Goal: Communication & Community: Answer question/provide support

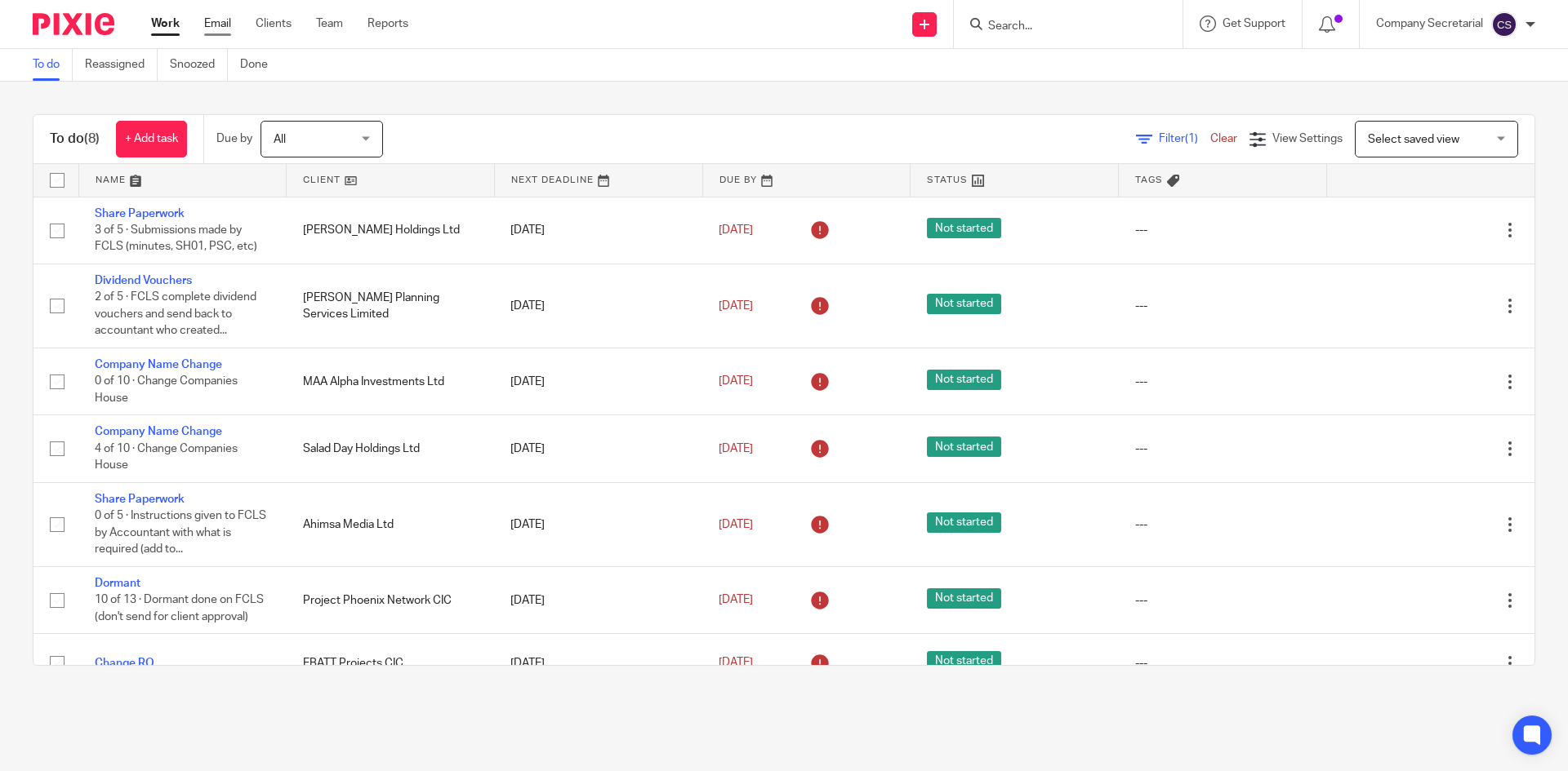
click at [218, 19] on link "Email" at bounding box center [218, 23] width 27 height 16
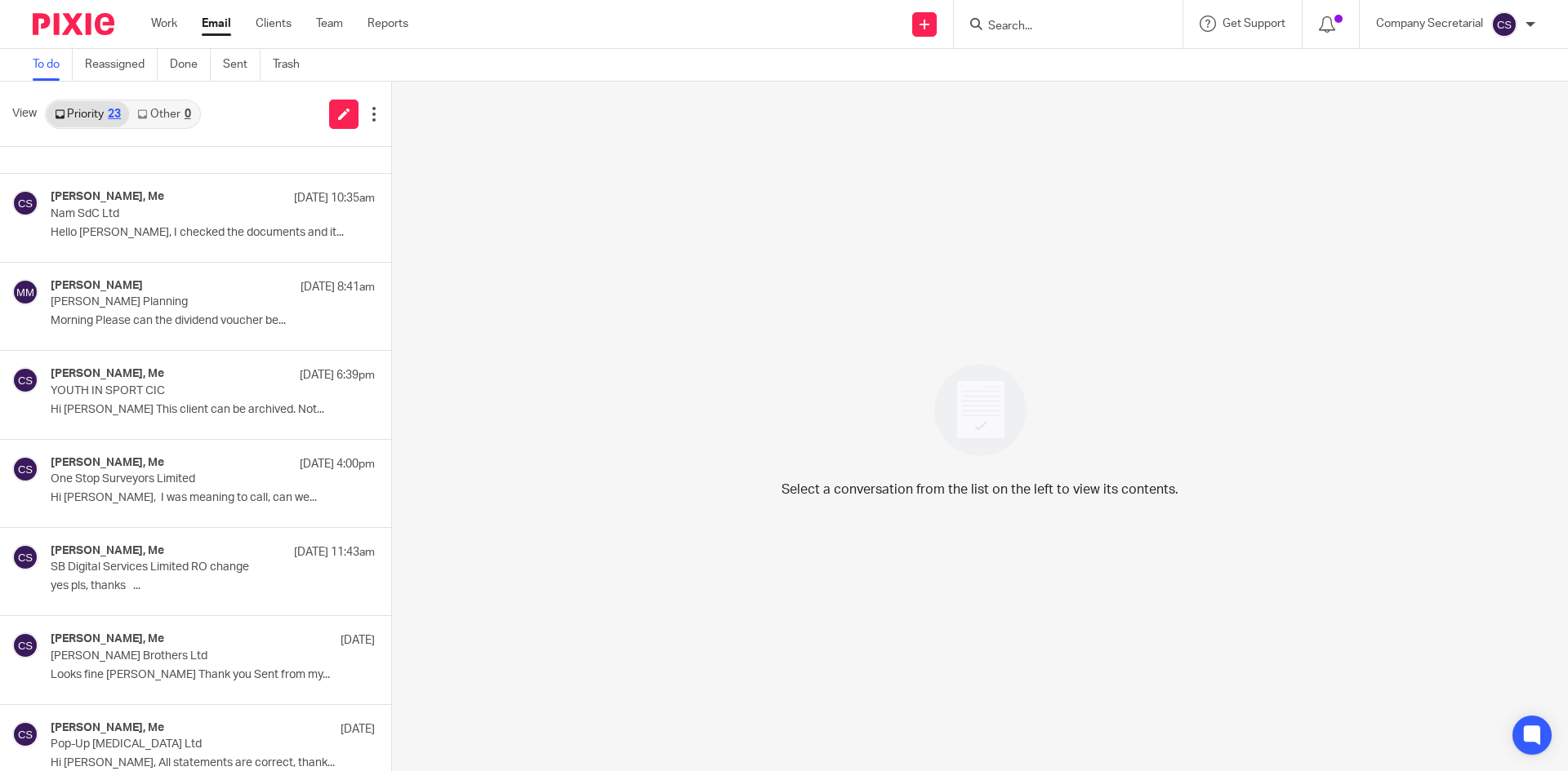
scroll to position [408, 0]
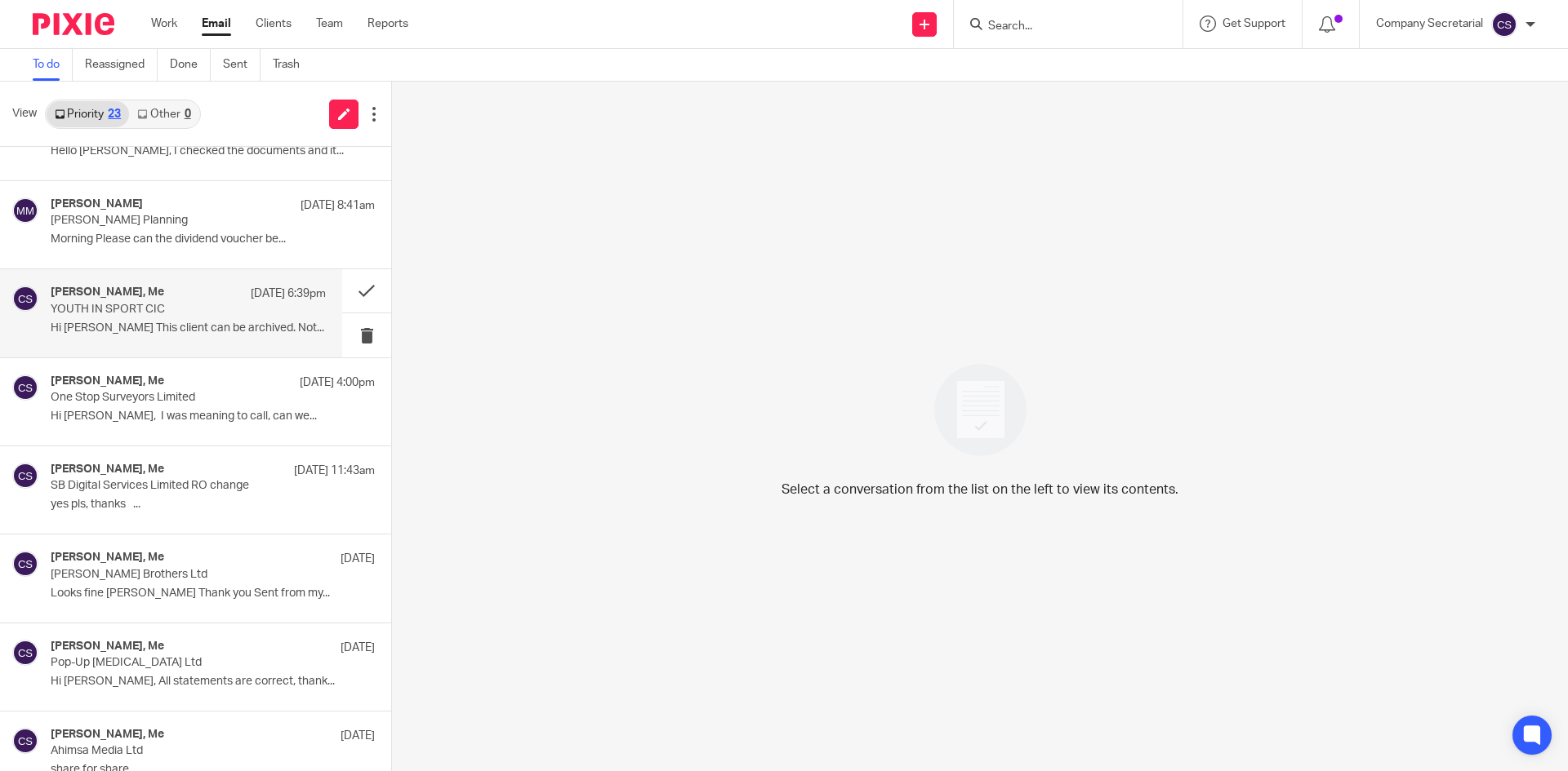
click at [240, 331] on p "Hi Sam This client can be archived. Not..." at bounding box center [188, 328] width 275 height 13
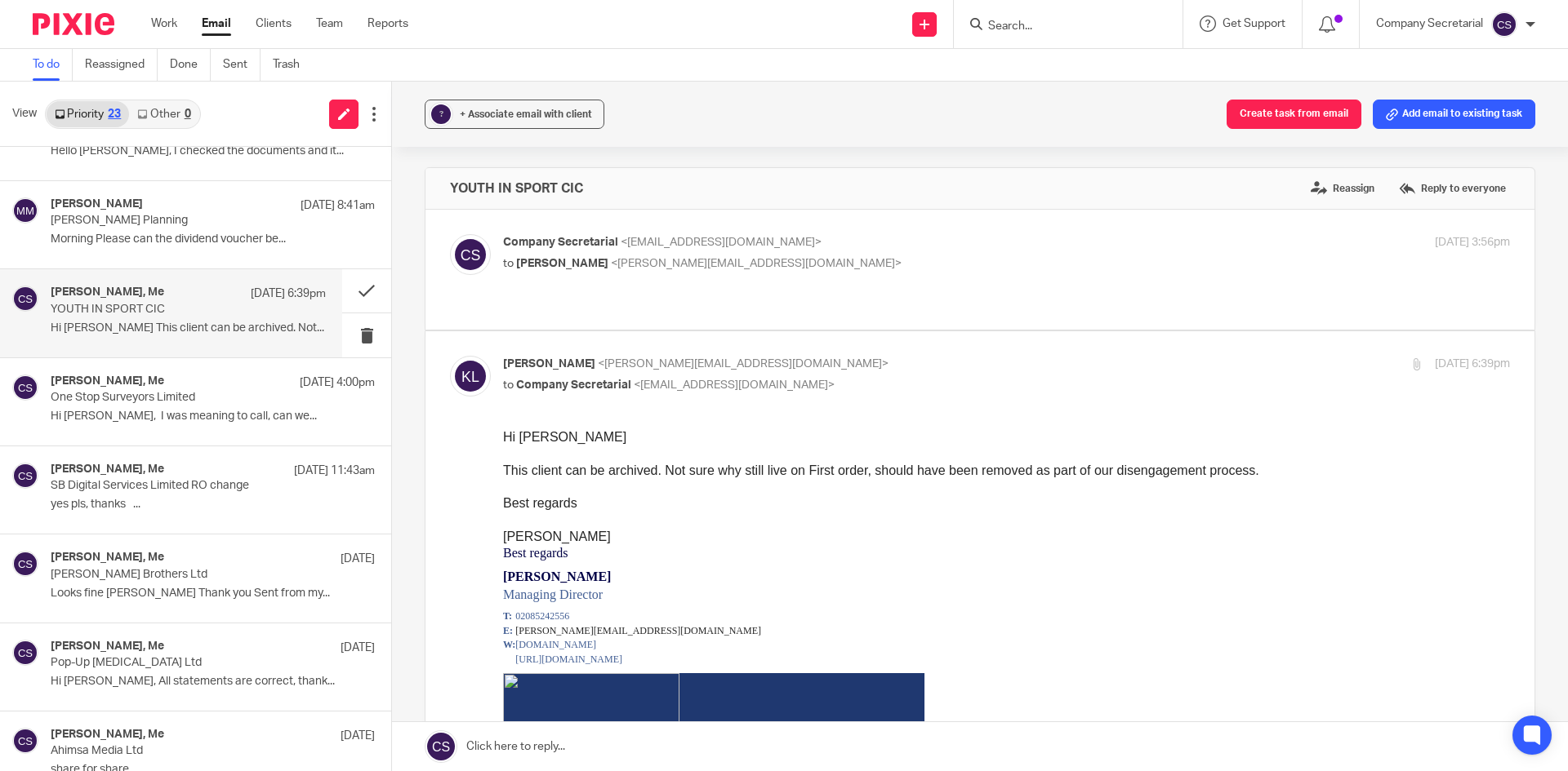
scroll to position [0, 0]
click at [797, 747] on link at bounding box center [980, 747] width 1176 height 49
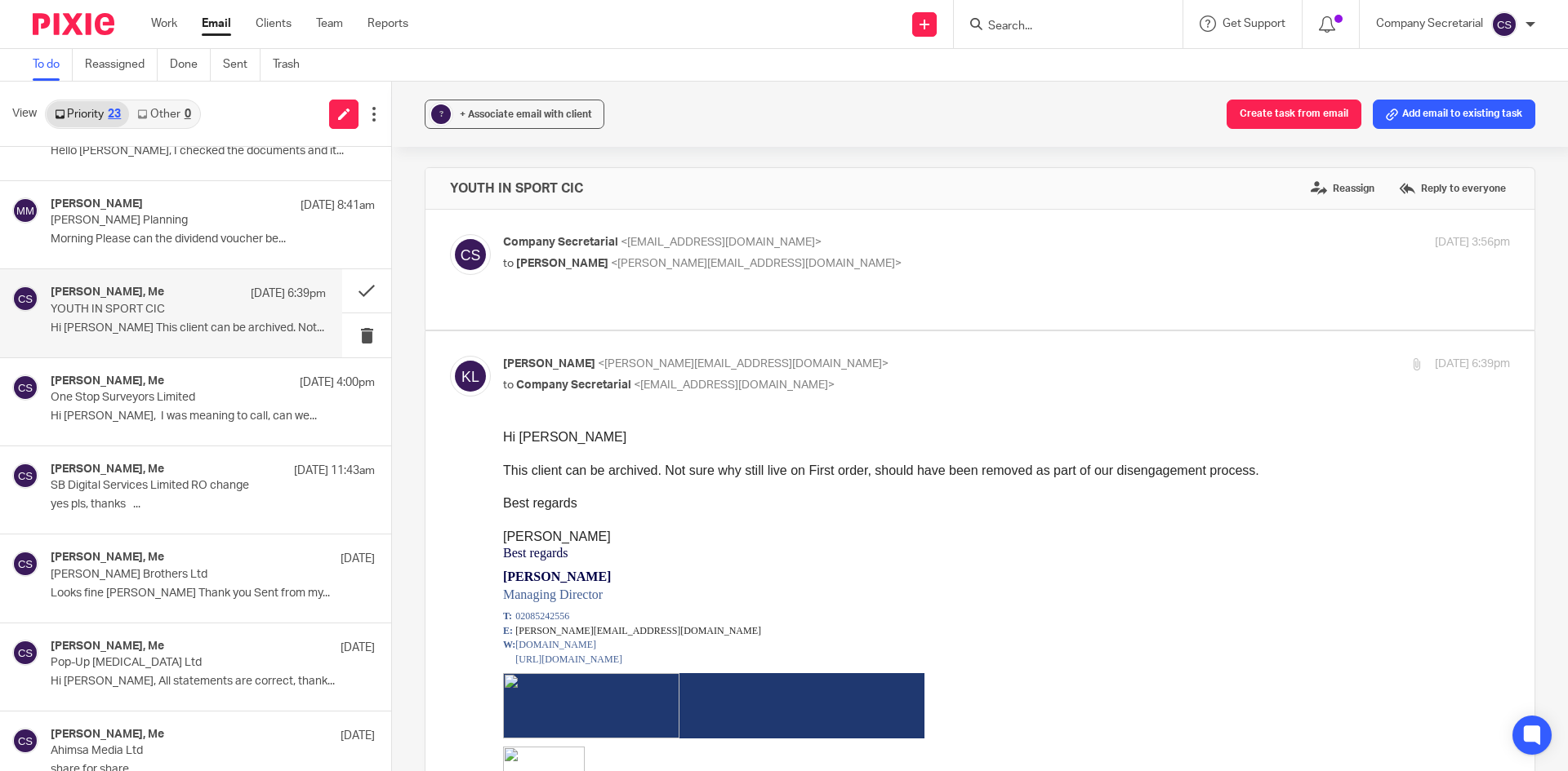
scroll to position [1252, 0]
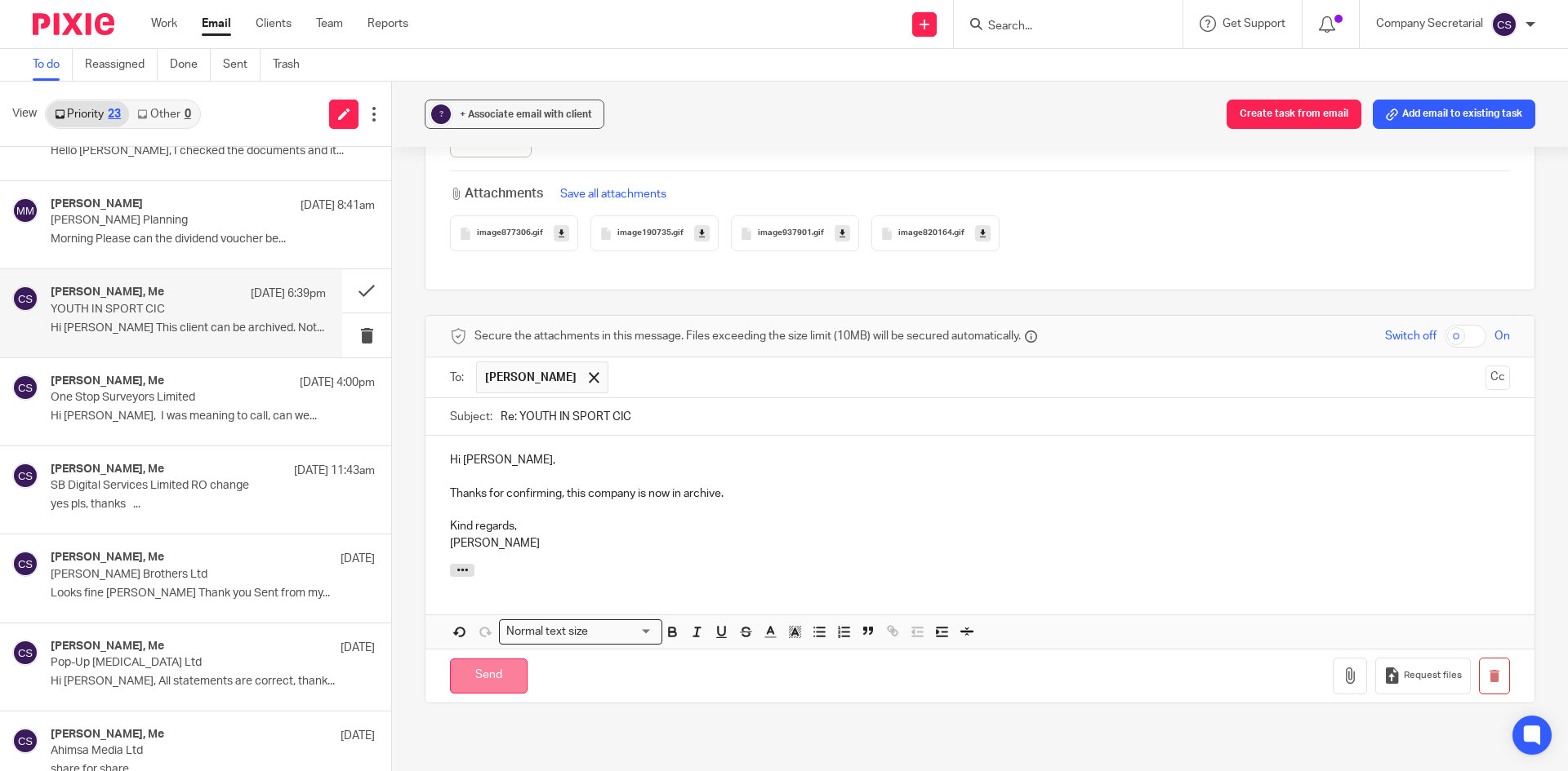
click at [512, 659] on input "Send" at bounding box center [488, 676] width 77 height 35
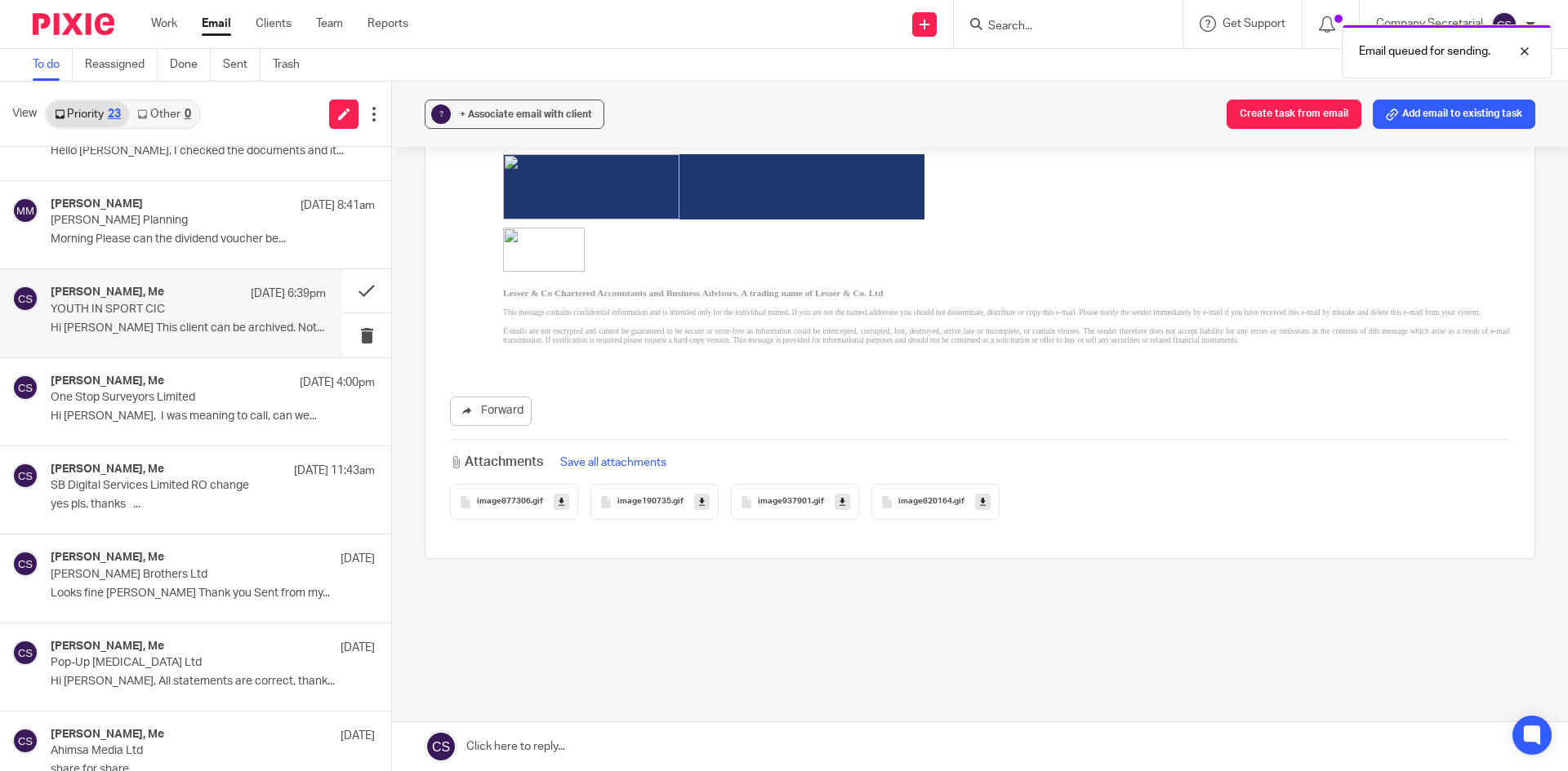
scroll to position [966, 0]
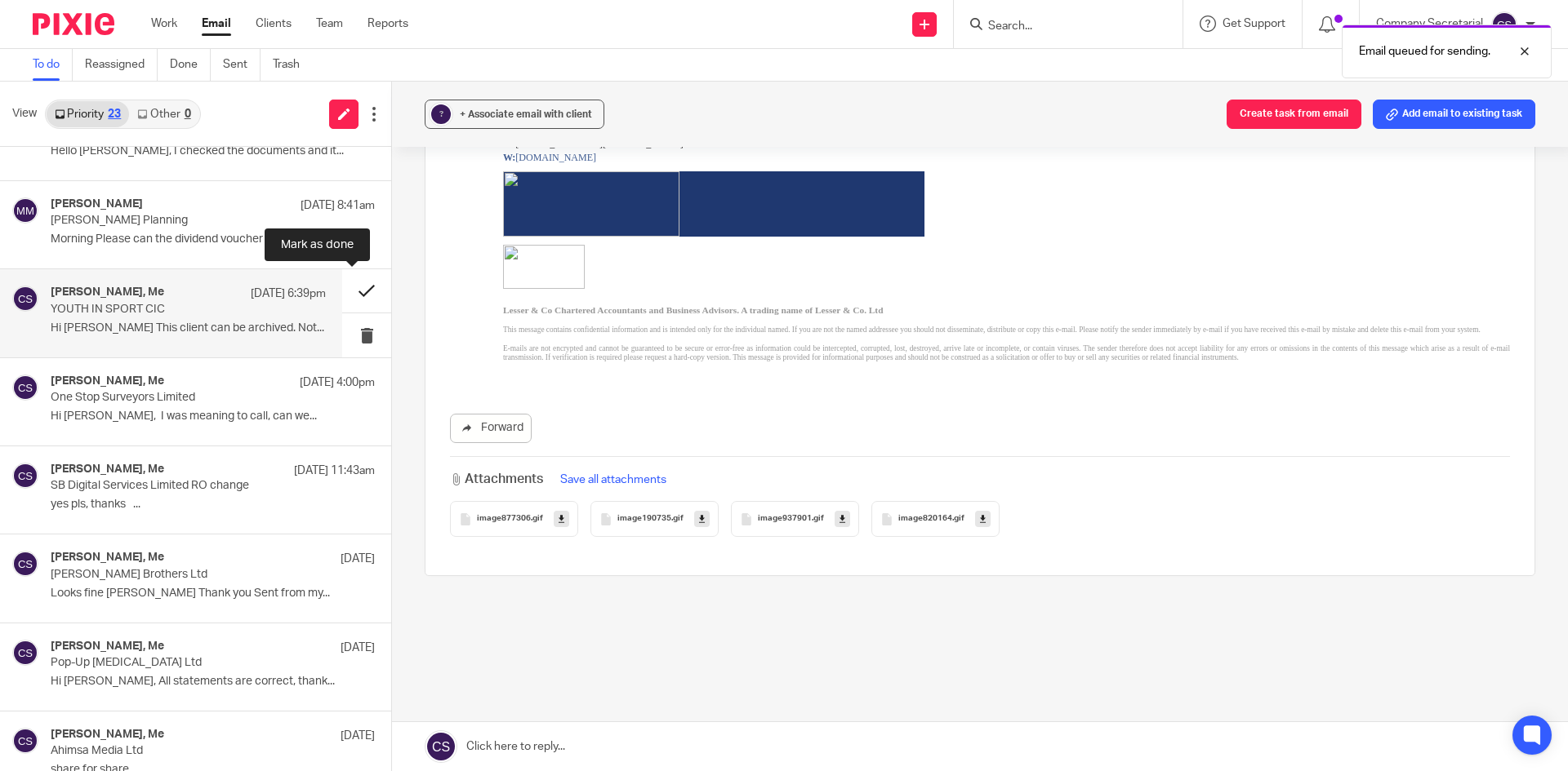
click at [343, 289] on button at bounding box center [367, 291] width 49 height 43
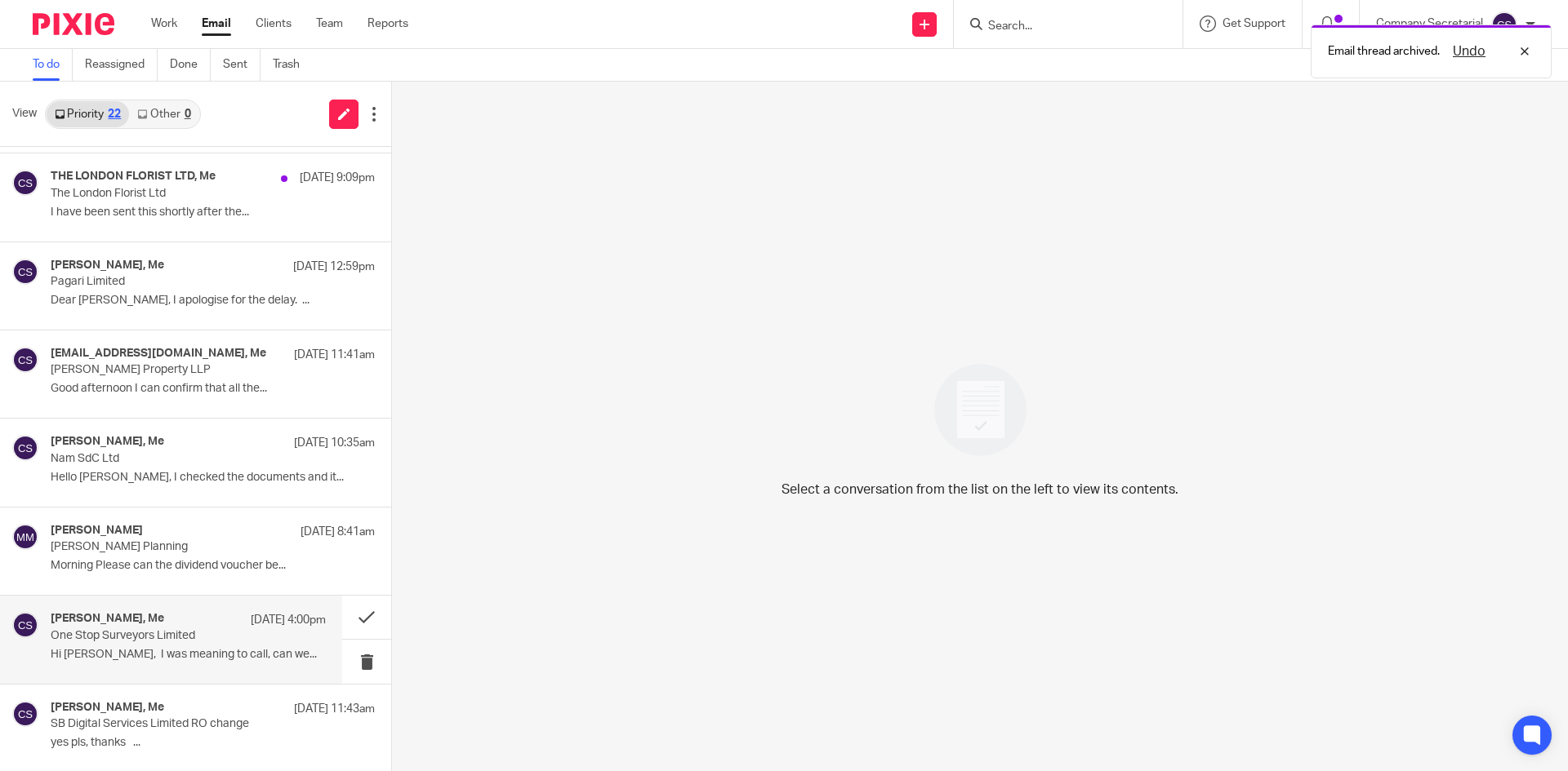
scroll to position [0, 0]
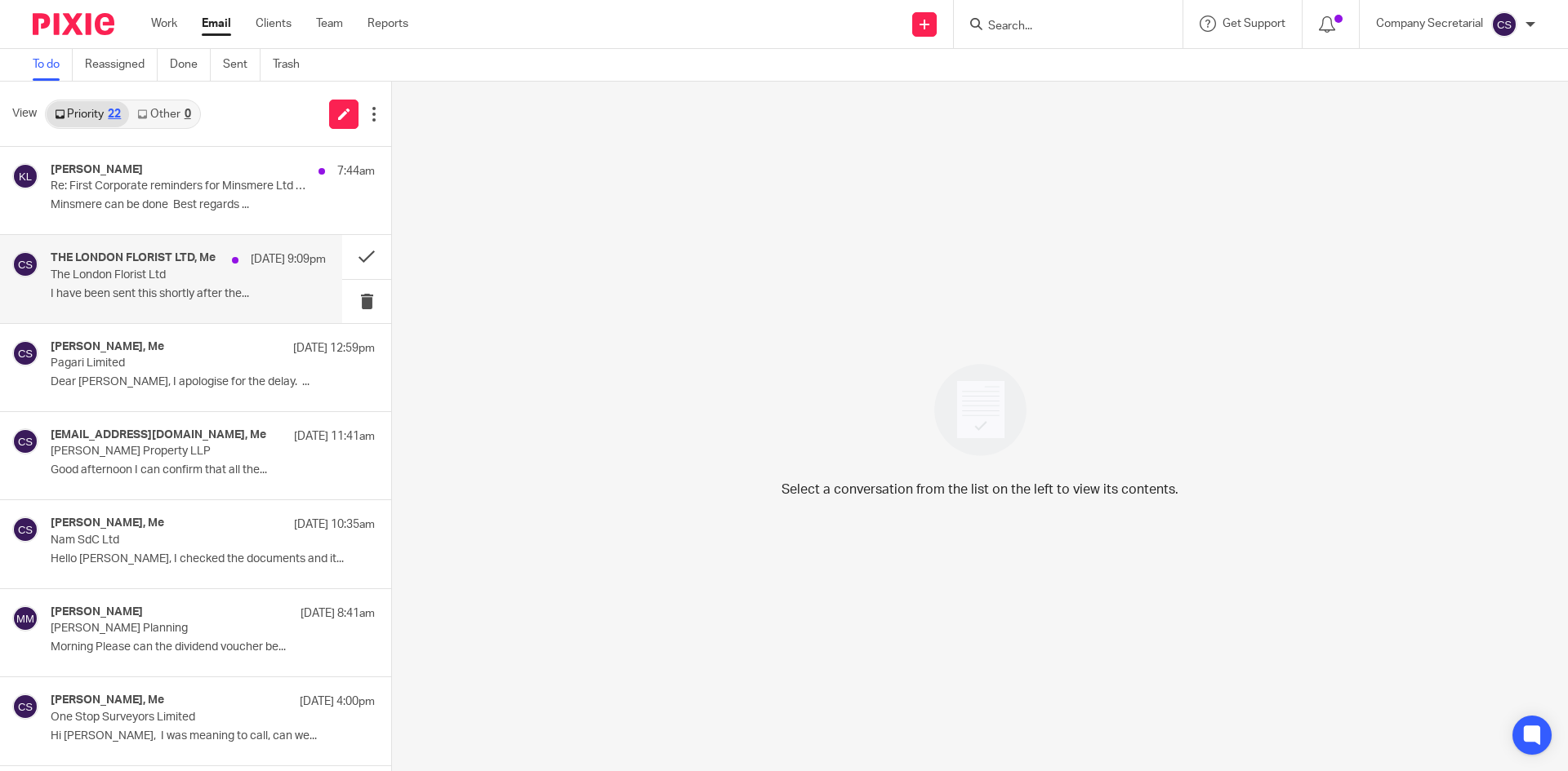
click at [221, 282] on div "THE LONDON FLORIST LTD, Me 18 Sep 9:09pm The London Florist Ltd I have been sen…" at bounding box center [188, 279] width 275 height 55
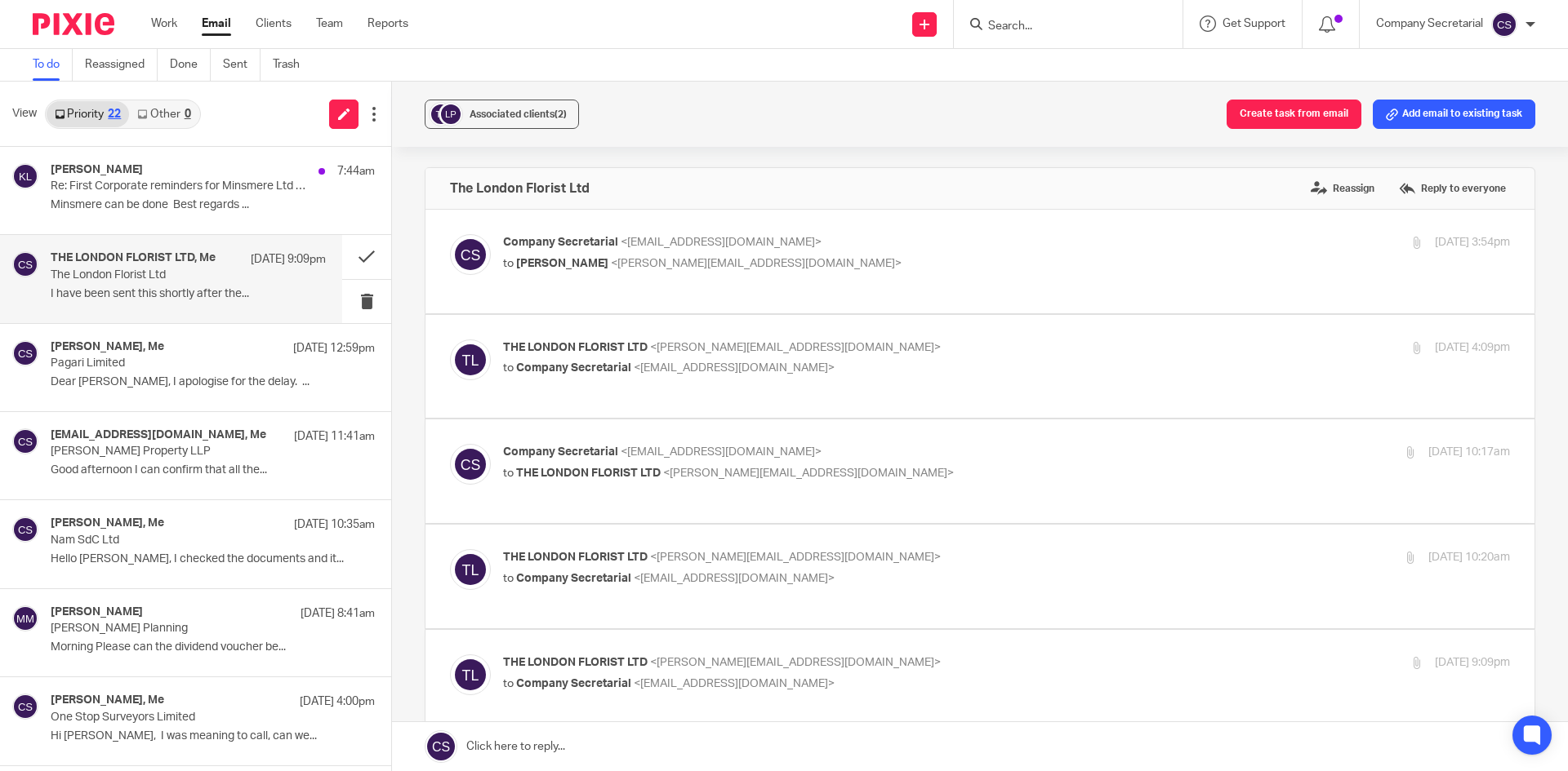
scroll to position [485, 0]
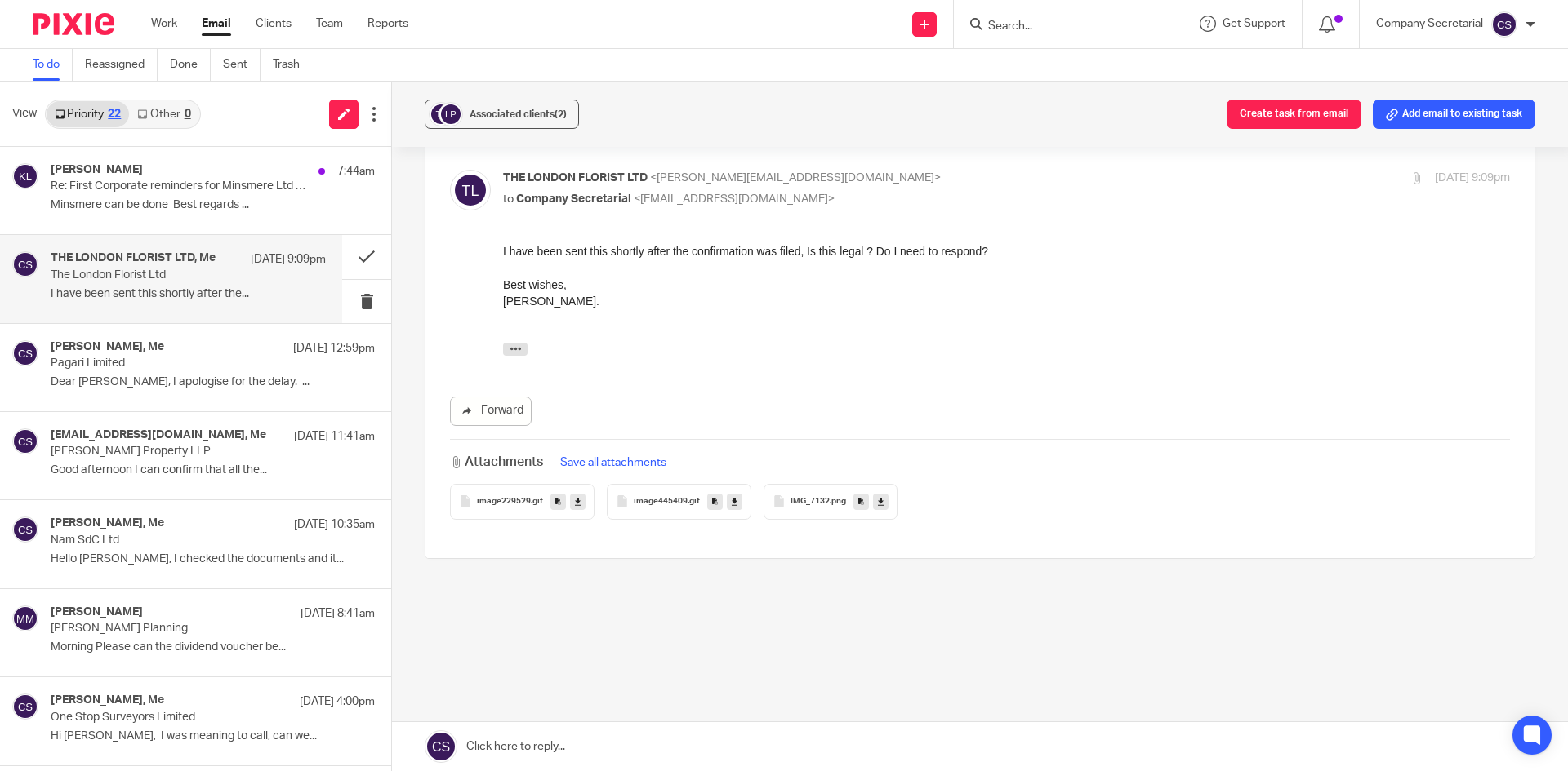
click at [878, 501] on icon at bounding box center [880, 501] width 5 height 13
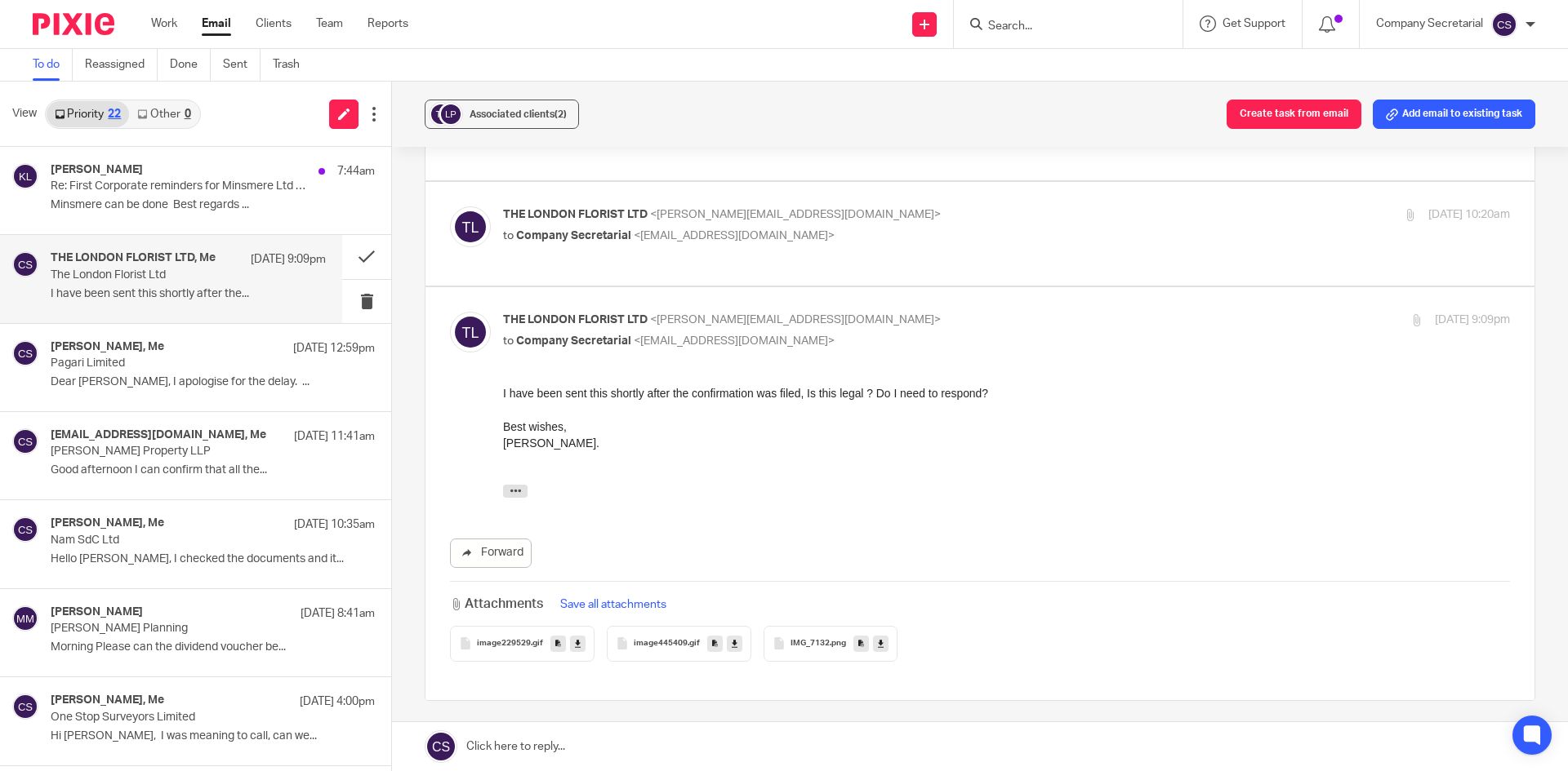
scroll to position [322, 0]
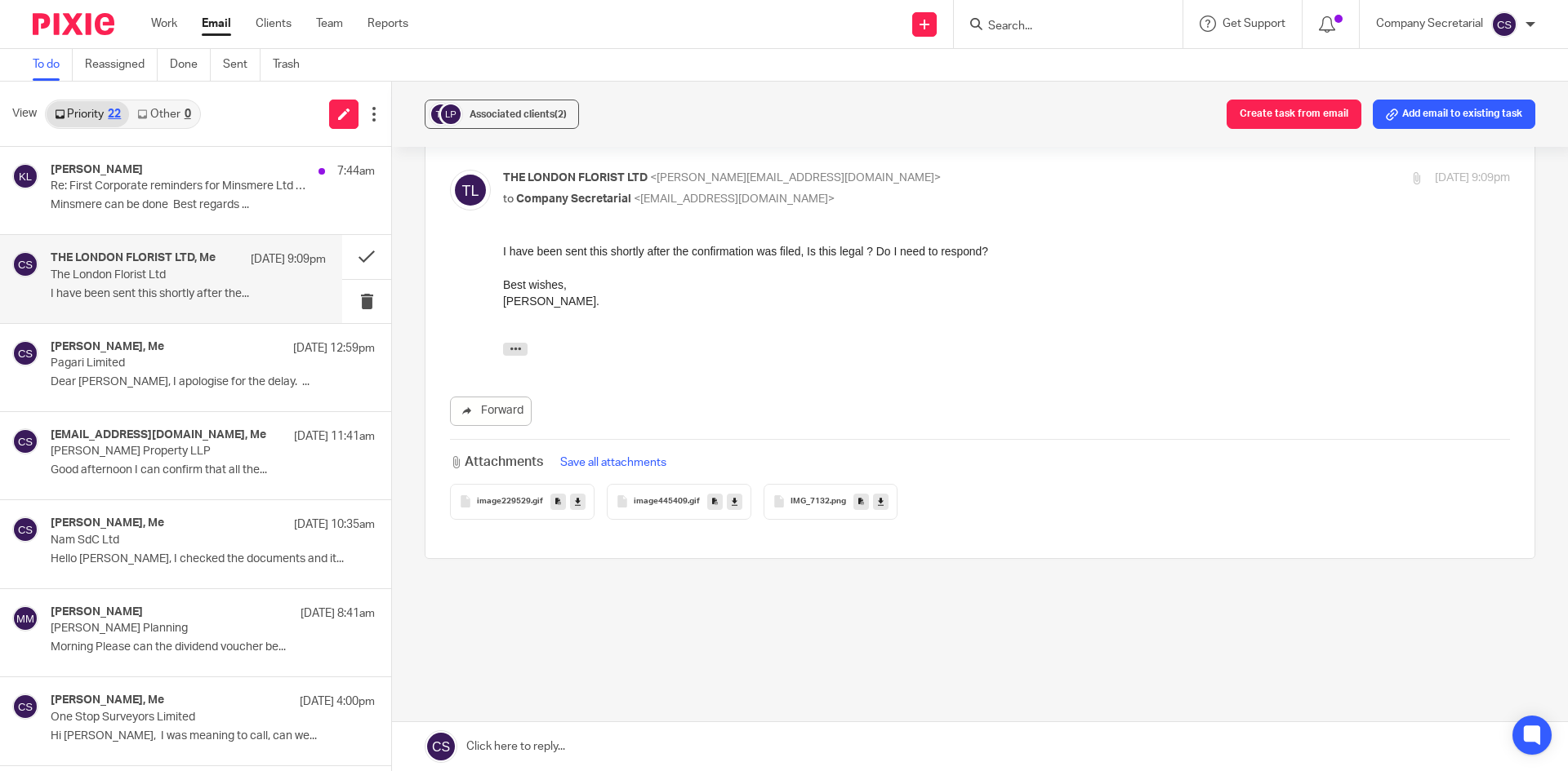
click at [774, 740] on link at bounding box center [980, 747] width 1176 height 49
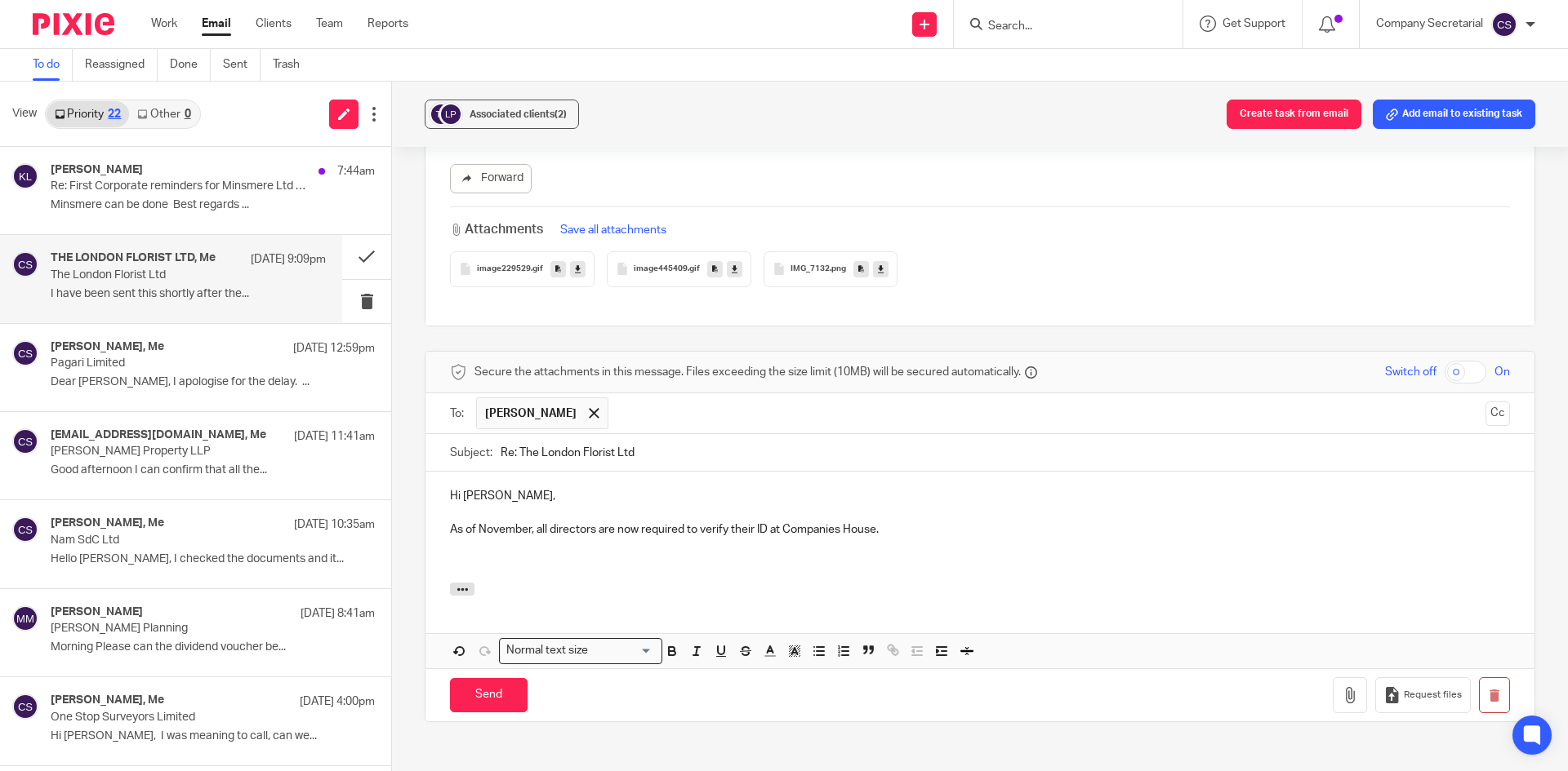
scroll to position [848, 0]
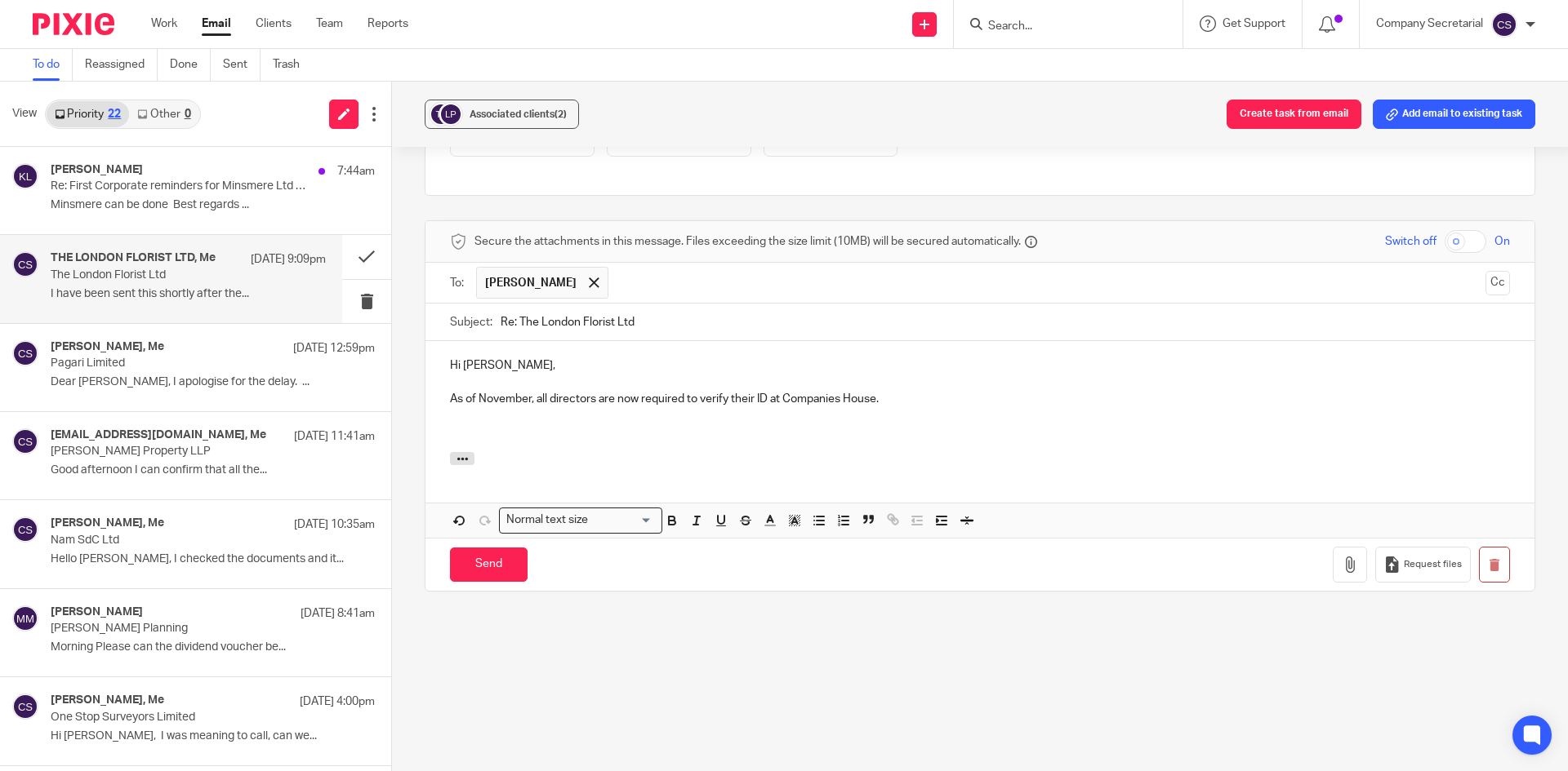
click at [895, 398] on p "As of November, all directors are now required to verify their ID at Companies …" at bounding box center [979, 399] width 1060 height 16
click at [445, 400] on div "Hi Lisa, As of November, all directors are now required to verify their ID at C…" at bounding box center [979, 397] width 1109 height 111
click at [1294, 402] on p "This is for the ID checks. It is a step by step on verifying your ID because as…" at bounding box center [979, 399] width 1060 height 16
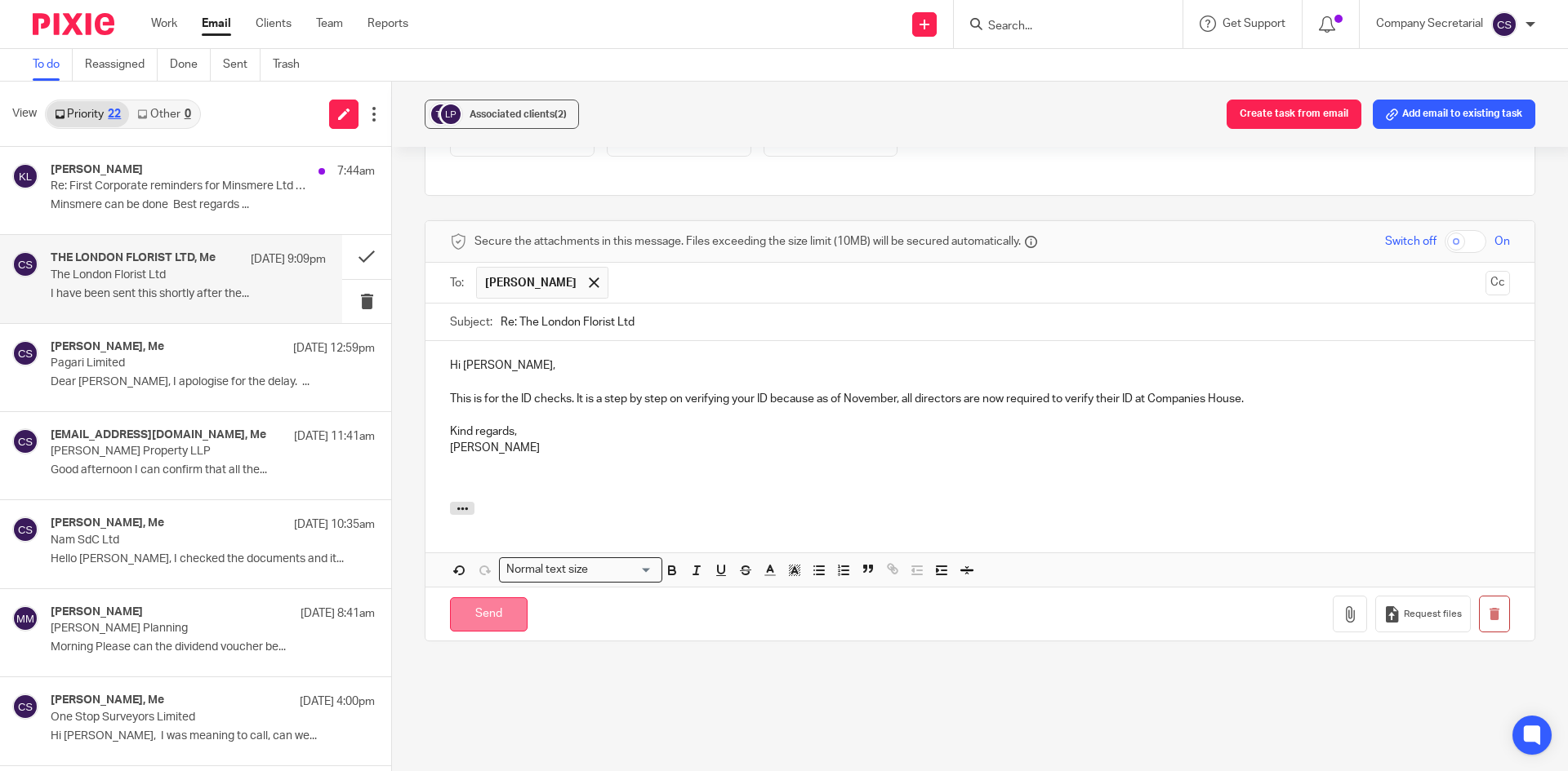
click at [503, 613] on input "Send" at bounding box center [488, 615] width 77 height 35
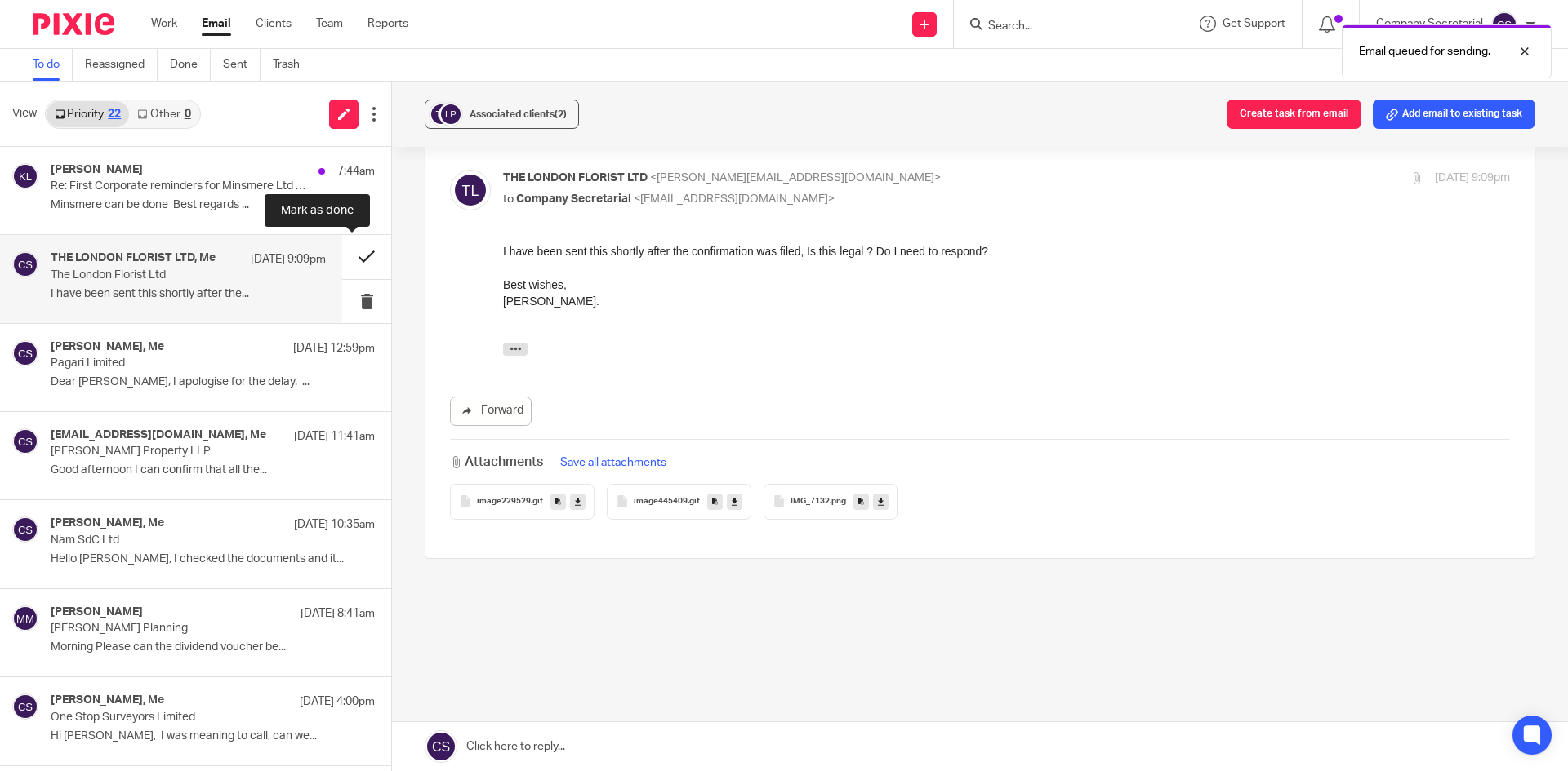
click at [361, 248] on button at bounding box center [367, 257] width 49 height 43
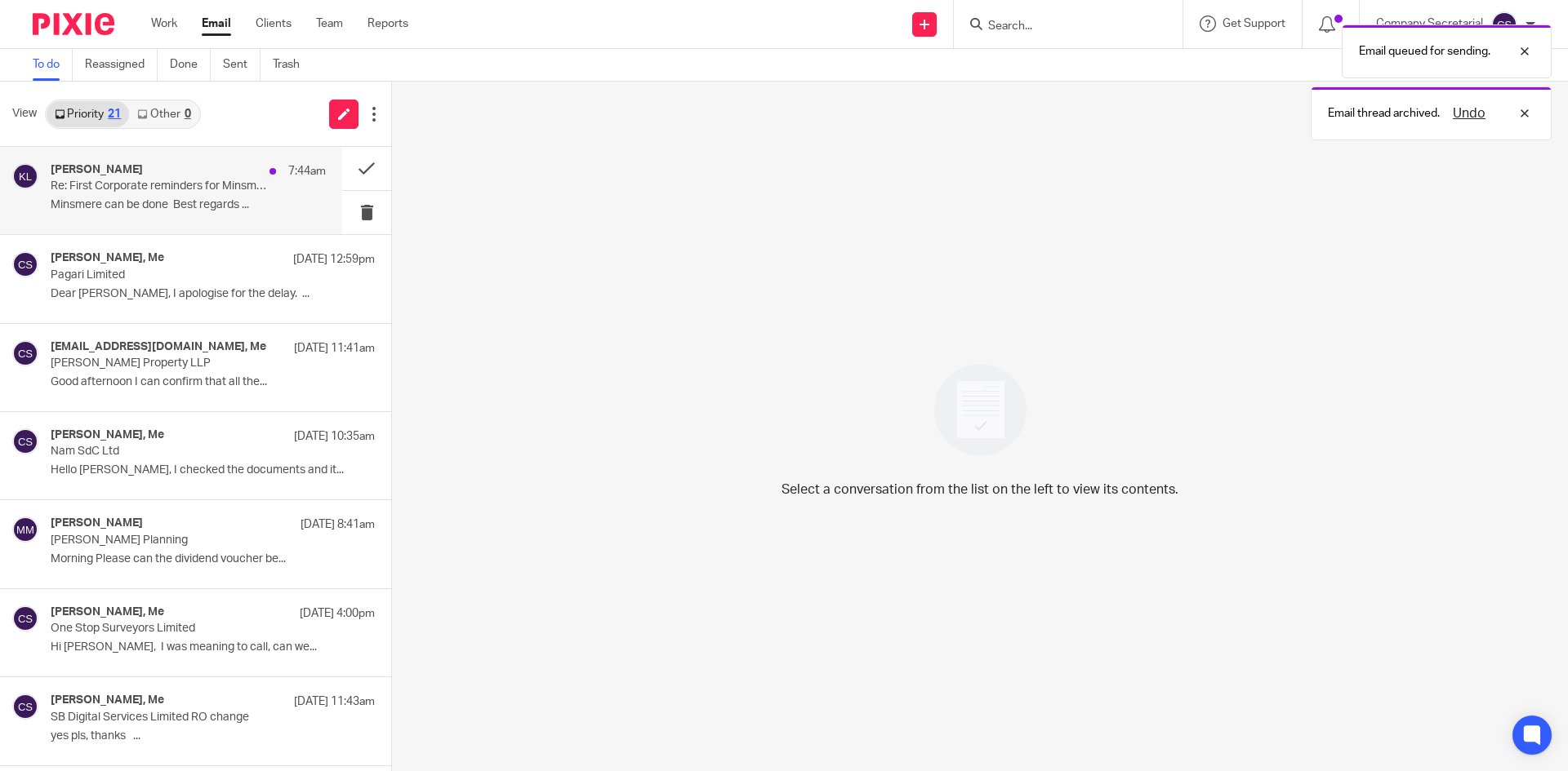
click at [218, 193] on p "Re: First Corporate reminders for Minsmere Ltd etc." at bounding box center [160, 186] width 220 height 13
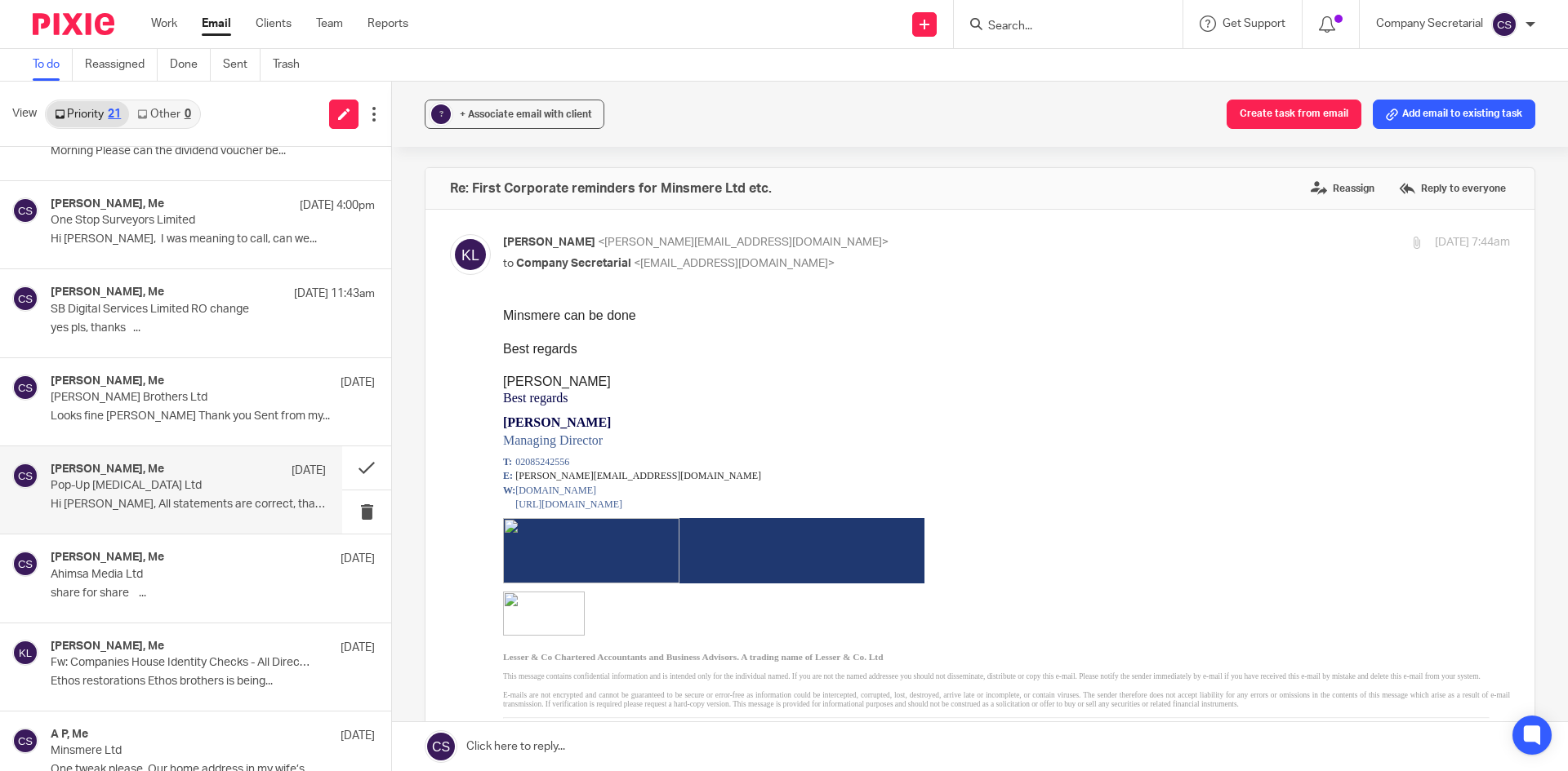
scroll to position [490, 0]
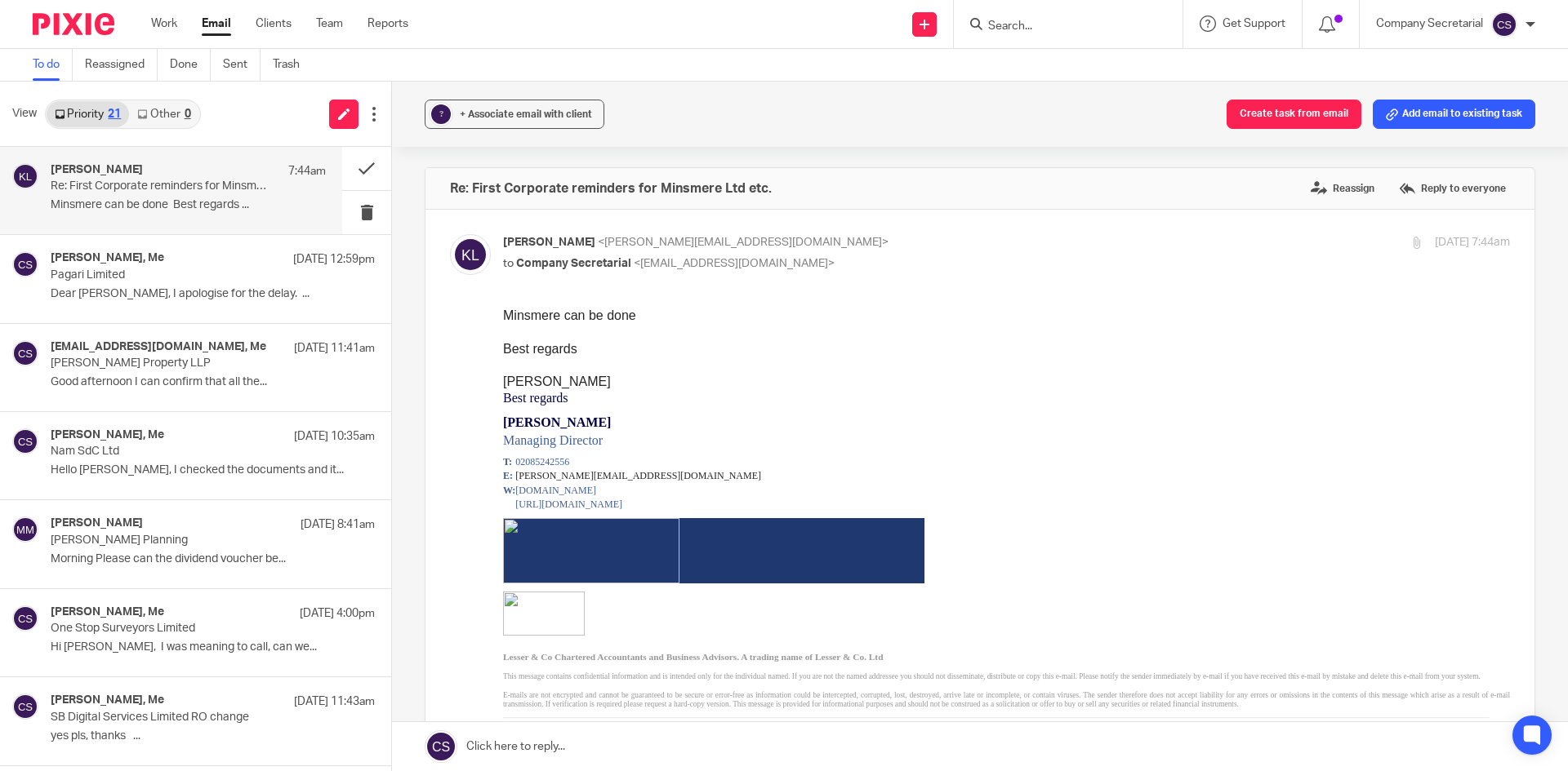
scroll to position [490, 0]
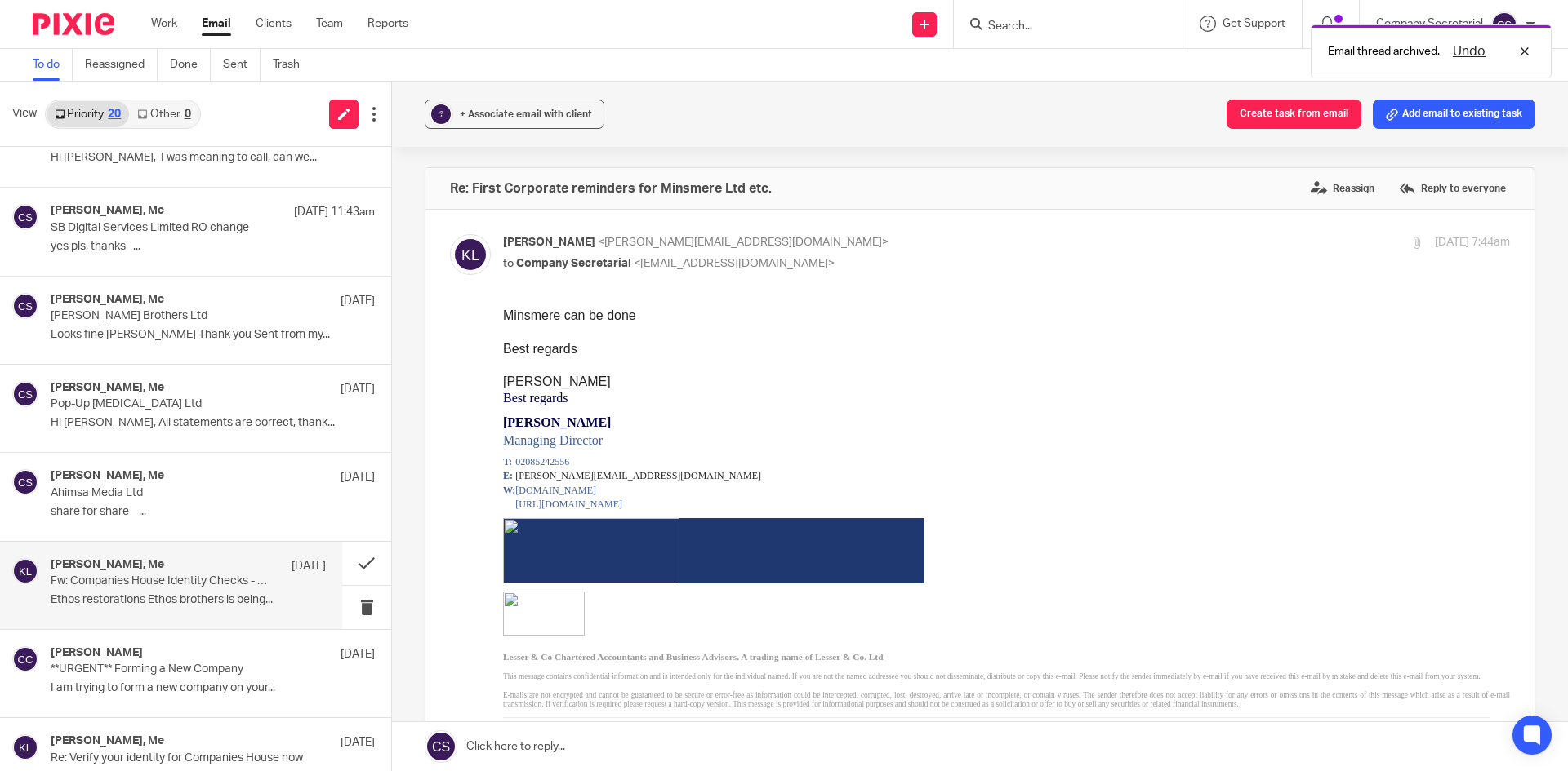
click at [192, 600] on p "Ethos restorations Ethos brothers is being..." at bounding box center [188, 599] width 275 height 13
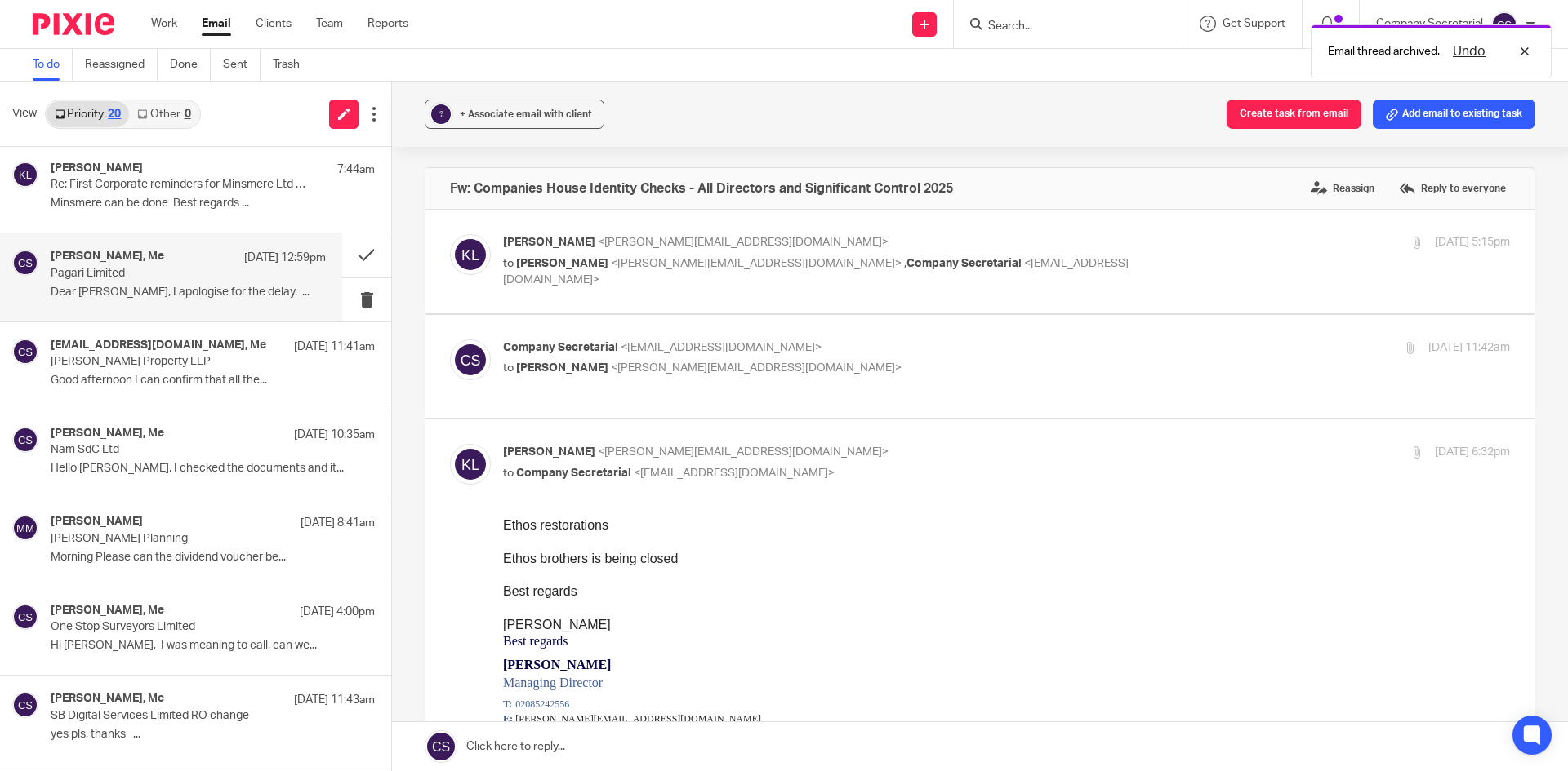
scroll to position [0, 0]
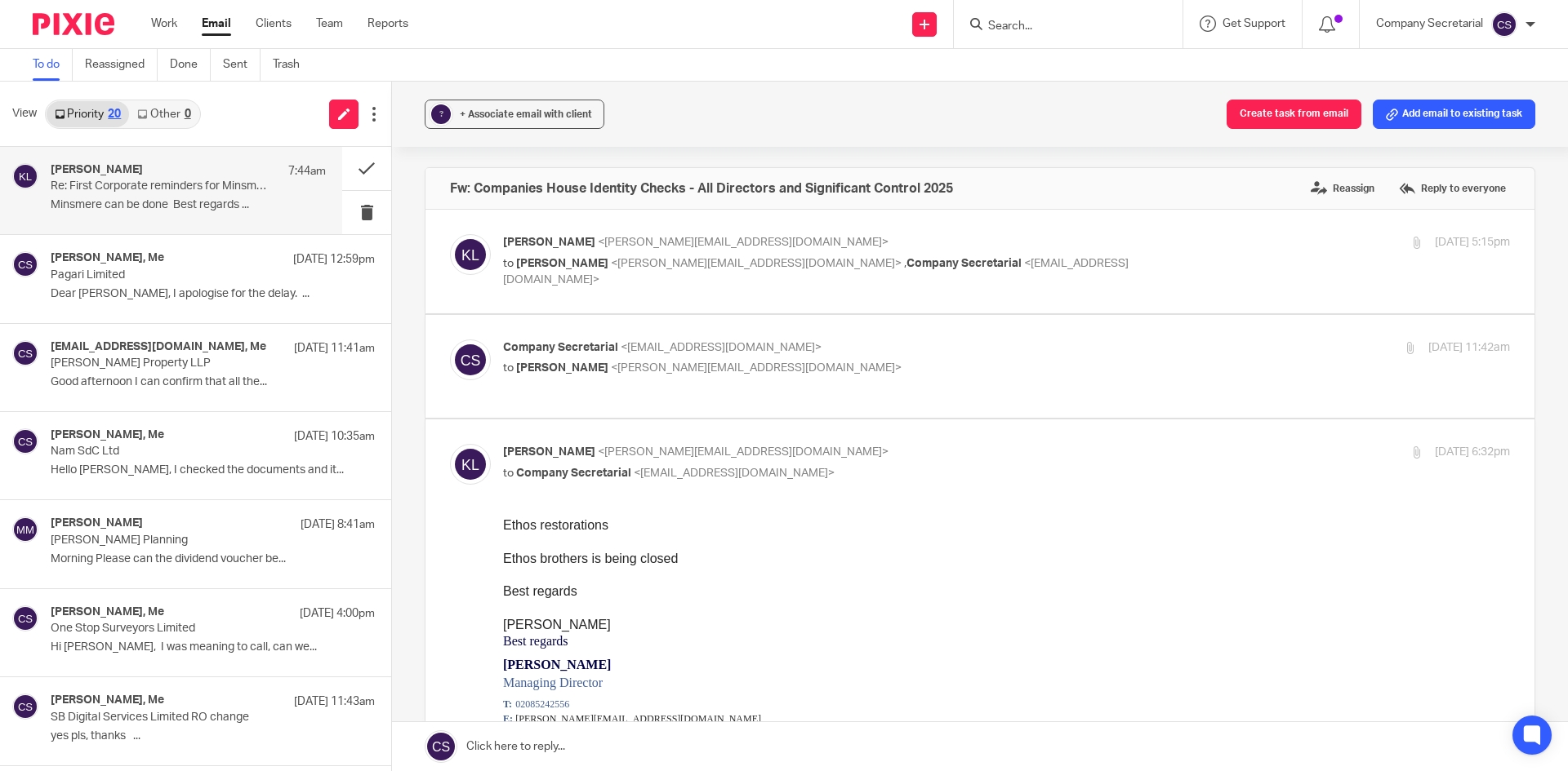
click at [135, 191] on p "Re: First Corporate reminders for Minsmere Ltd etc." at bounding box center [160, 186] width 220 height 13
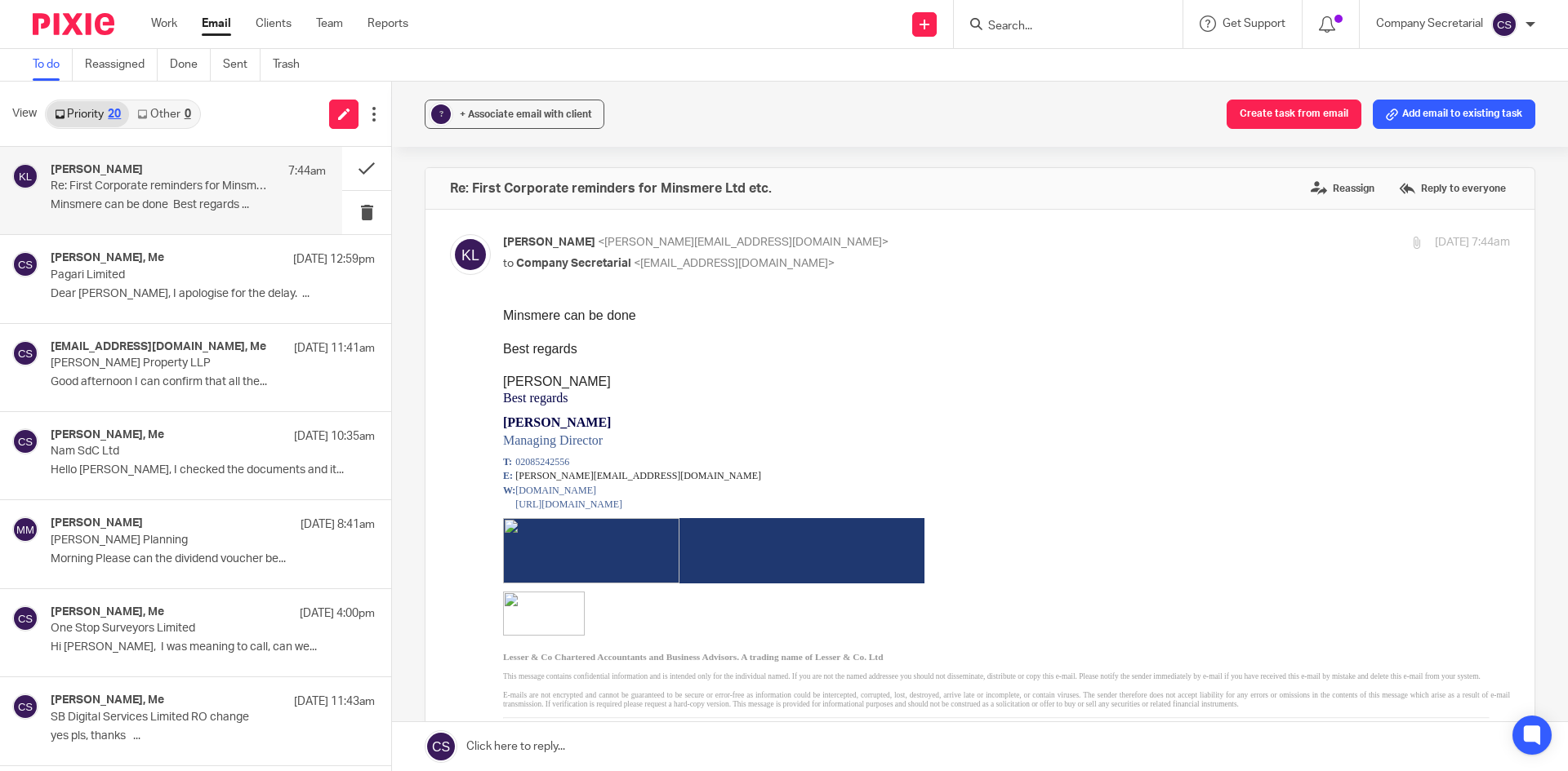
click at [646, 746] on link at bounding box center [980, 747] width 1176 height 49
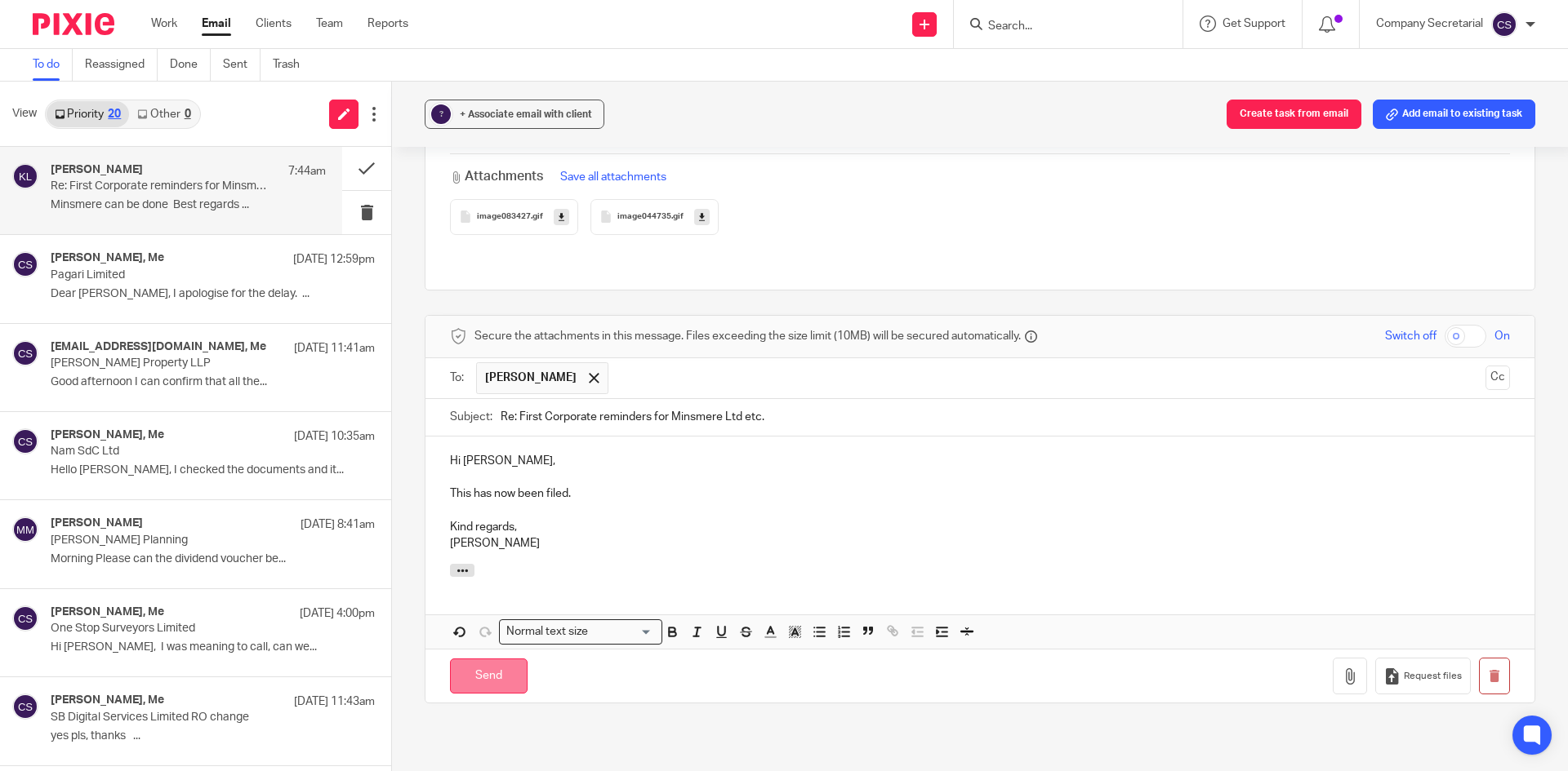
click at [503, 660] on input "Send" at bounding box center [488, 676] width 77 height 35
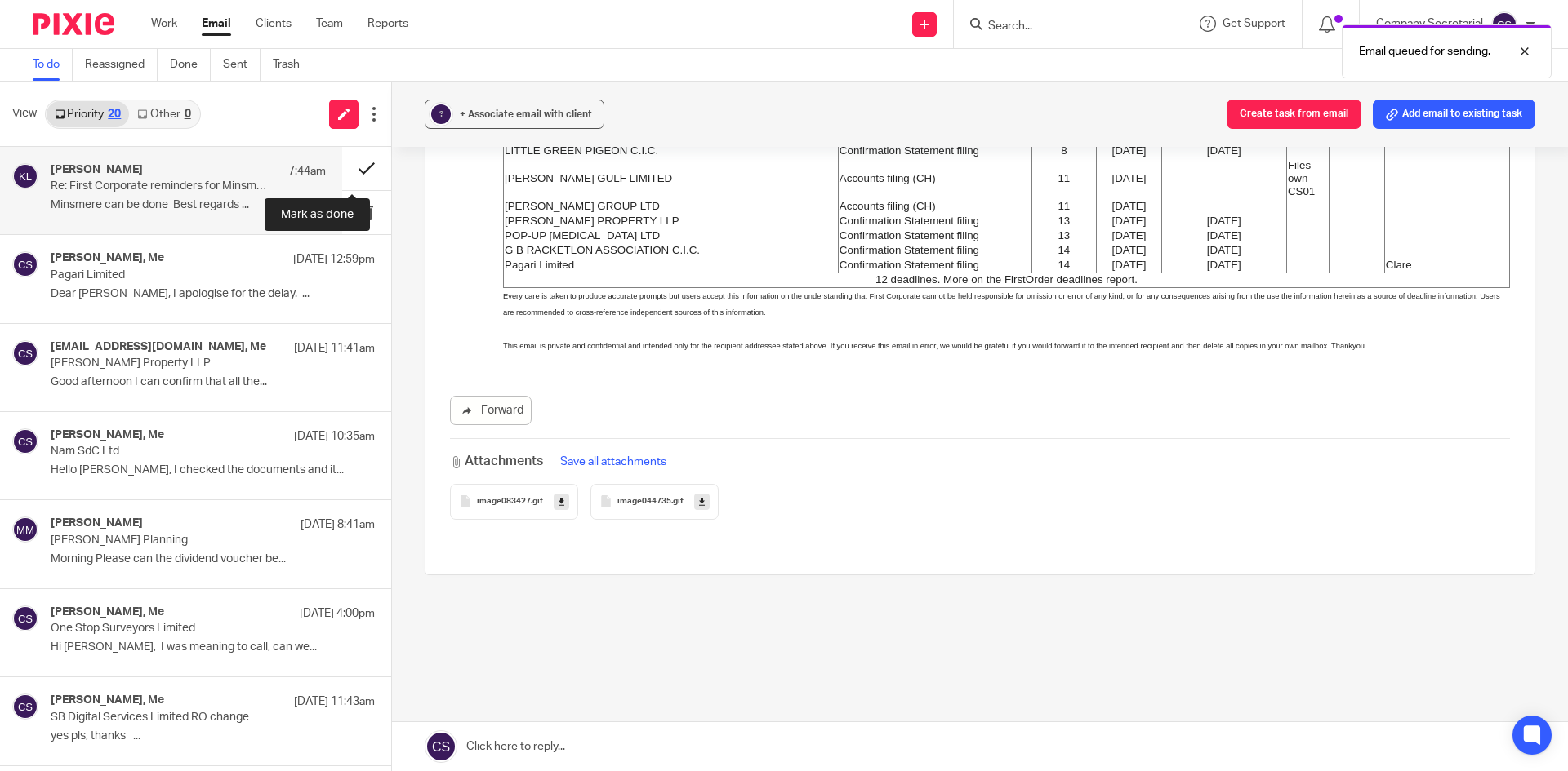
click at [347, 164] on button at bounding box center [367, 168] width 49 height 43
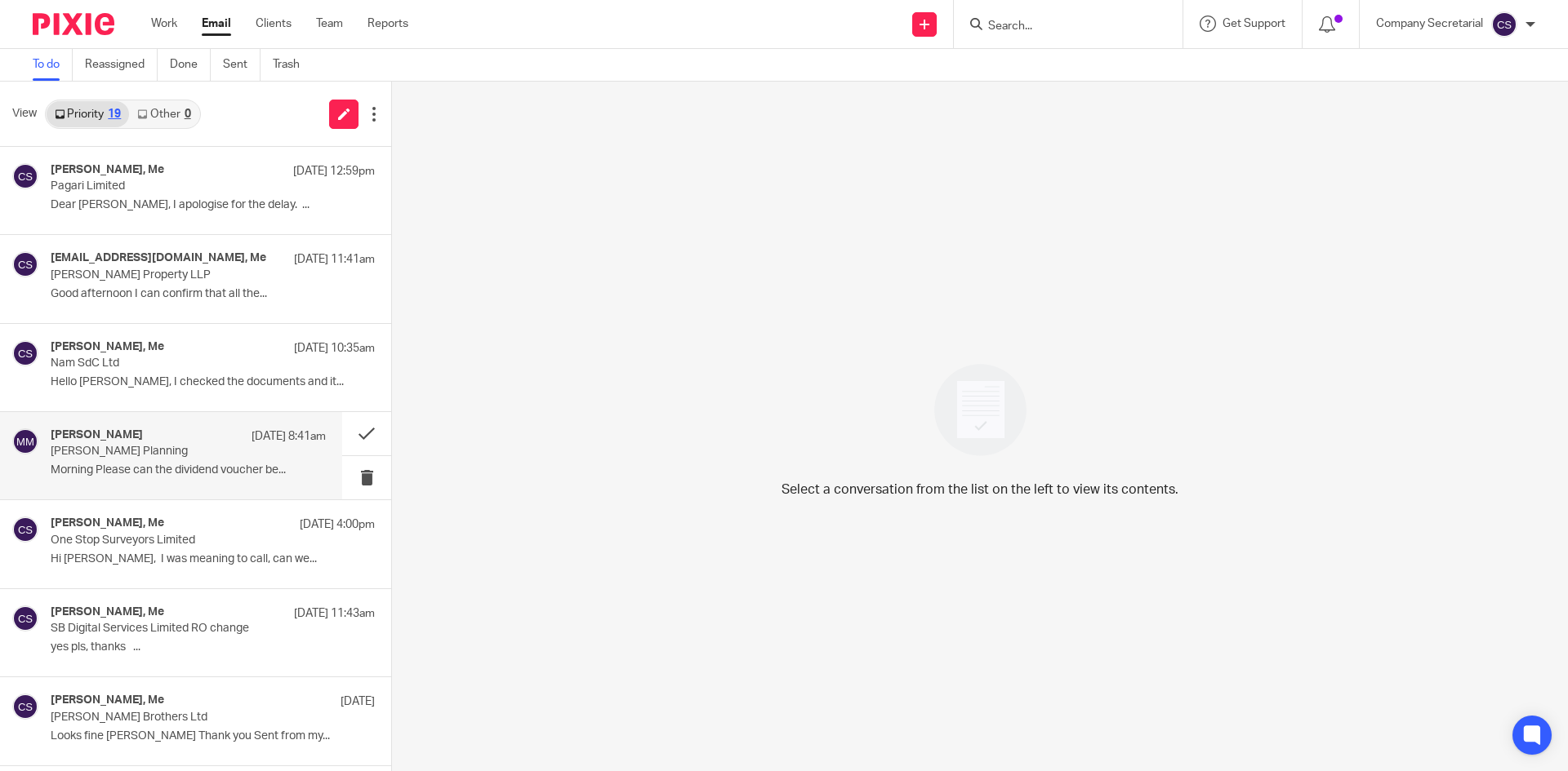
click at [212, 474] on p "Morning Please can the dividend voucher be..." at bounding box center [188, 470] width 275 height 13
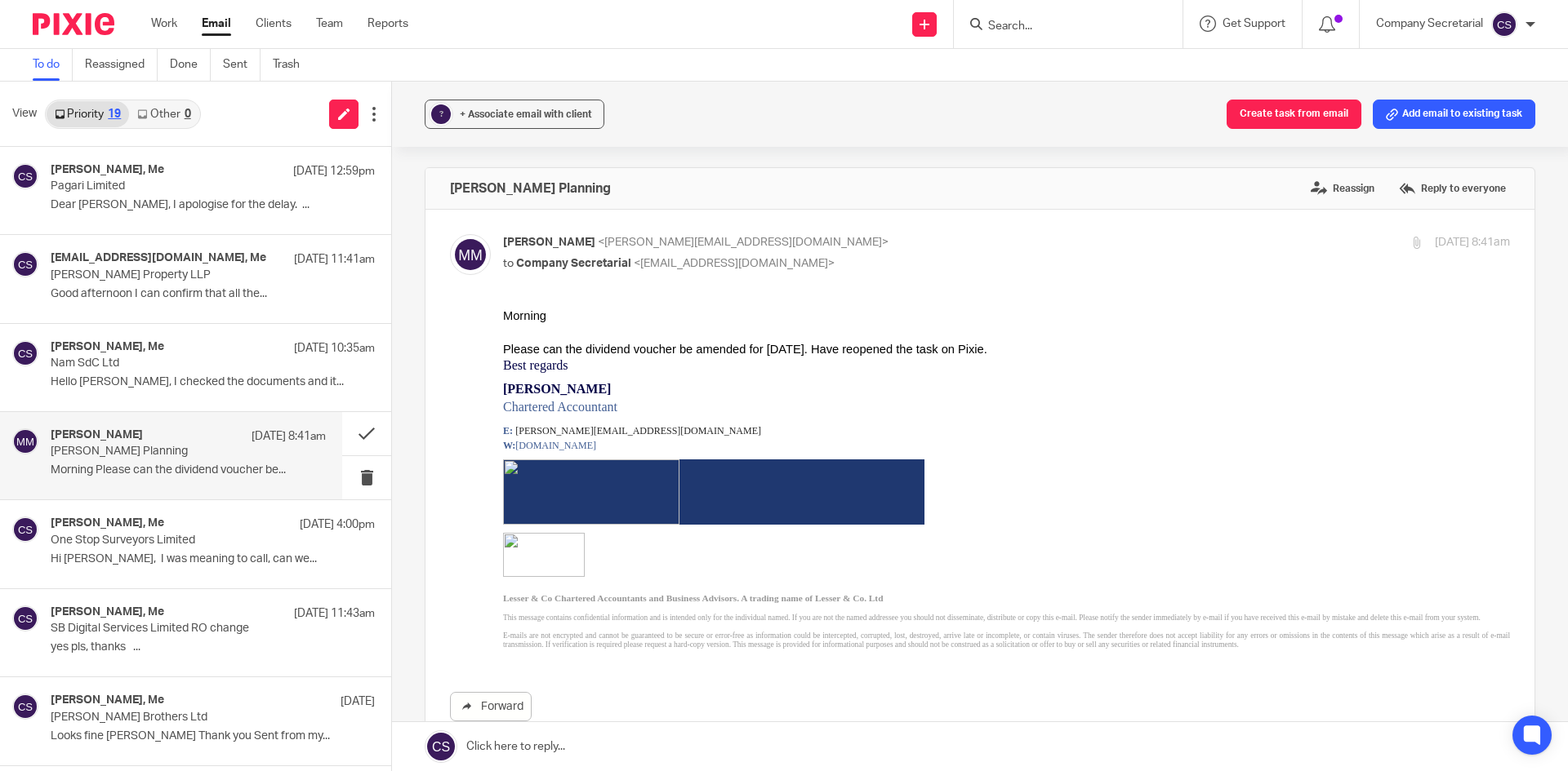
scroll to position [0, 0]
click at [241, 301] on div "wjcurleyltd@aol.com, Me 18 Sep 11:41am Gilcris Property LLP Good afternoon I ca…" at bounding box center [188, 279] width 275 height 55
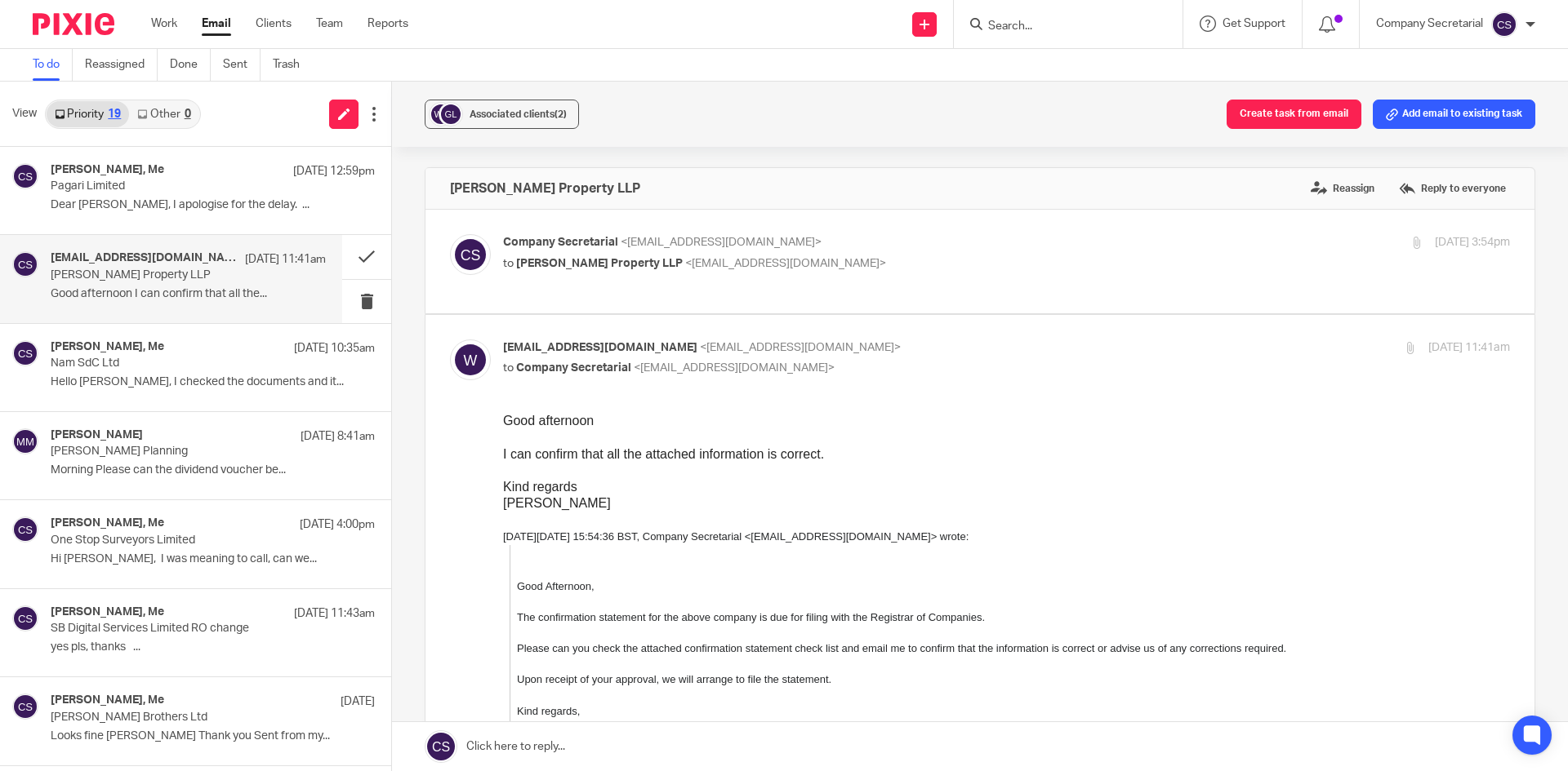
click at [683, 740] on link at bounding box center [980, 747] width 1176 height 49
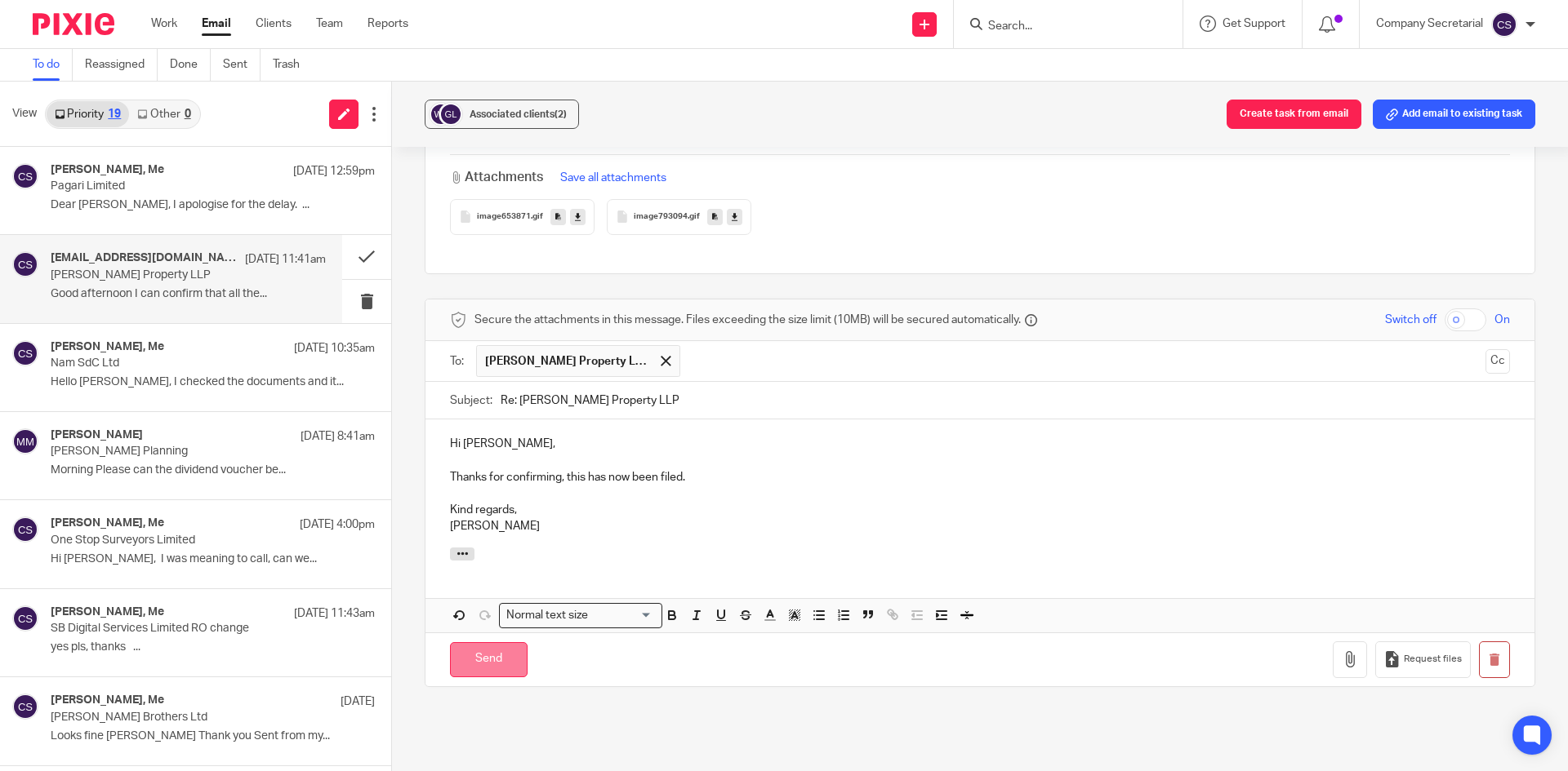
click at [505, 659] on input "Send" at bounding box center [488, 660] width 77 height 35
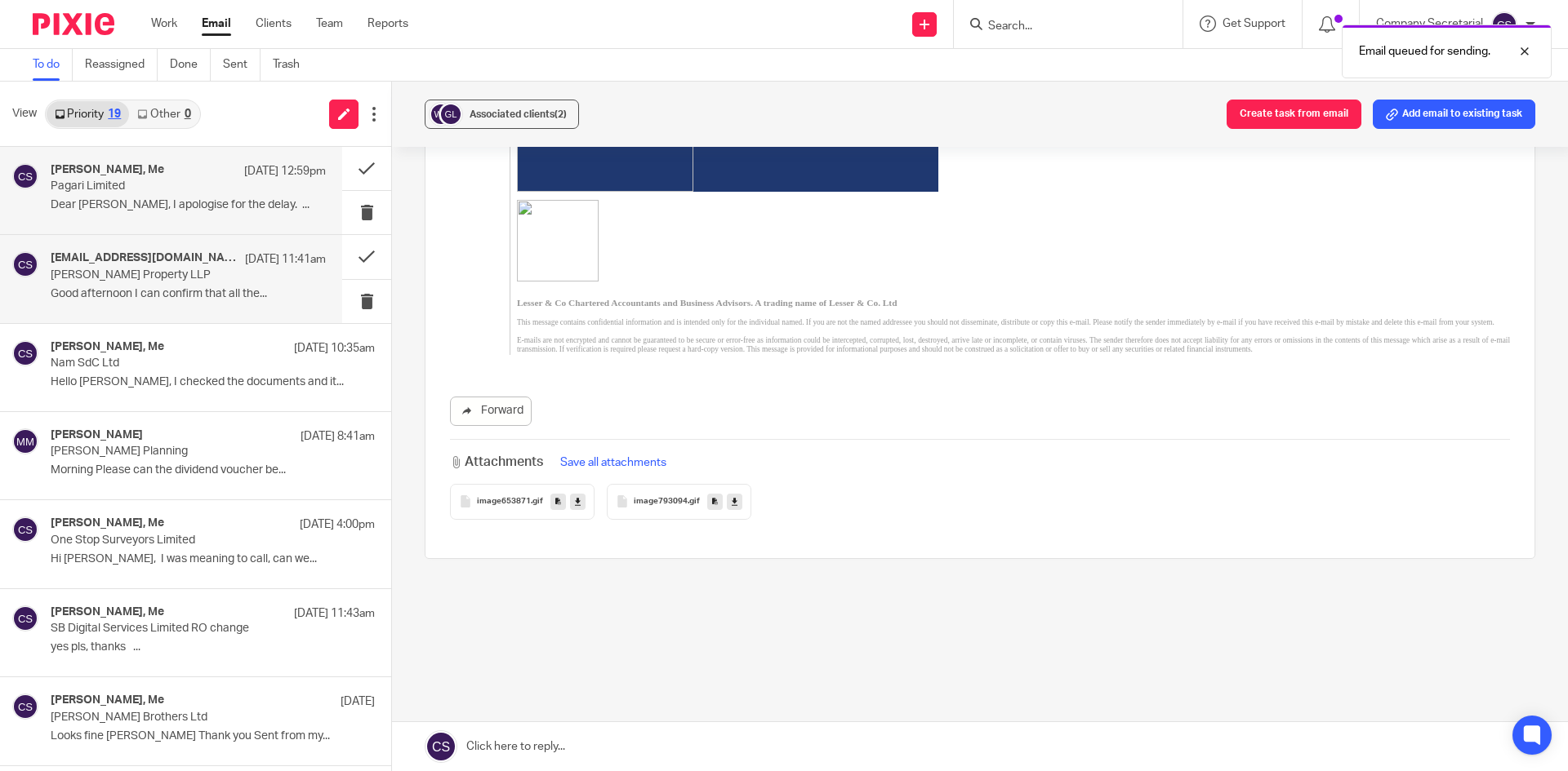
scroll to position [821, 0]
click at [343, 255] on button at bounding box center [367, 257] width 49 height 43
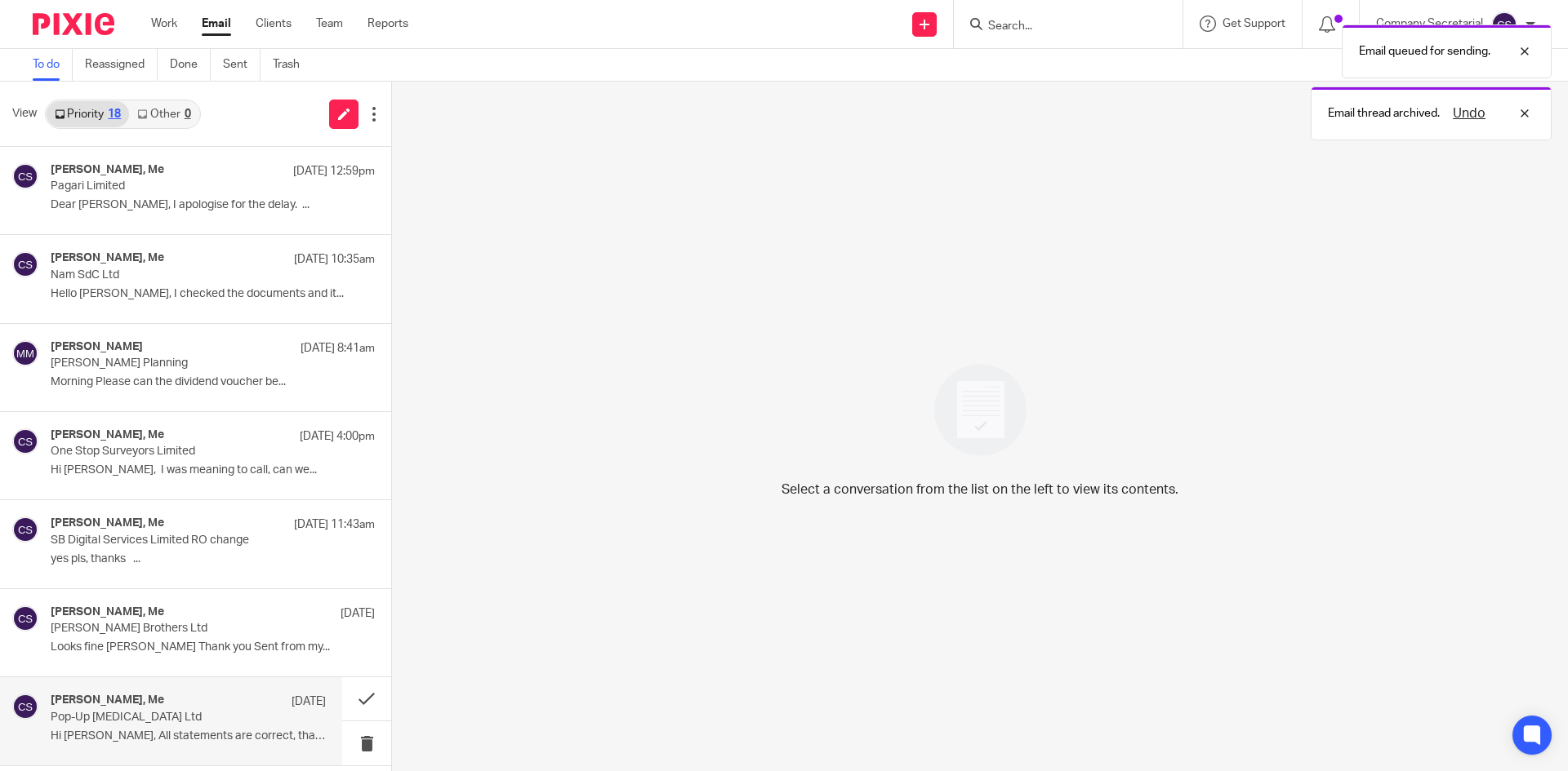
click at [235, 724] on p "Pop-Up [MEDICAL_DATA] Ltd" at bounding box center [160, 717] width 220 height 13
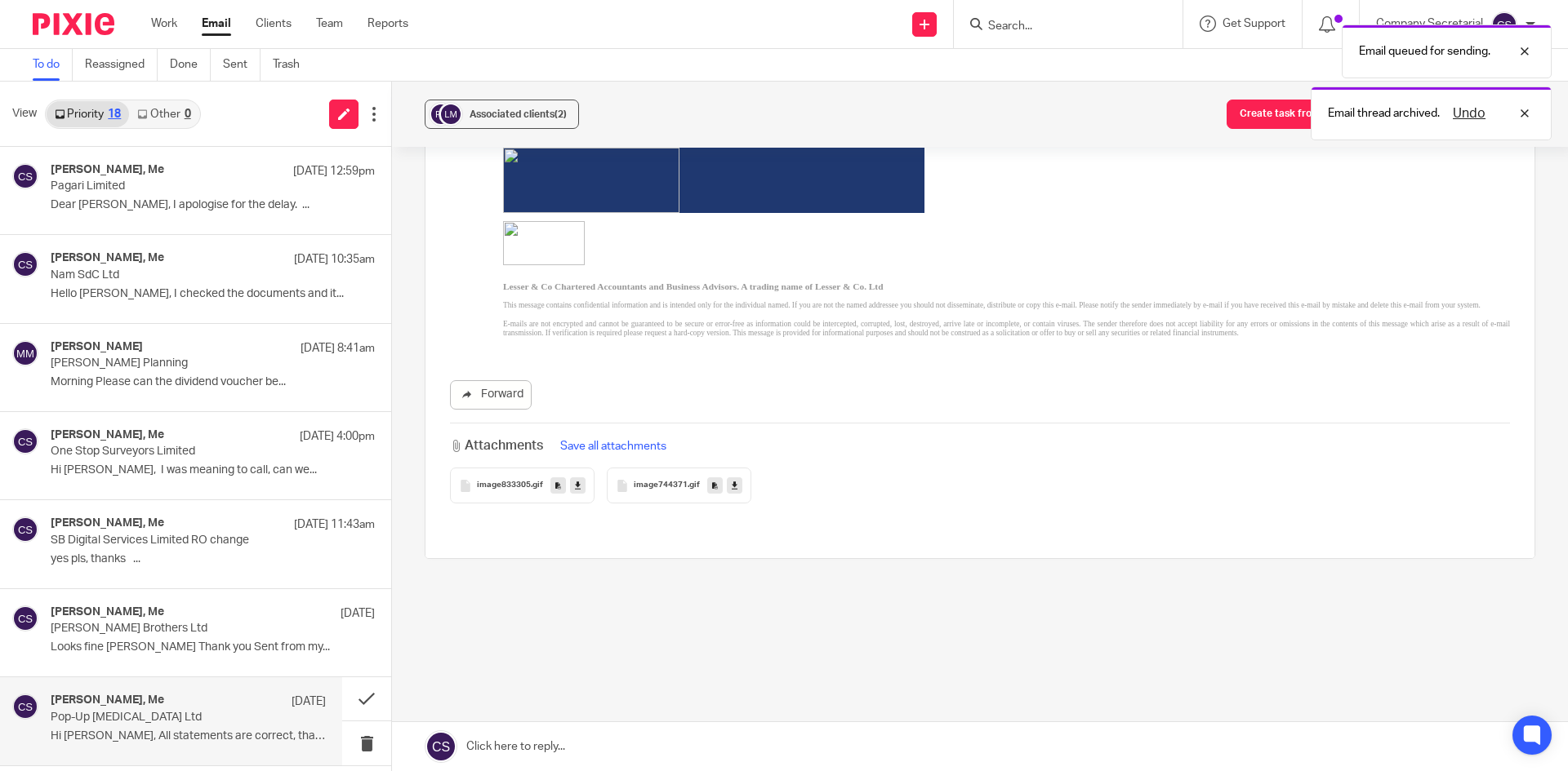
scroll to position [0, 0]
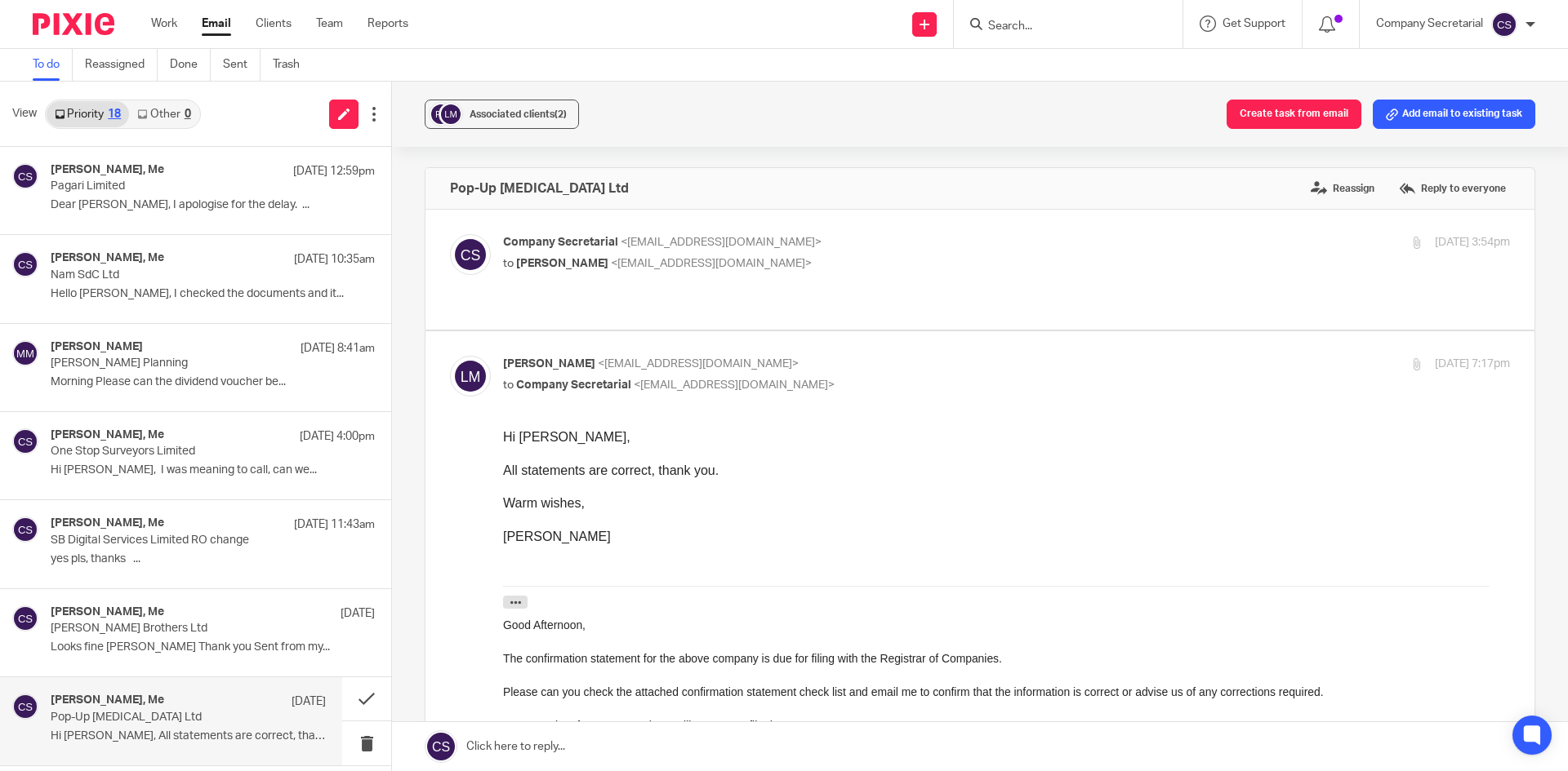
click at [604, 754] on link at bounding box center [980, 747] width 1176 height 49
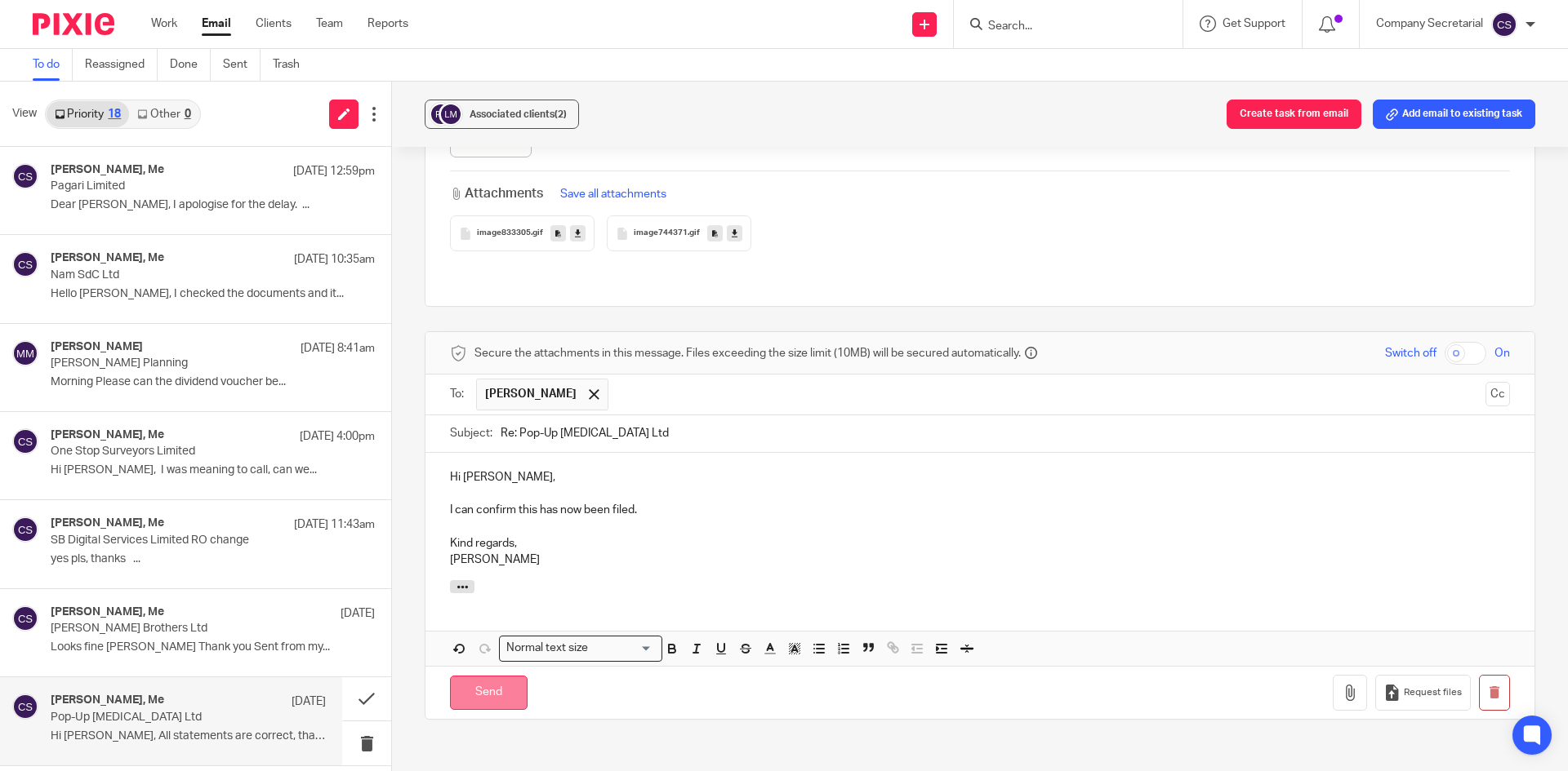
click at [516, 676] on input "Send" at bounding box center [488, 693] width 77 height 35
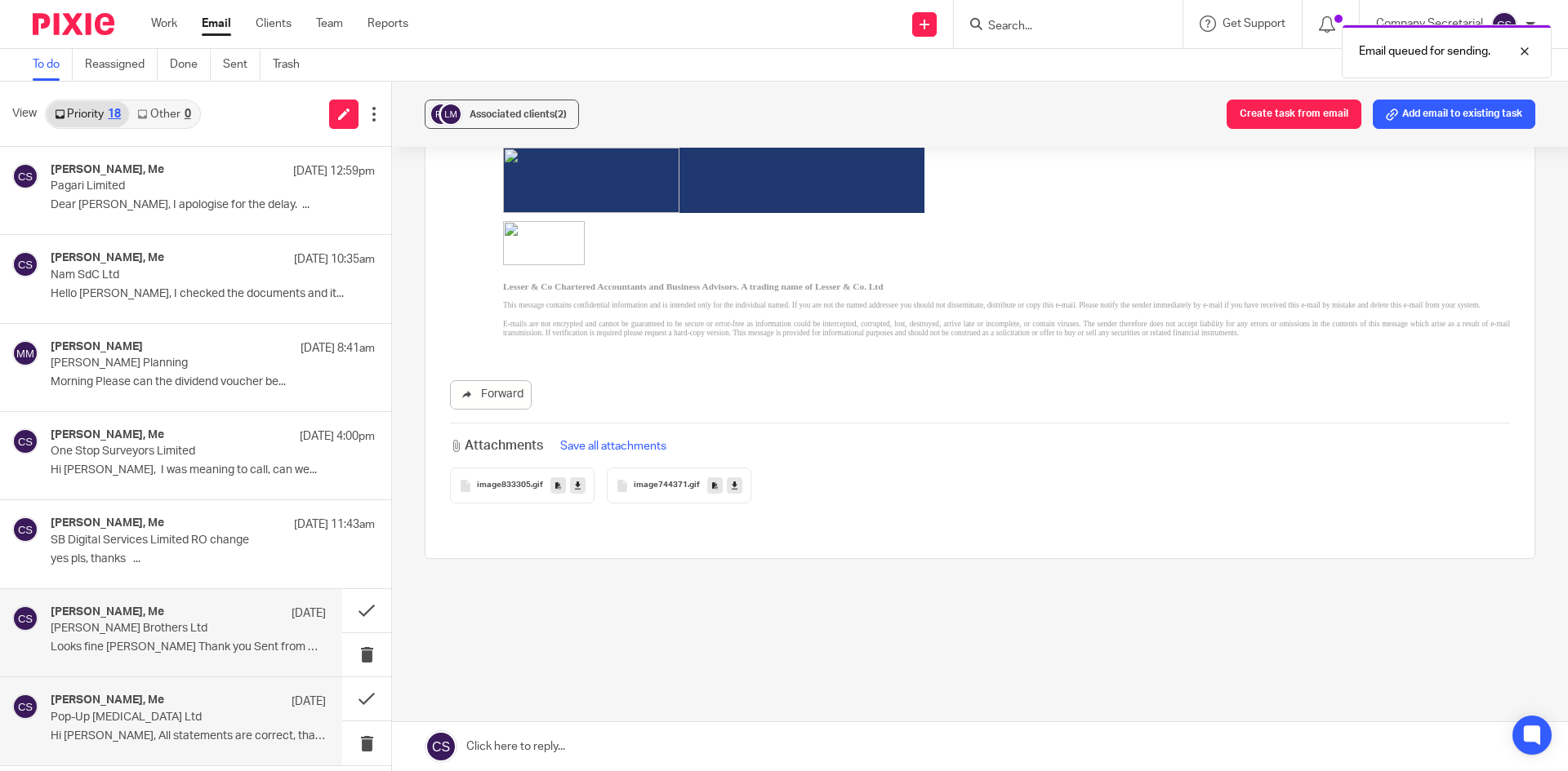
scroll to position [722, 0]
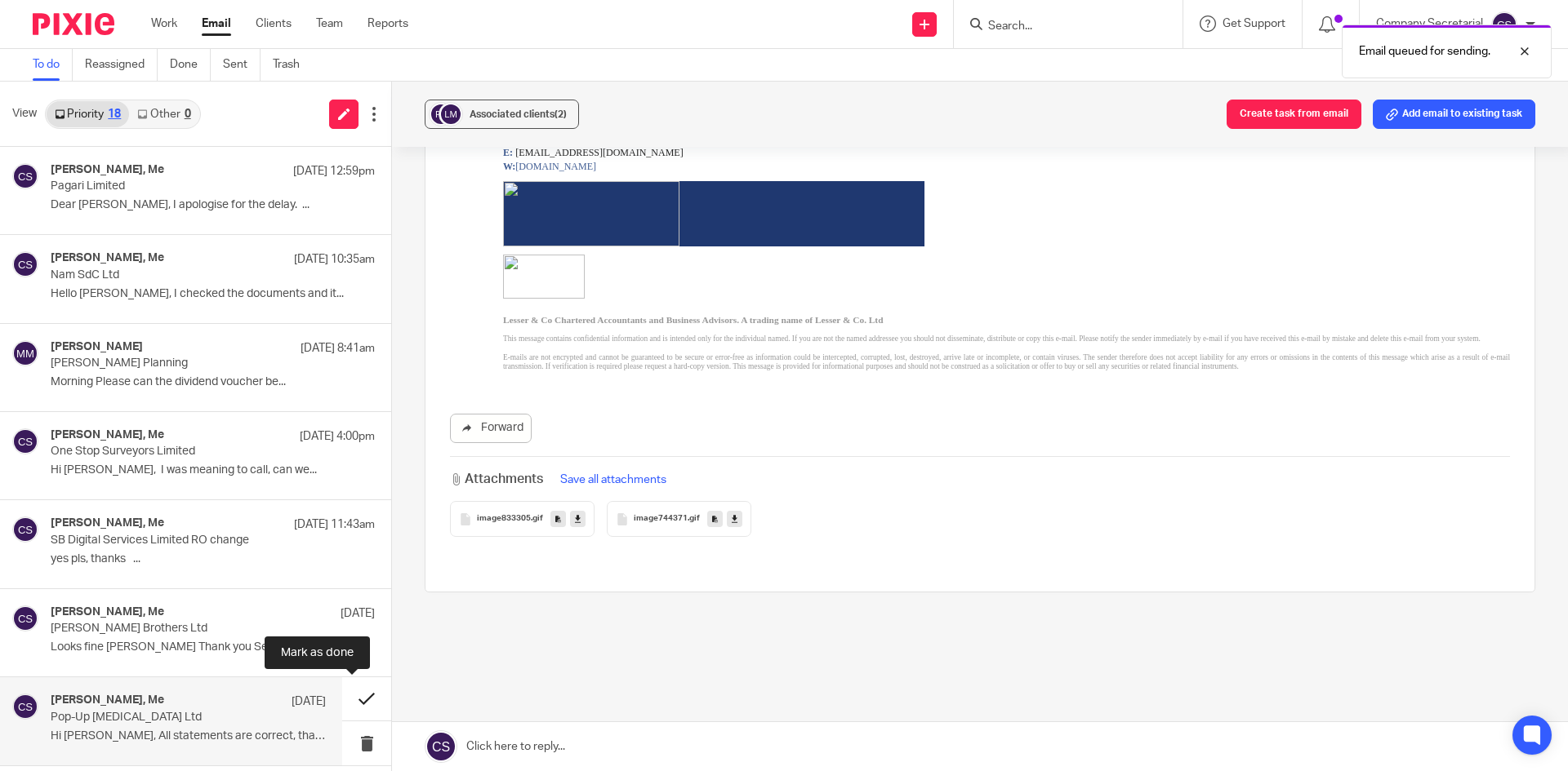
click at [351, 690] on button at bounding box center [367, 699] width 49 height 43
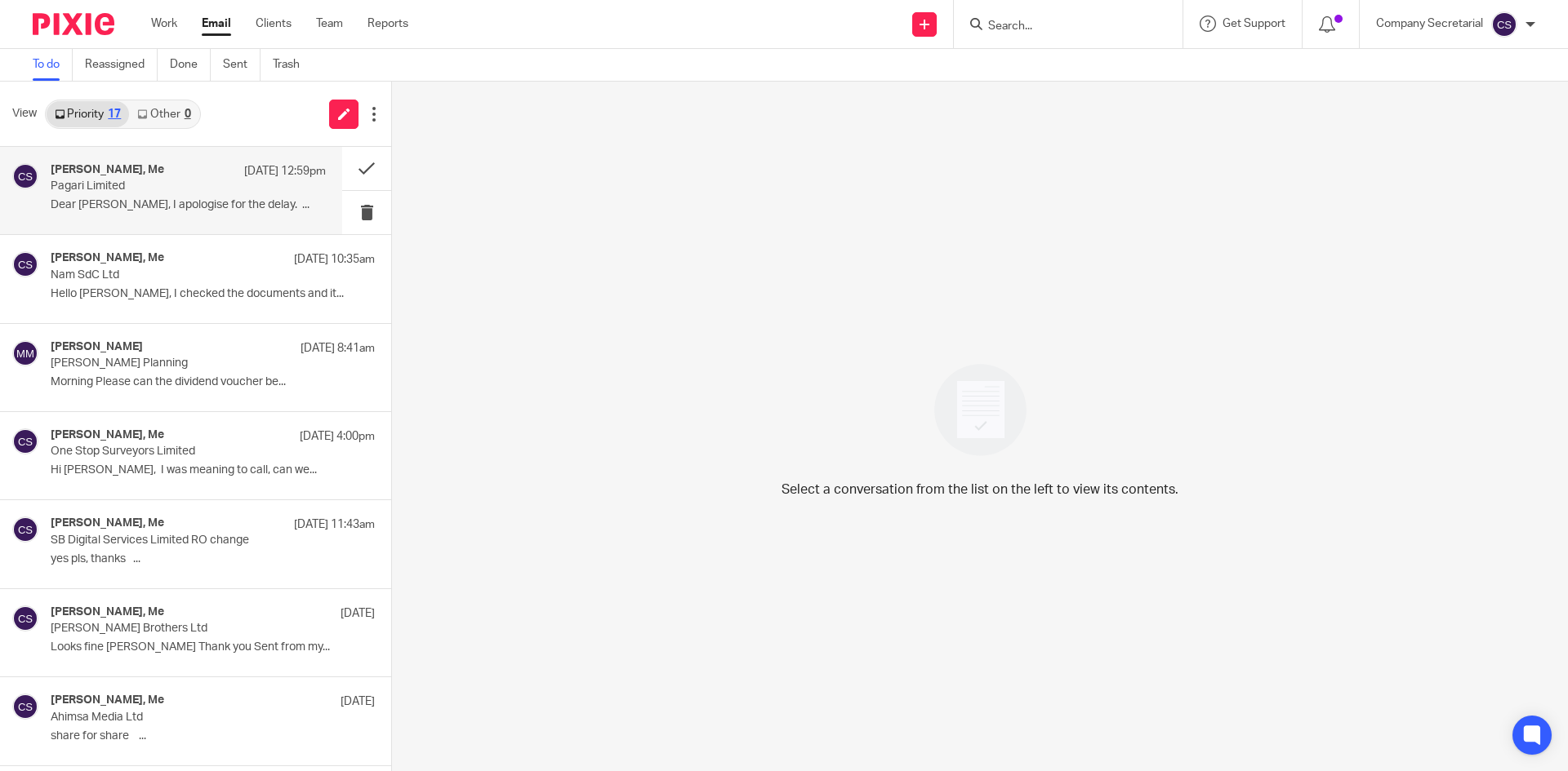
click at [219, 208] on p "Dear Sam, I apologise for the delay. ..." at bounding box center [188, 205] width 275 height 13
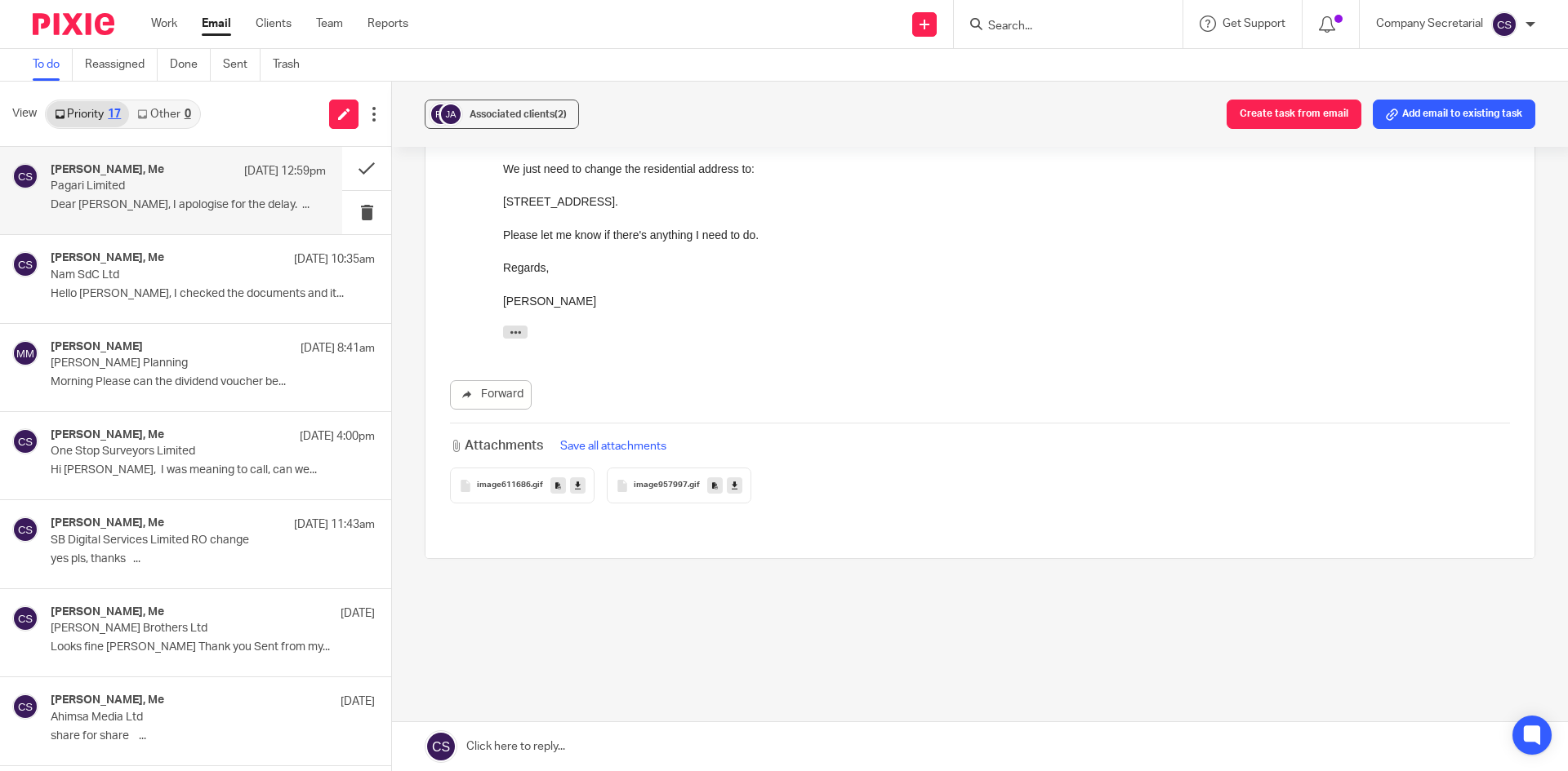
scroll to position [0, 0]
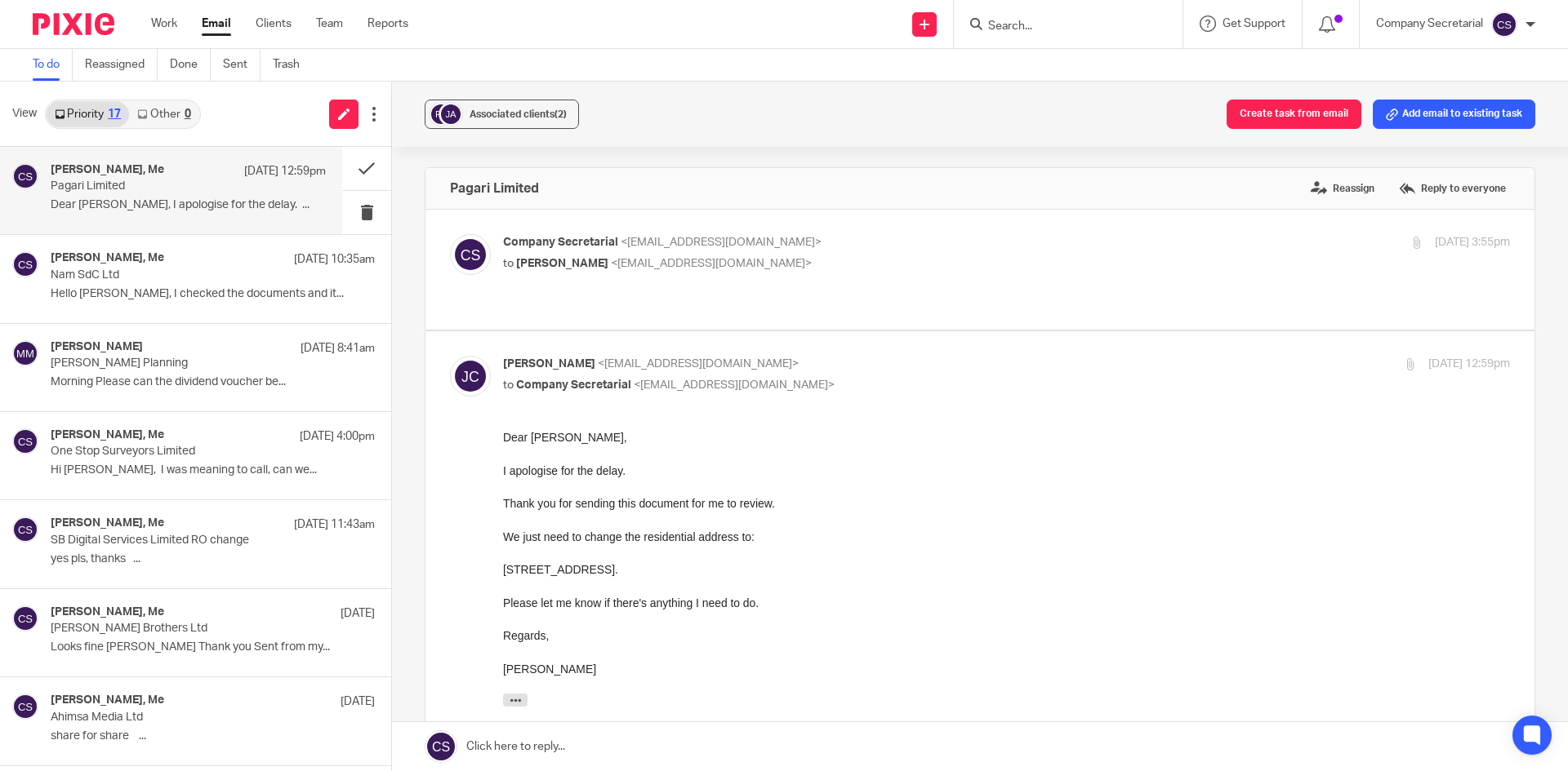
click at [595, 31] on div "Send new email Create task Add client Get Support Contact Support Help Document…" at bounding box center [1000, 24] width 1136 height 49
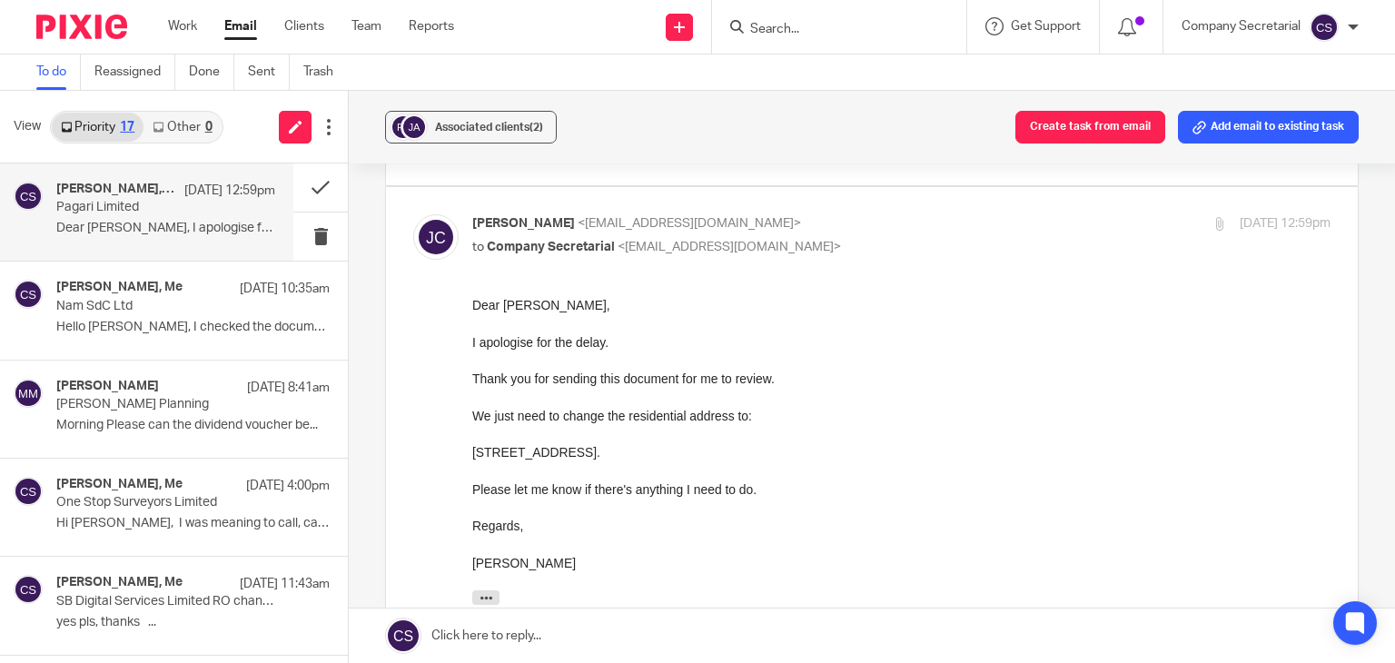
scroll to position [272, 0]
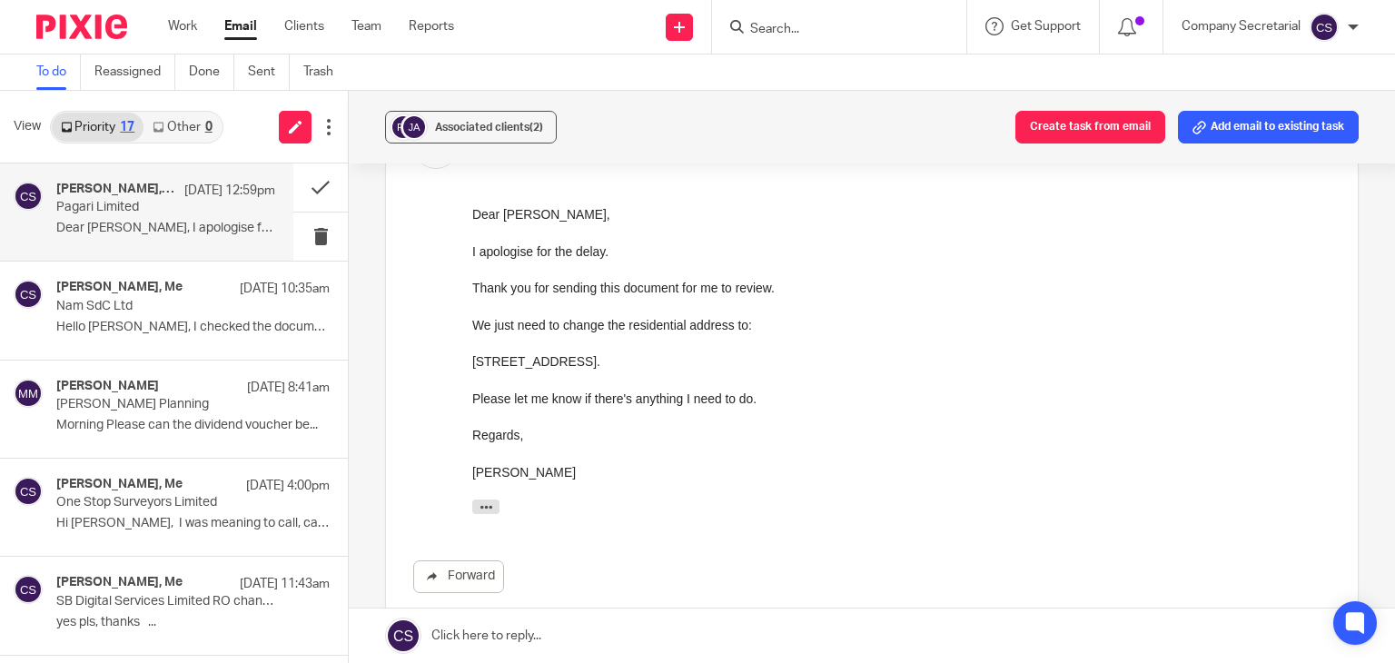
drag, startPoint x: 490, startPoint y: 362, endPoint x: 590, endPoint y: 362, distance: 100.8
click at [590, 362] on div "14 Grosvenor Heights, 20 Forest View Chingford E4 7GA." at bounding box center [901, 361] width 858 height 18
copy div "Grosvenor Heights"
drag, startPoint x: 600, startPoint y: 362, endPoint x: 678, endPoint y: 362, distance: 77.2
click at [678, 362] on div "14 Grosvenor Heights, 20 Forest View Chingford E4 7GA." at bounding box center [901, 361] width 858 height 18
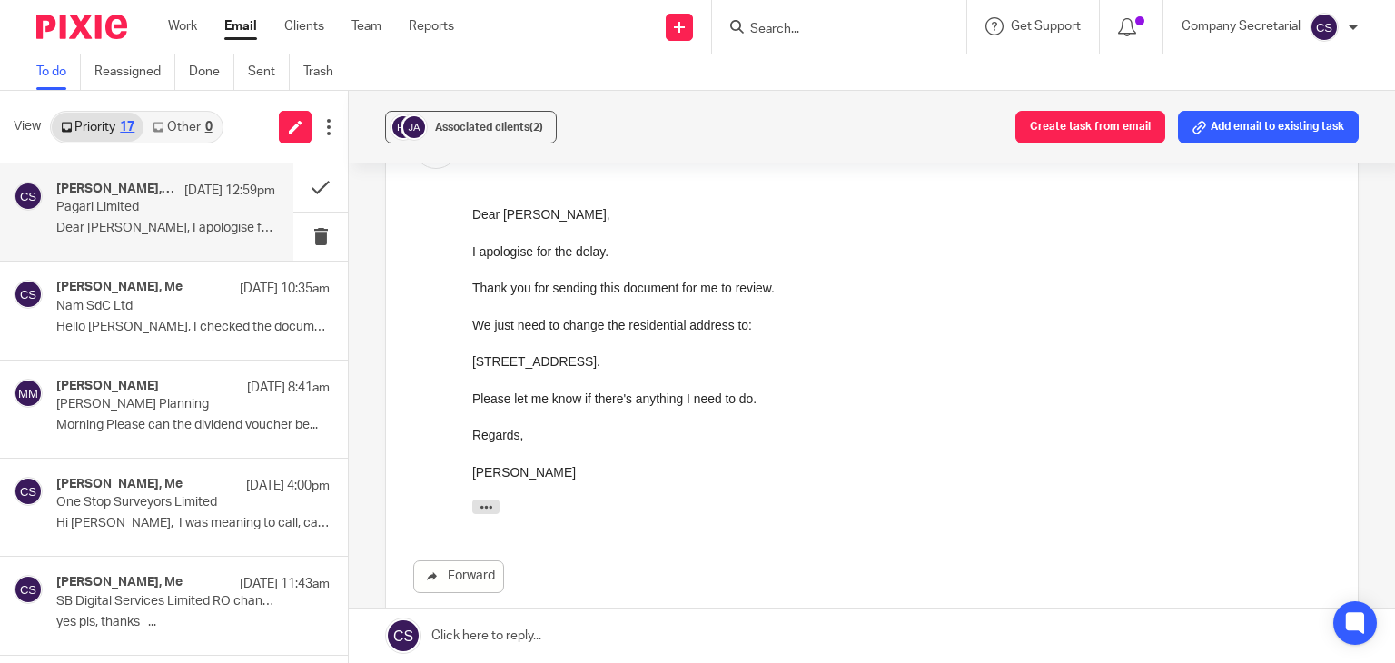
copy div "20 Forest View"
click at [714, 365] on div "14 Grosvenor Heights, 20 Forest View Chingford E4 7GA." at bounding box center [901, 361] width 858 height 18
copy div "Chingford"
drag, startPoint x: 781, startPoint y: 365, endPoint x: 745, endPoint y: 358, distance: 37.1
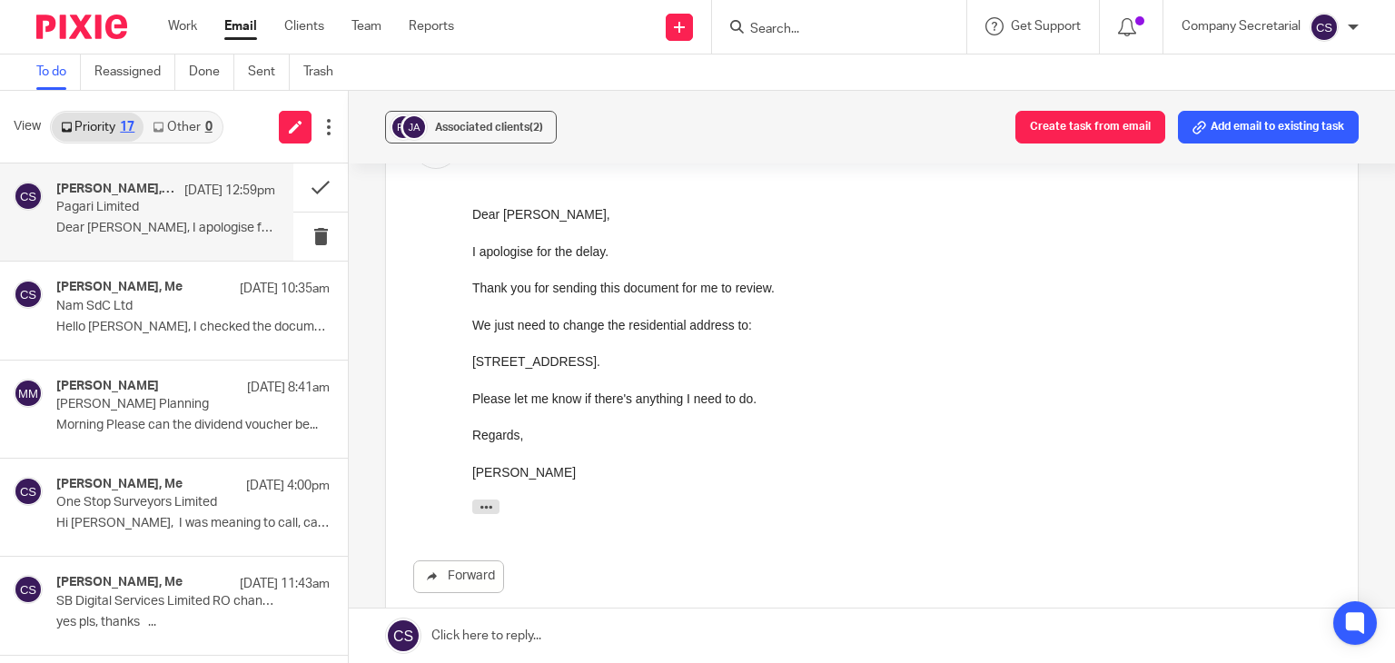
click at [745, 358] on div "14 Grosvenor Heights, 20 Forest View Chingford E4 7GA." at bounding box center [901, 361] width 858 height 18
copy div "E4 7GA"
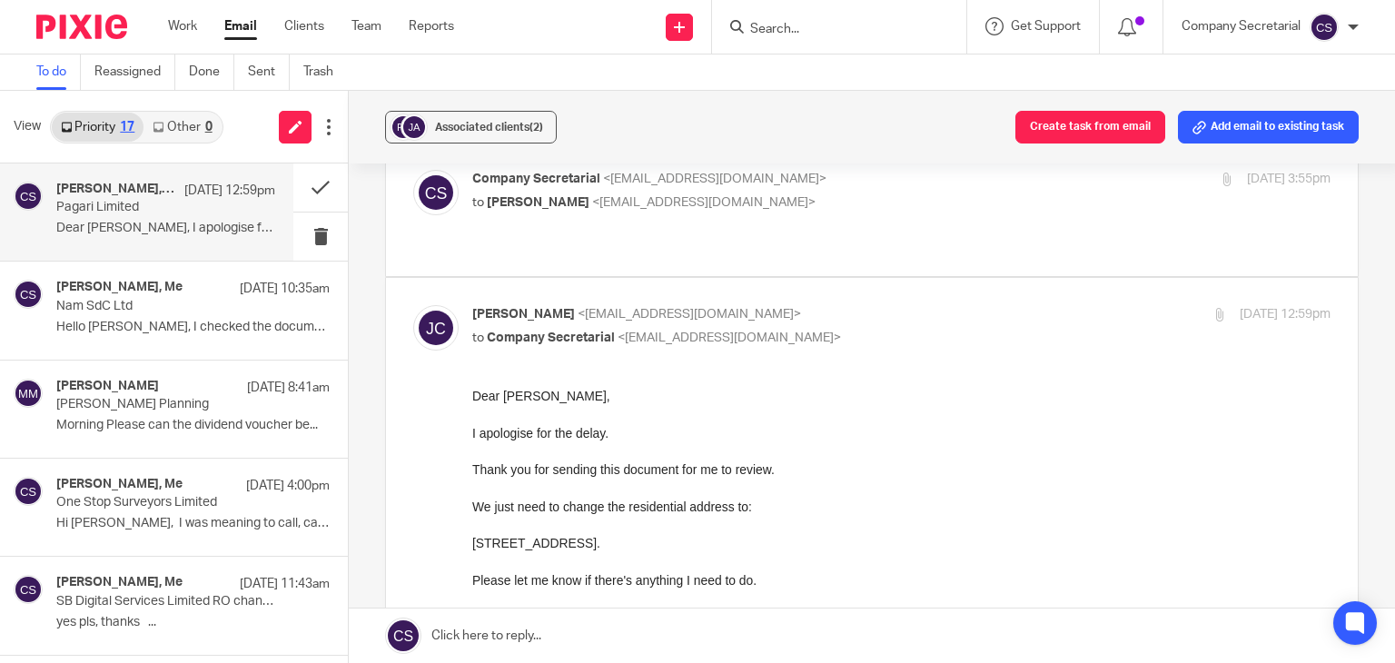
scroll to position [182, 0]
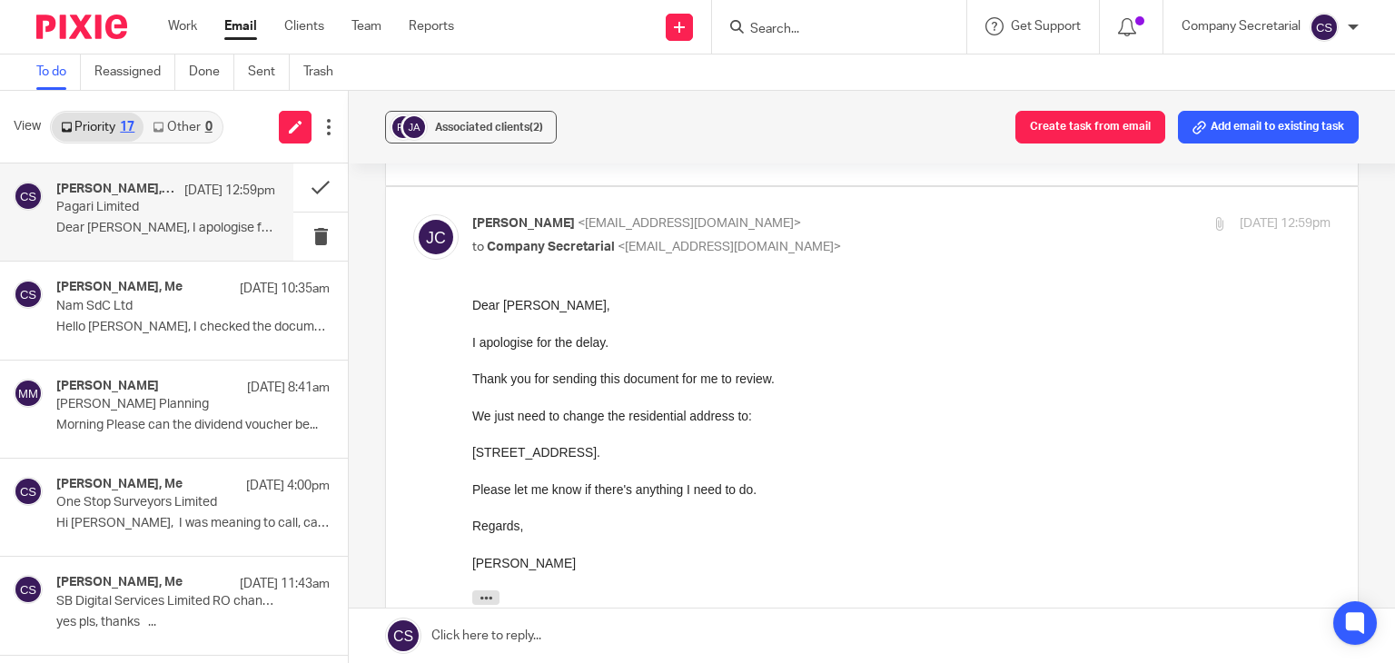
click at [644, 636] on link at bounding box center [872, 636] width 1046 height 54
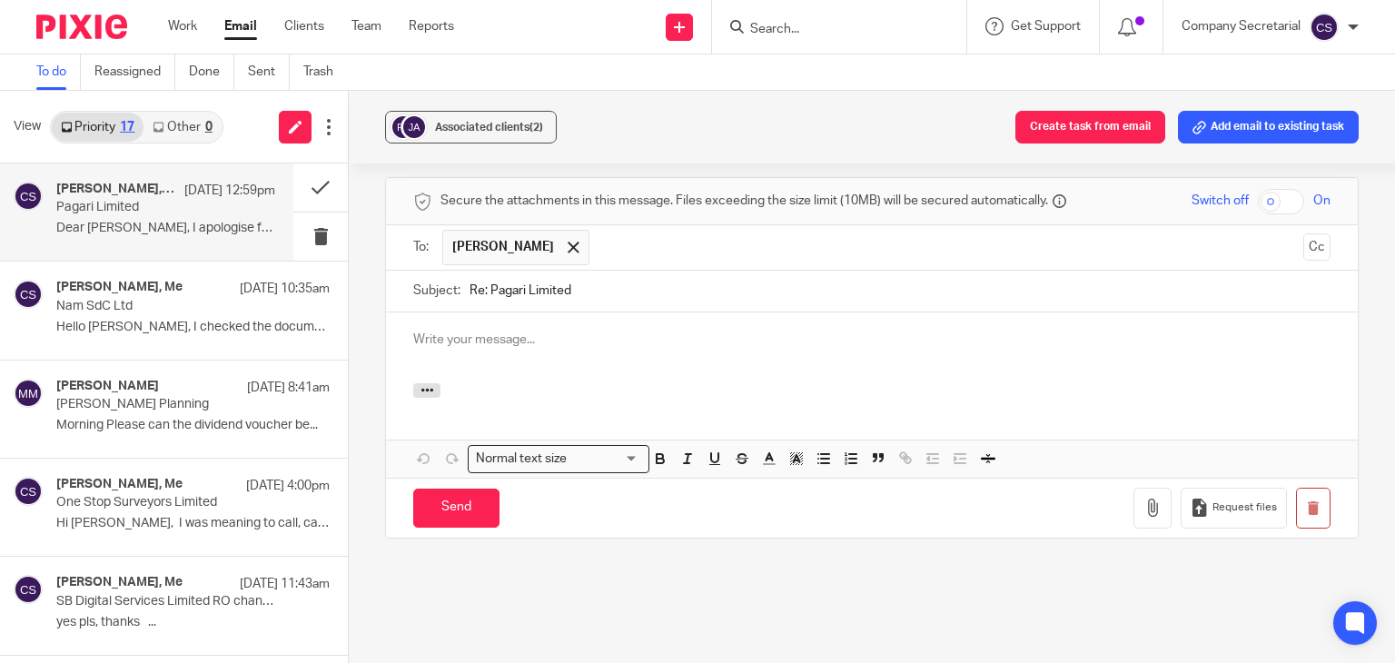
scroll to position [0, 0]
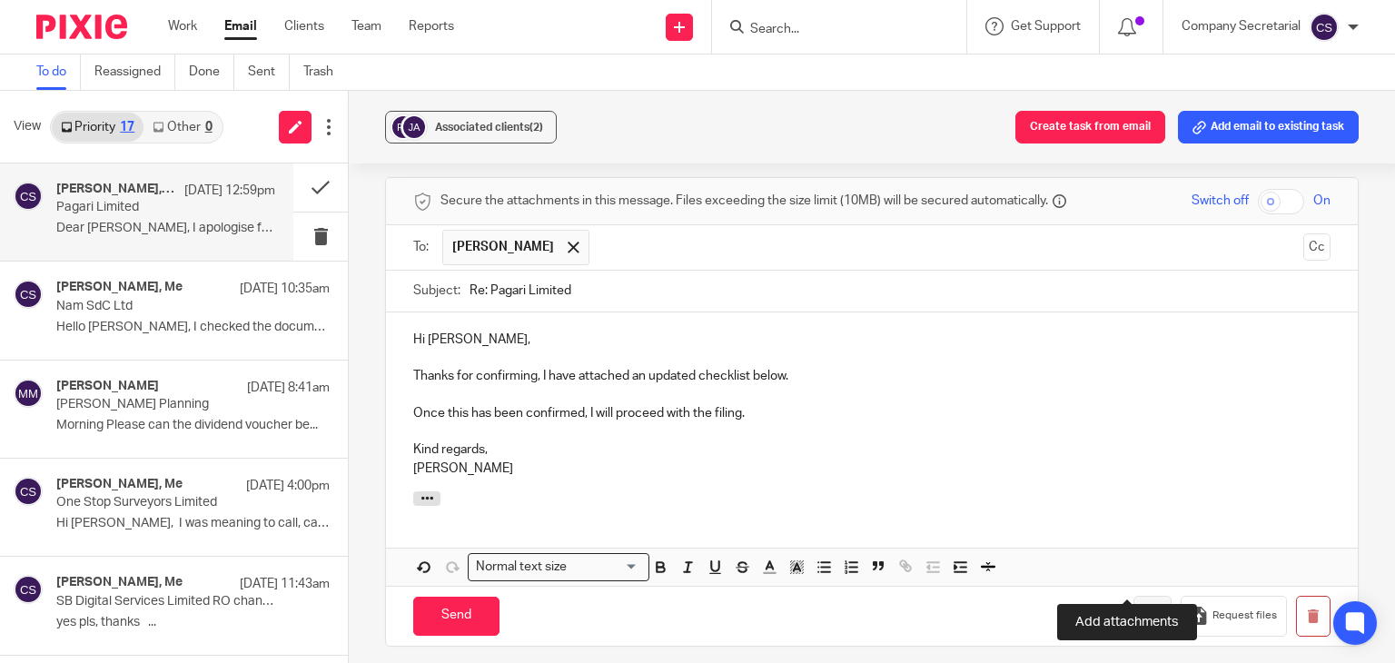
click at [1144, 607] on icon "button" at bounding box center [1153, 616] width 18 height 18
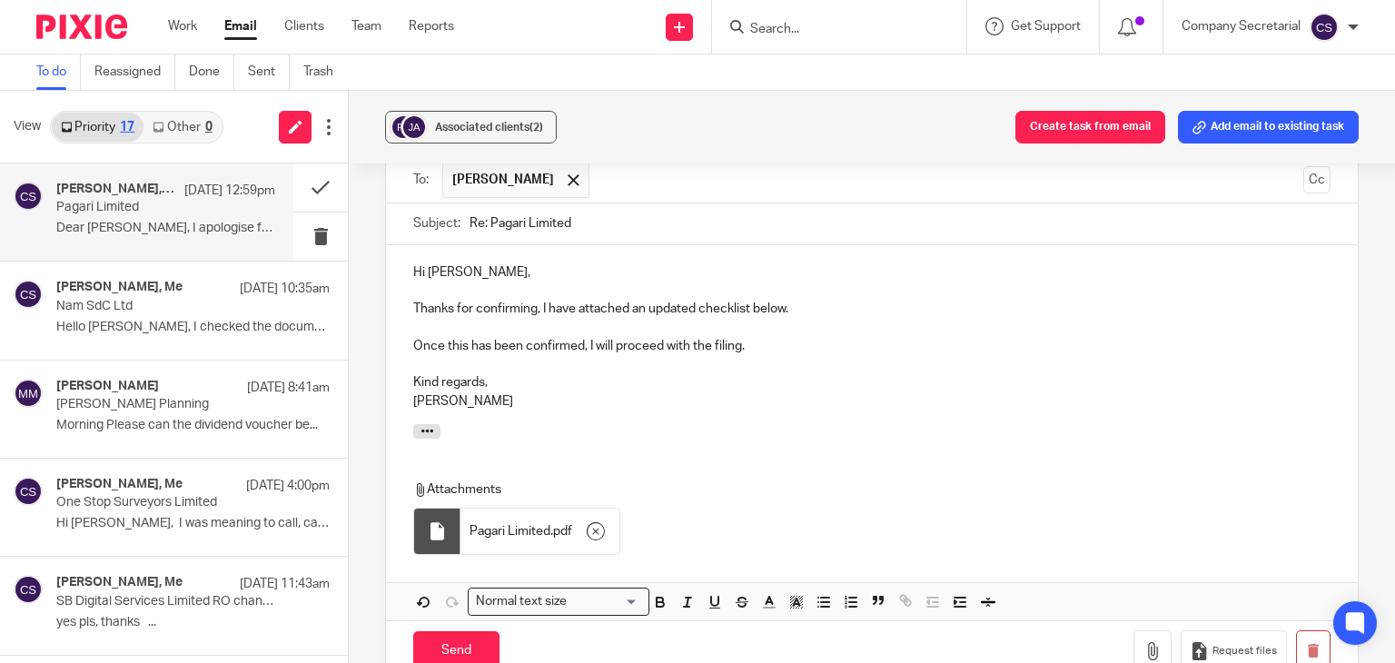
scroll to position [1064, 0]
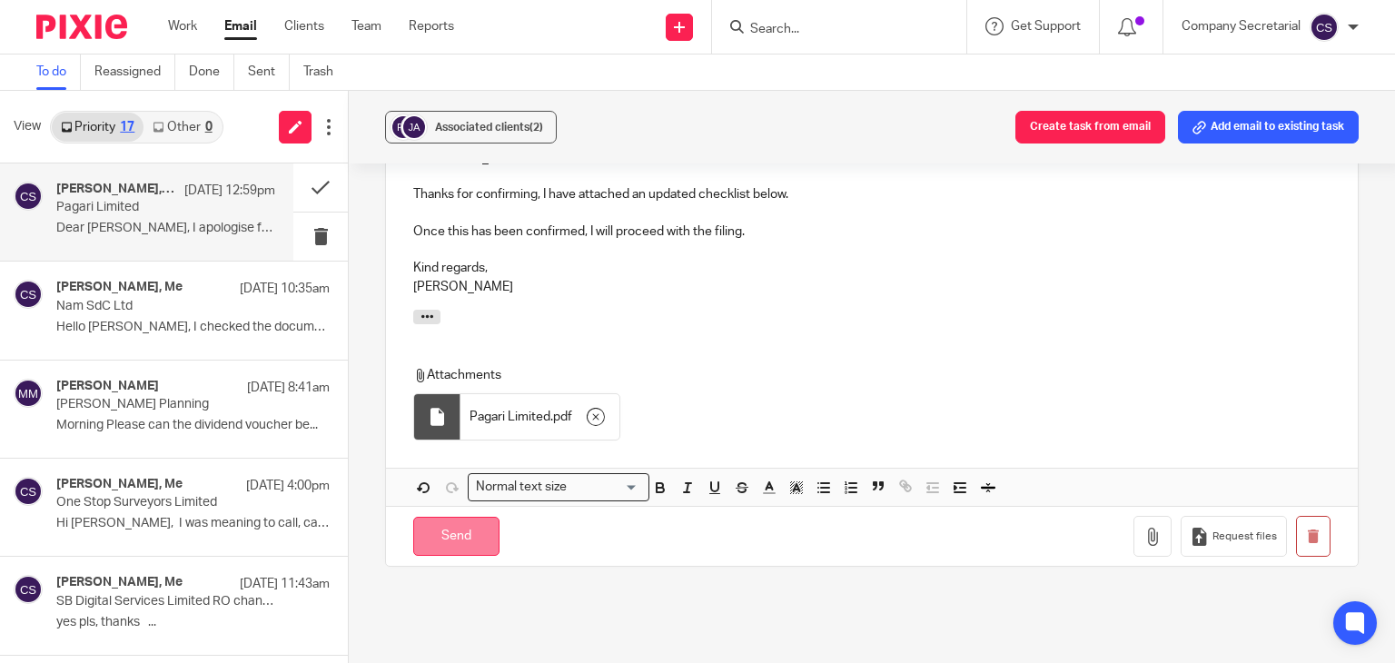
click at [477, 517] on input "Send" at bounding box center [456, 536] width 86 height 39
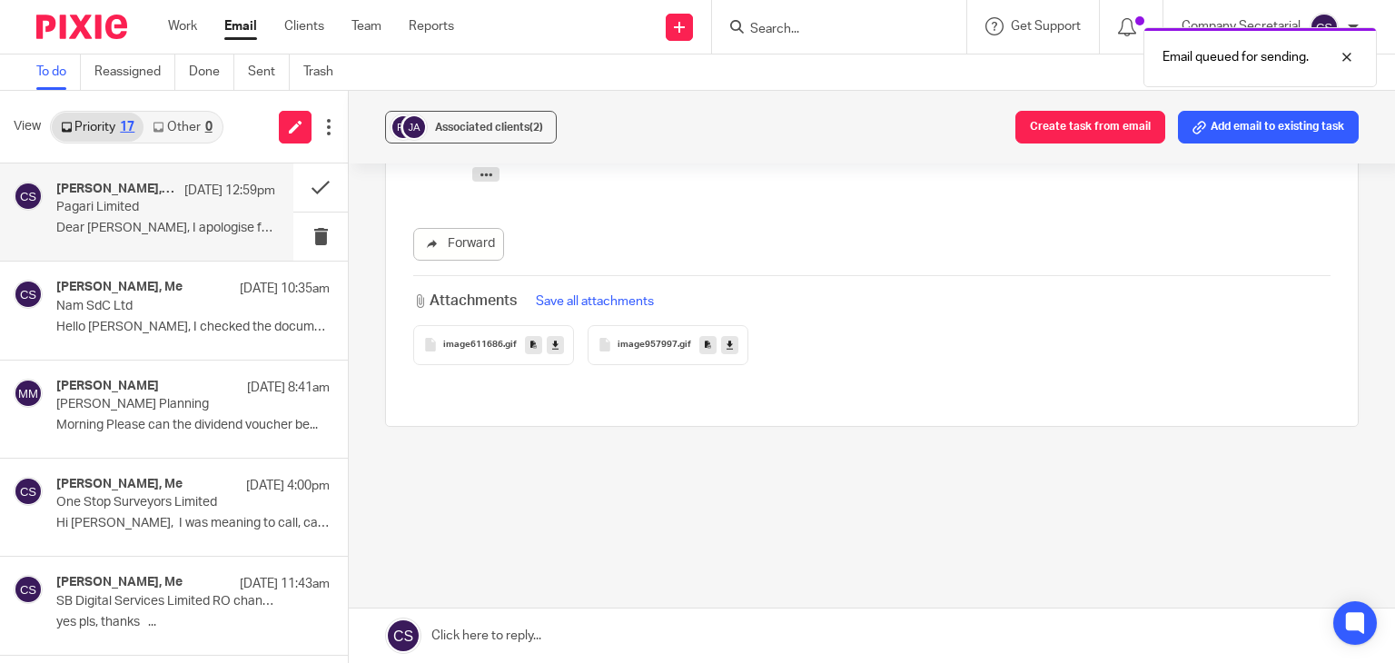
scroll to position [567, 0]
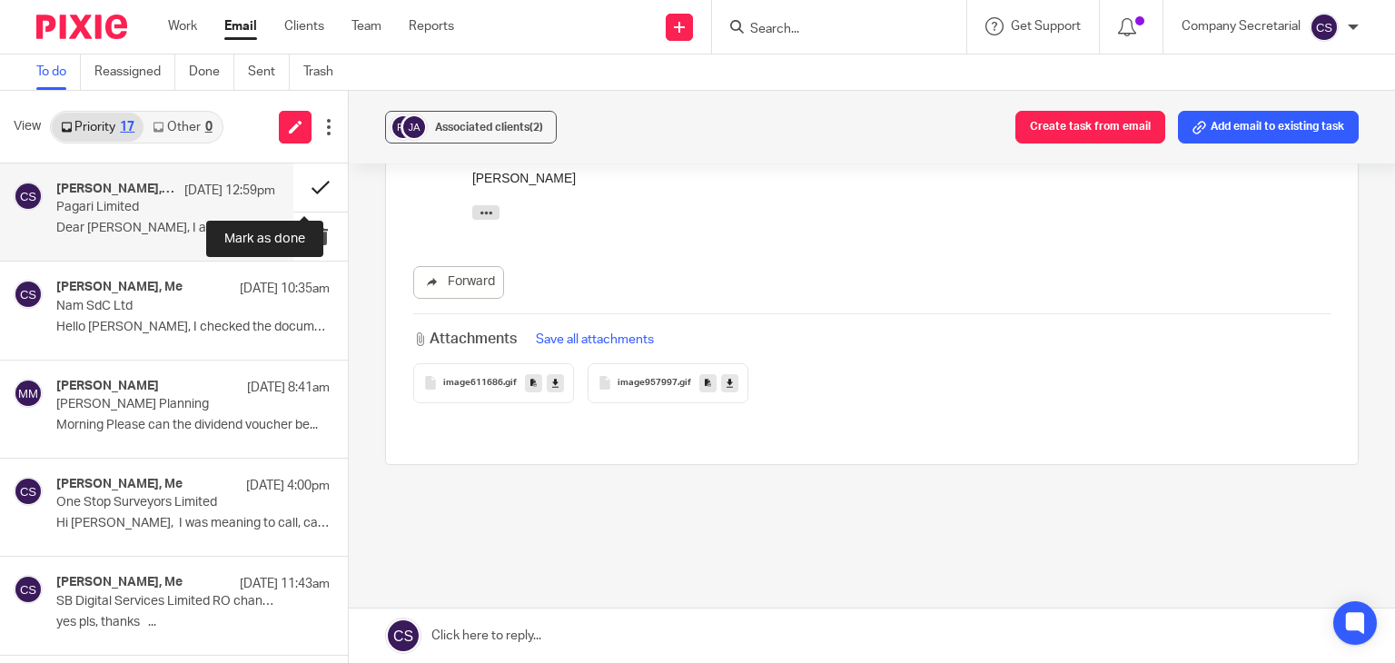
click at [301, 176] on button at bounding box center [320, 187] width 54 height 48
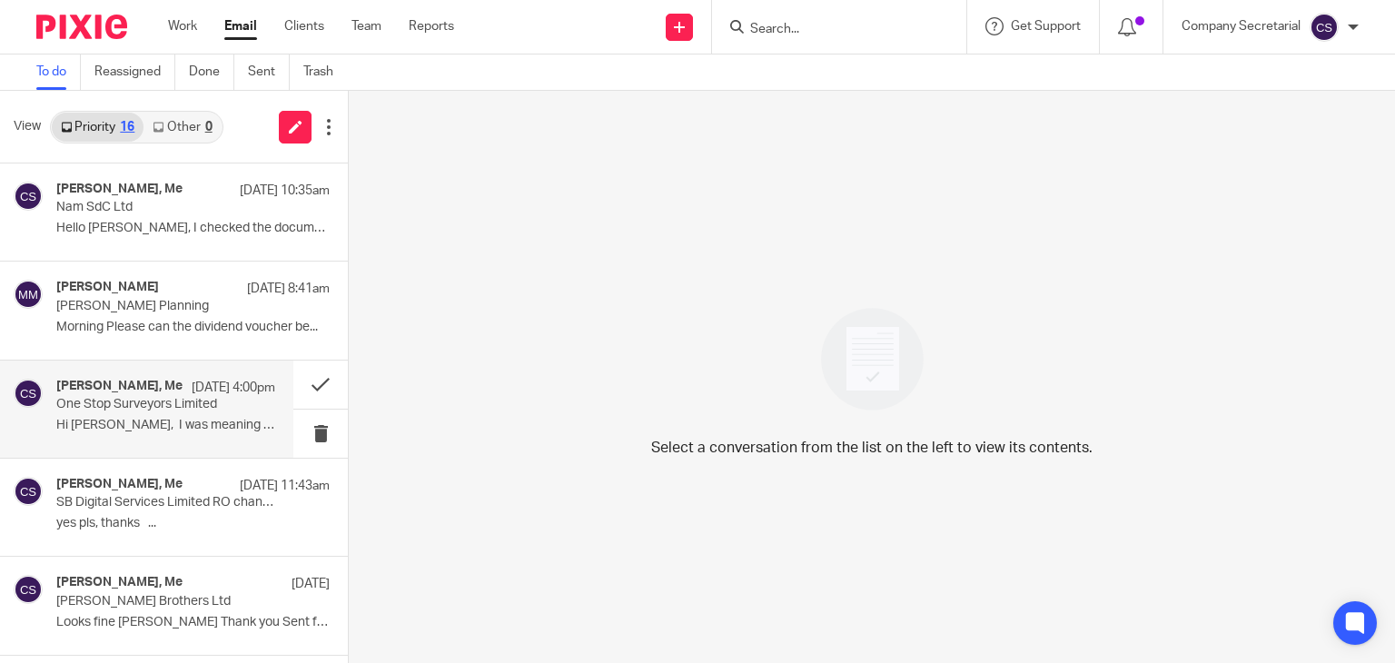
click at [196, 426] on p "Hi Sam, I was meaning to call, can we..." at bounding box center [165, 425] width 219 height 15
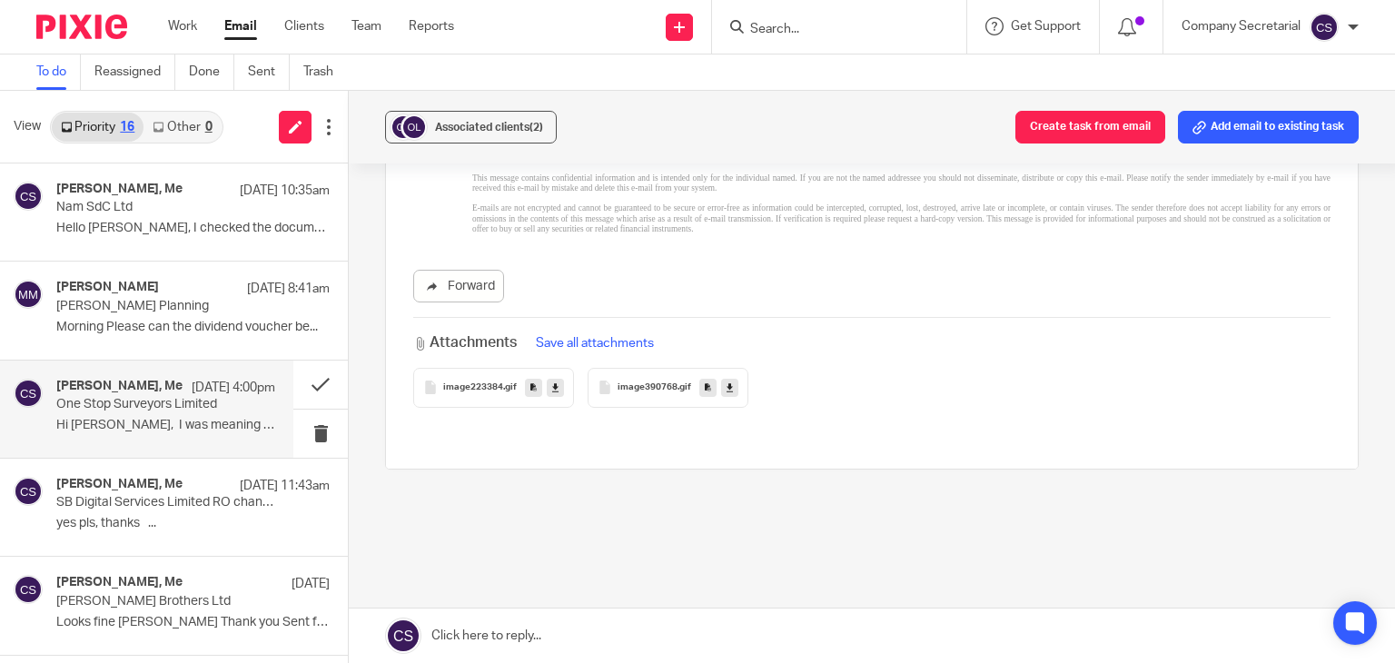
scroll to position [1435, 0]
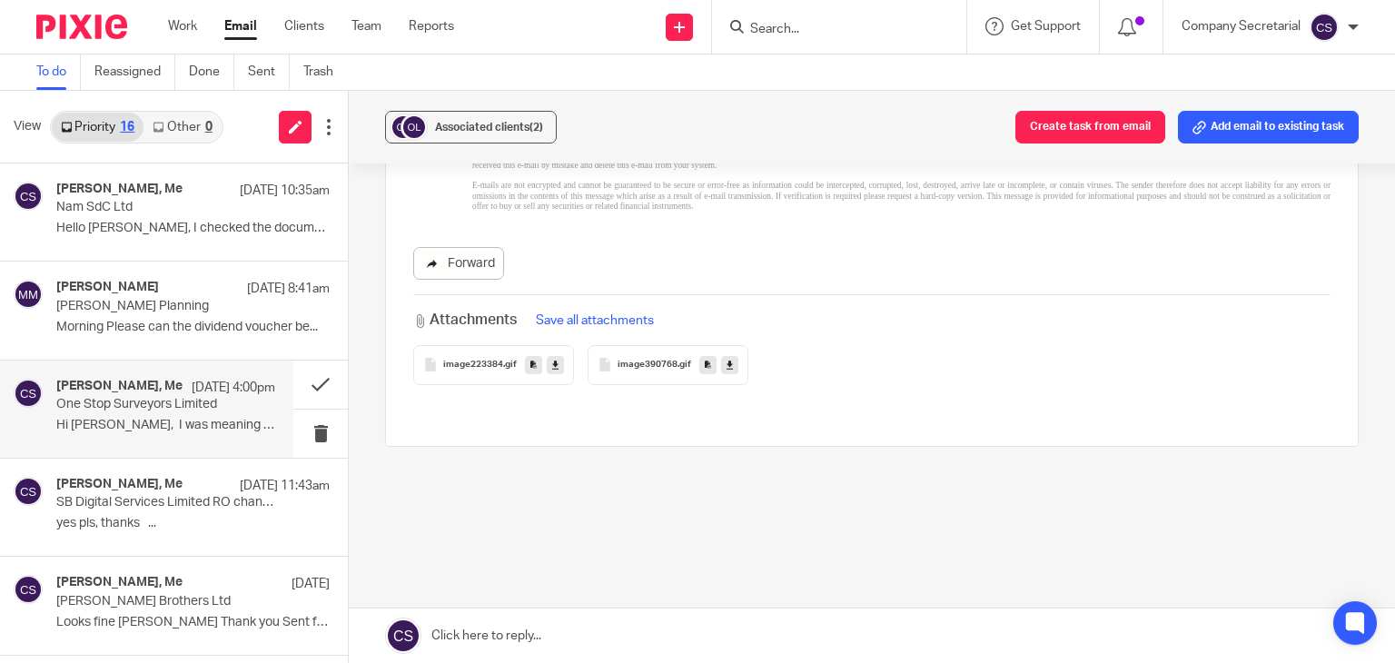
click at [472, 266] on link "Forward" at bounding box center [458, 263] width 91 height 33
click at [293, 378] on button at bounding box center [320, 385] width 54 height 48
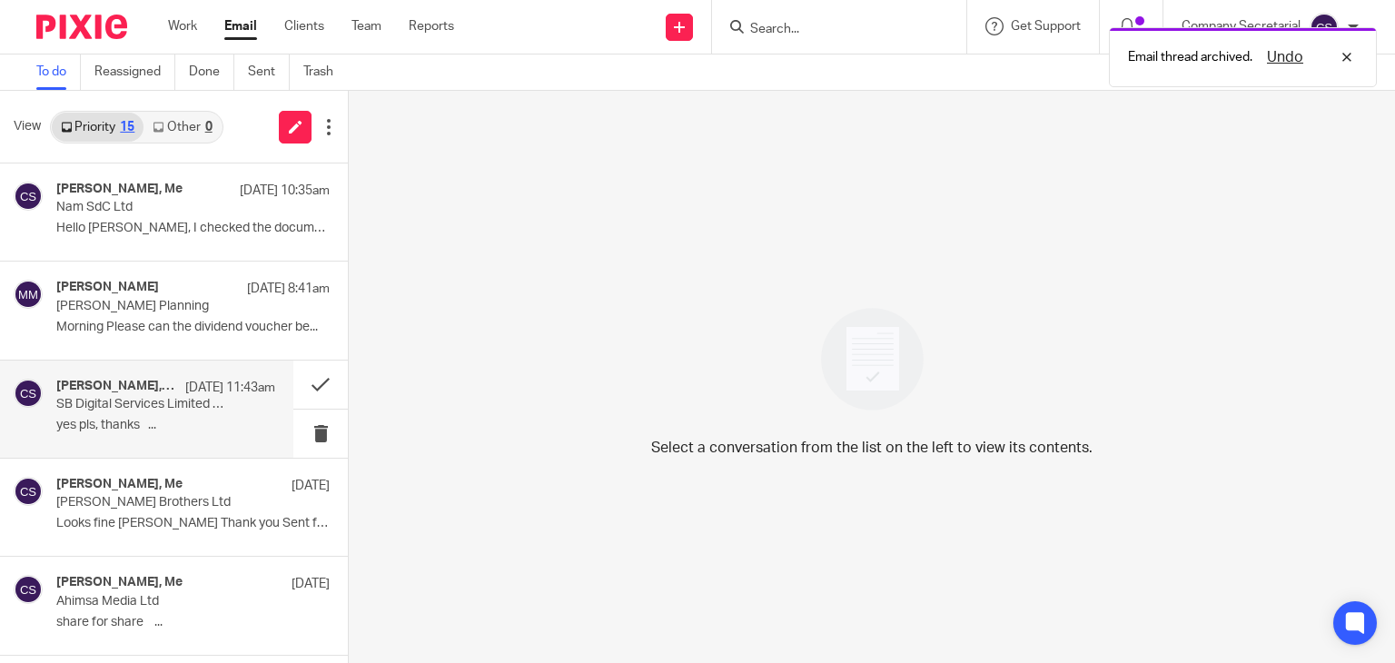
click at [200, 421] on p "yes pls, thanks ..." at bounding box center [165, 425] width 219 height 15
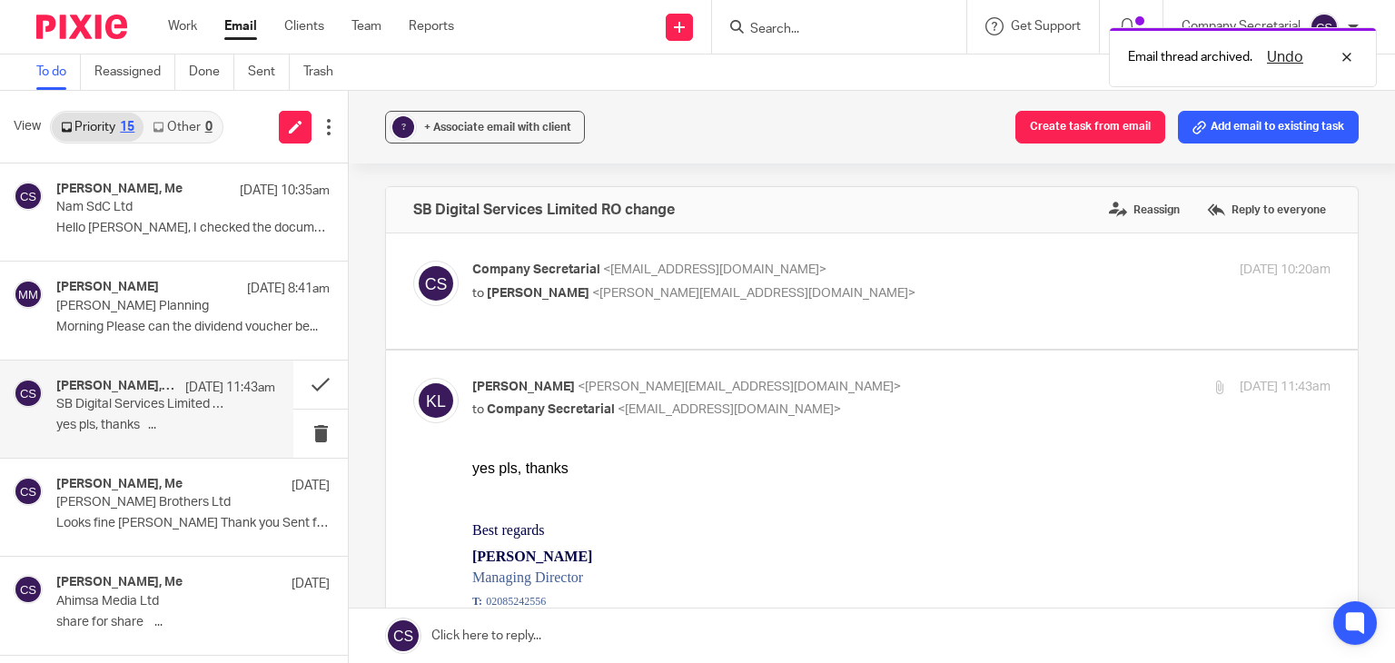
scroll to position [0, 0]
click at [703, 288] on span "<keith@lesserandco.com>" at bounding box center [753, 293] width 323 height 13
checkbox input "true"
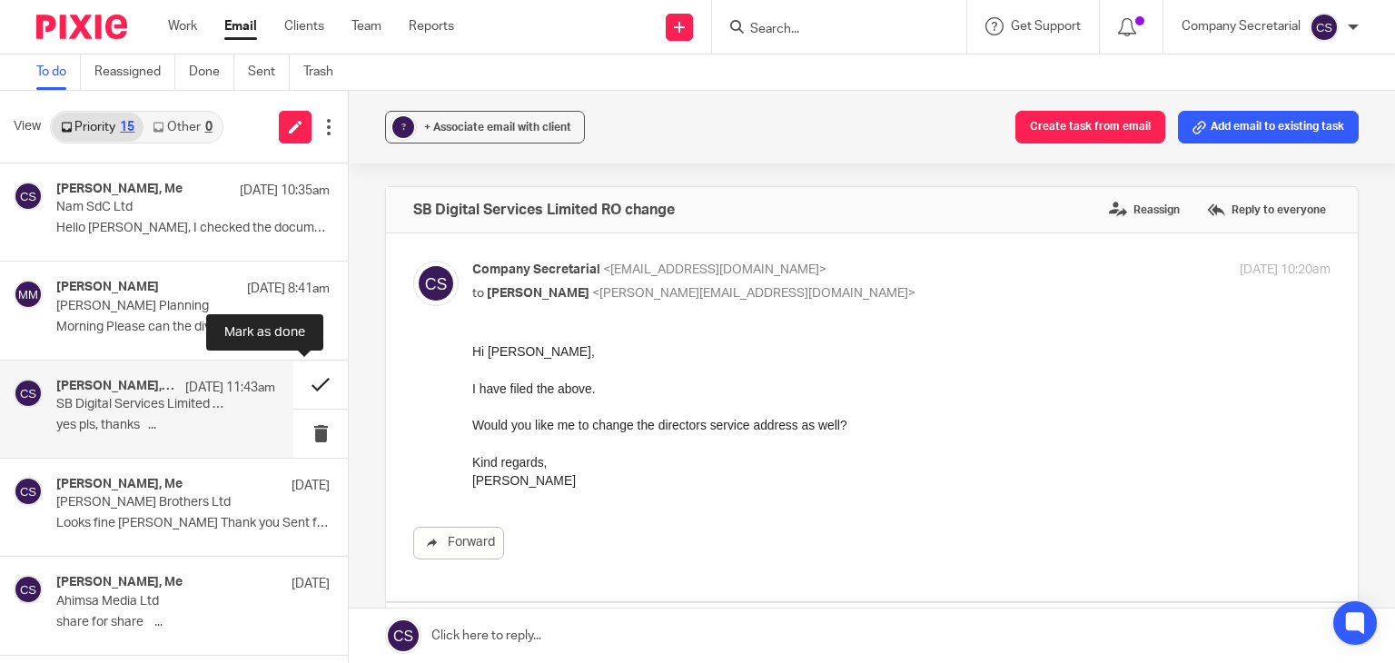
click at [300, 378] on button at bounding box center [320, 385] width 54 height 48
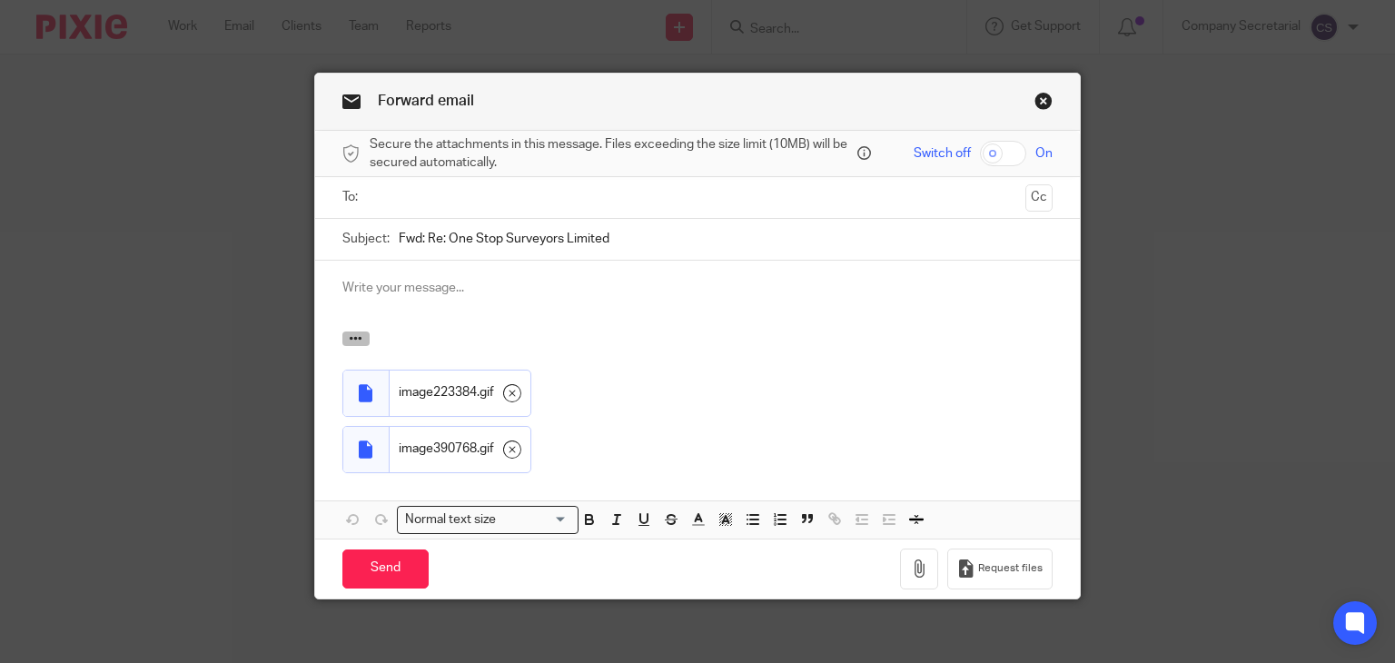
click at [349, 336] on icon "button" at bounding box center [356, 339] width 14 height 14
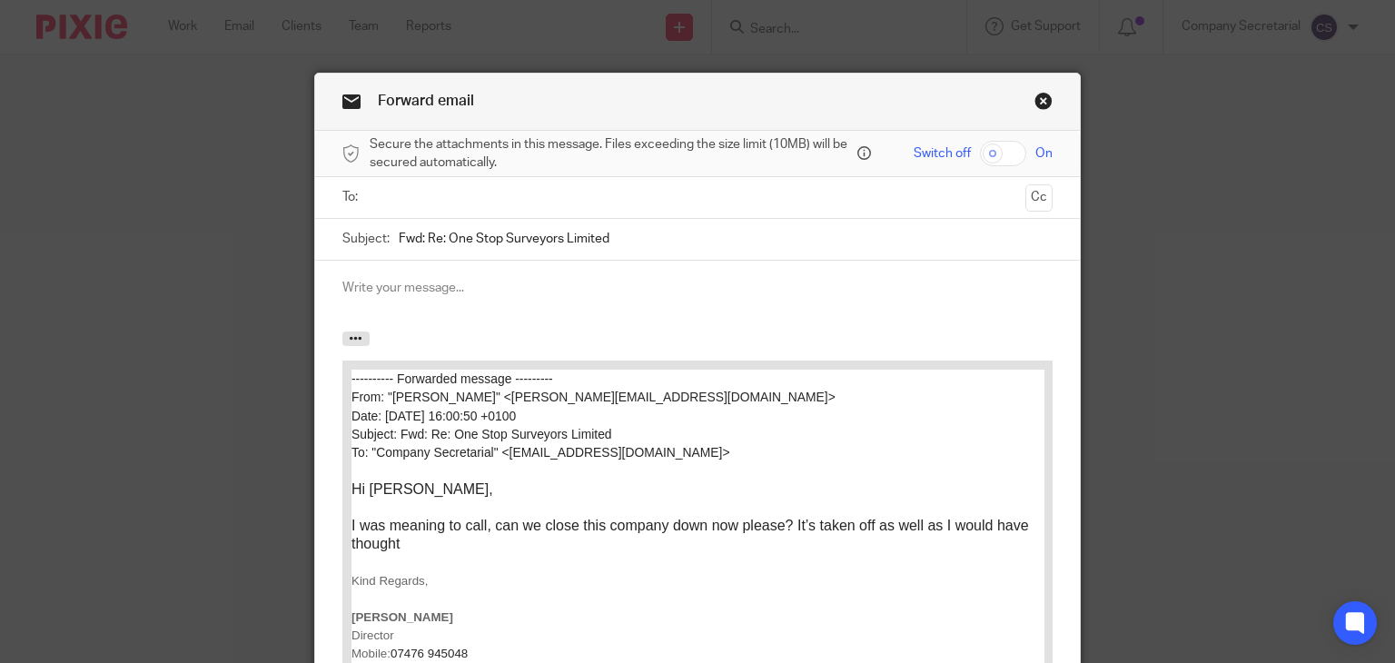
click at [425, 188] on input "text" at bounding box center [697, 197] width 642 height 21
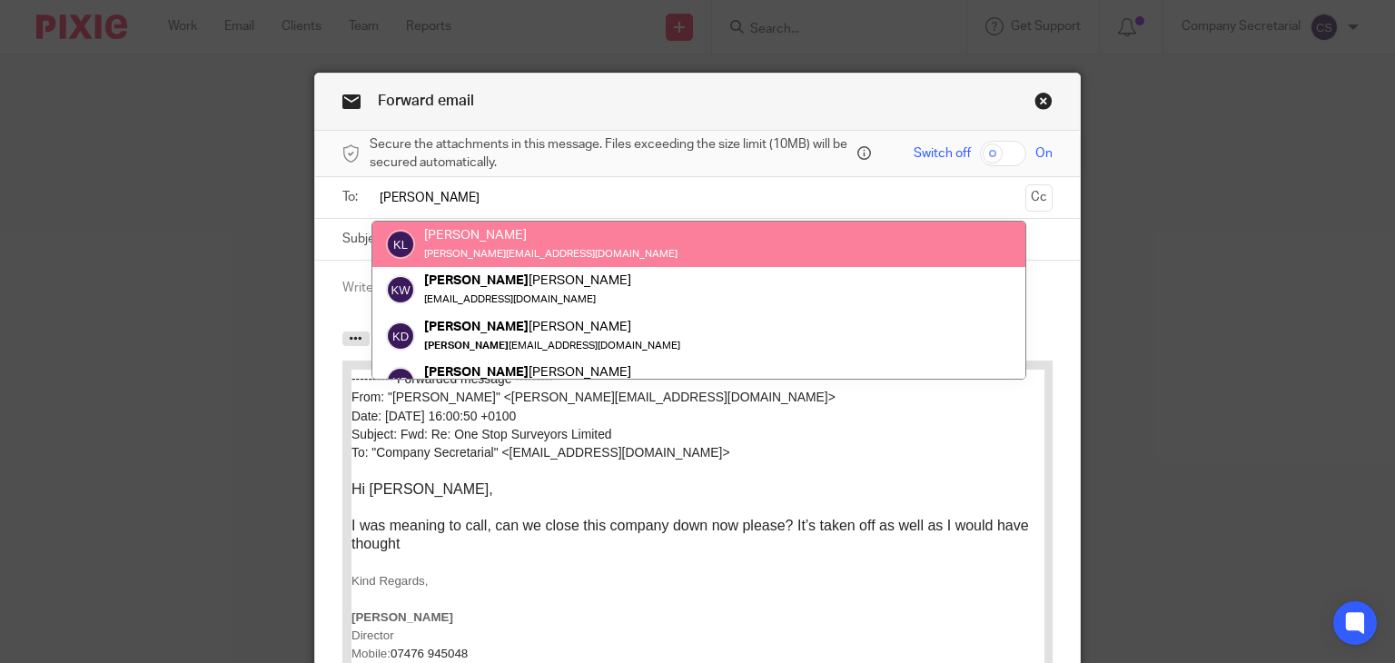
type input "[PERSON_NAME]"
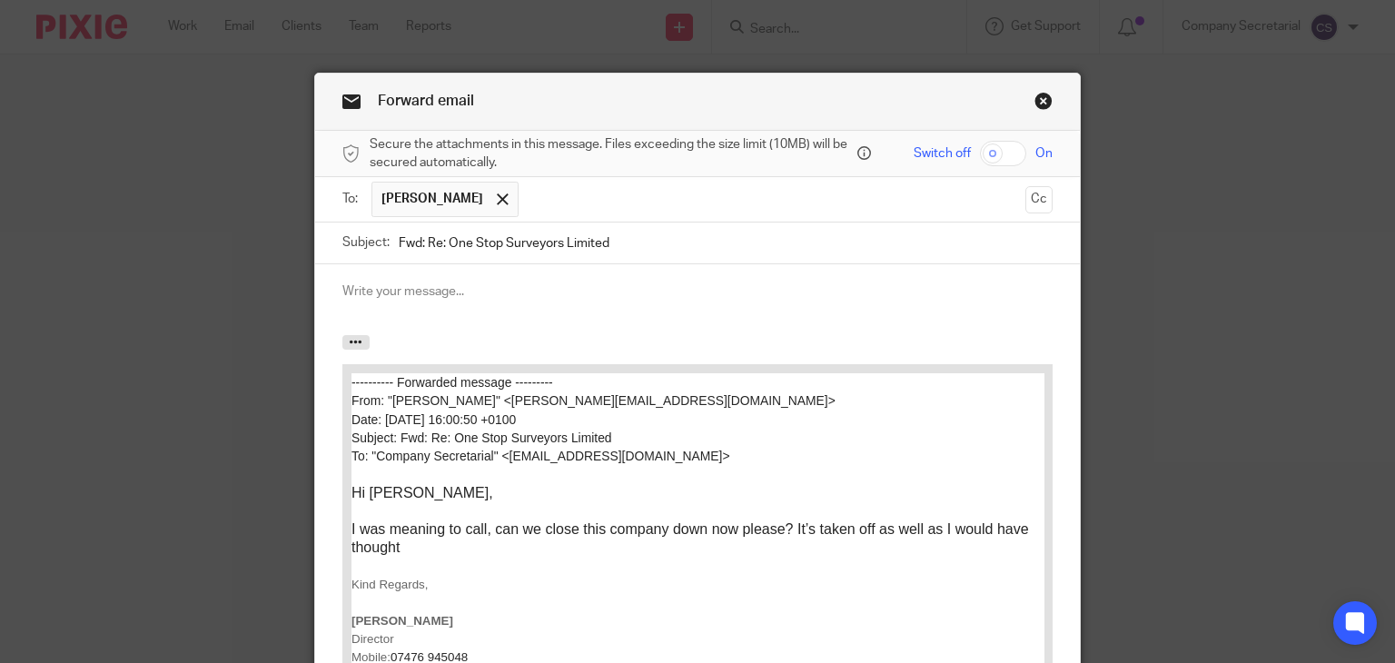
click at [427, 287] on p at bounding box center [697, 291] width 711 height 18
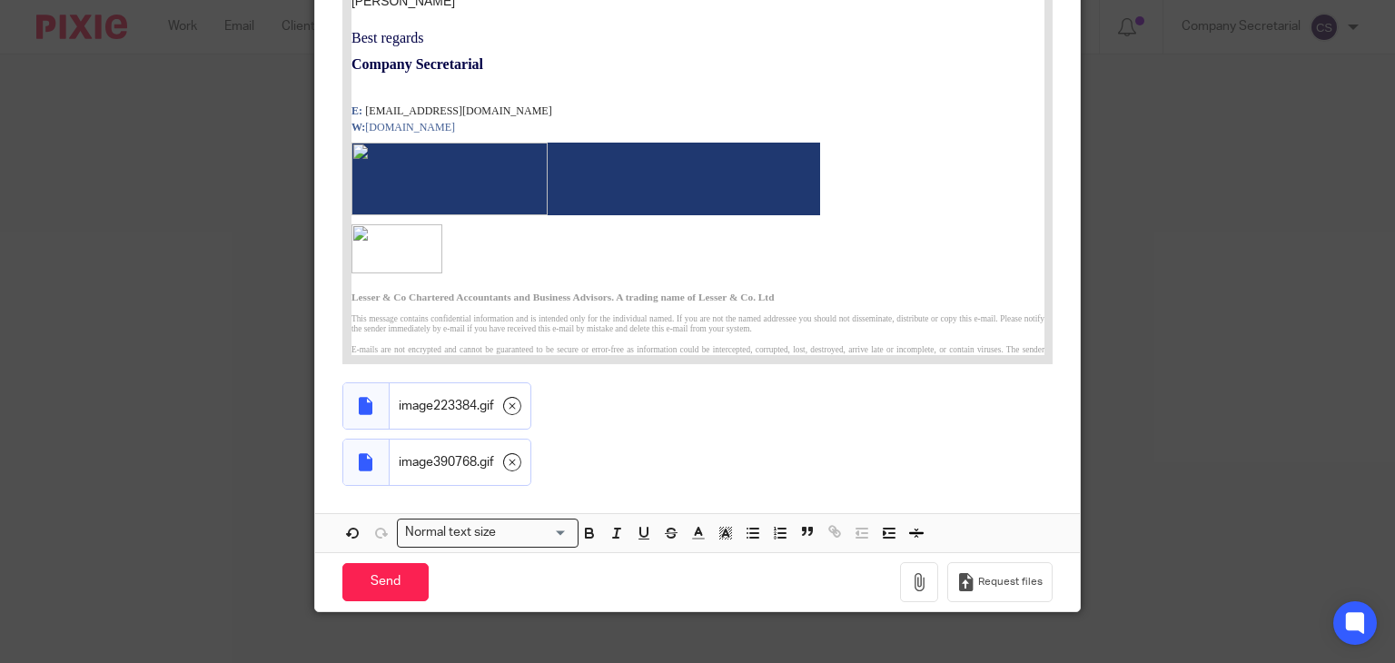
scroll to position [1511, 0]
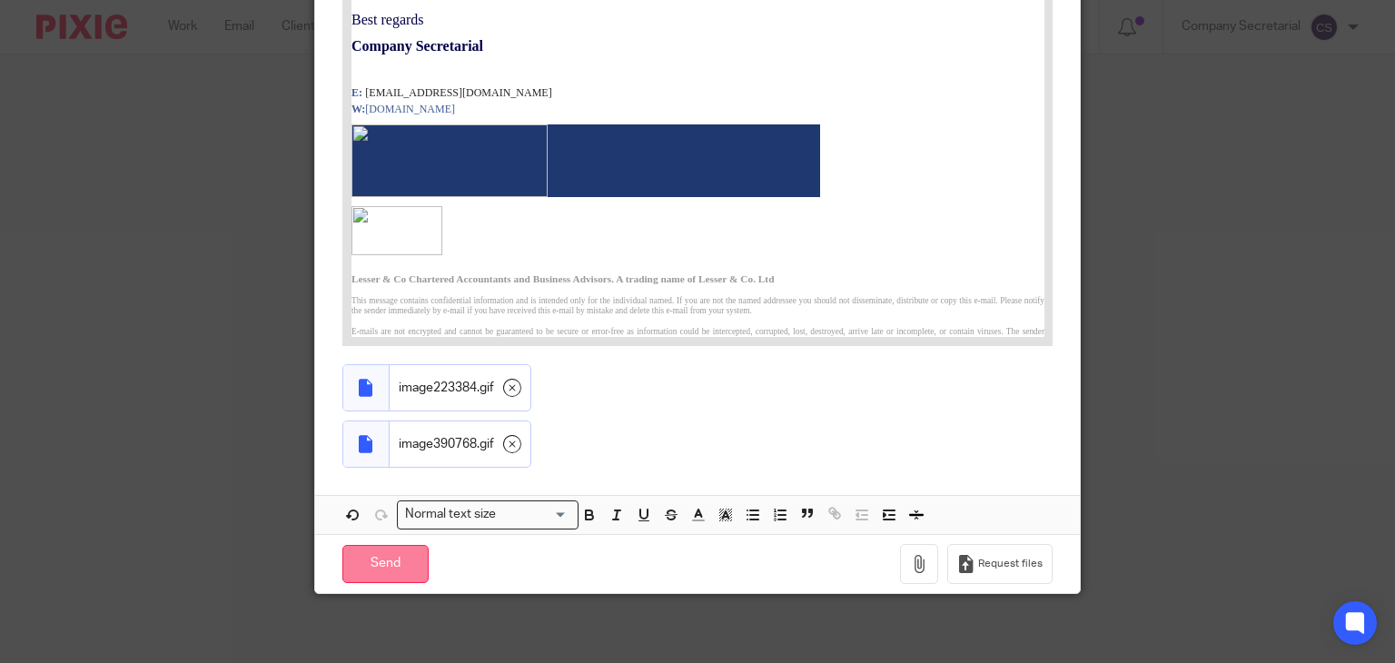
click at [412, 557] on input "Send" at bounding box center [385, 564] width 86 height 39
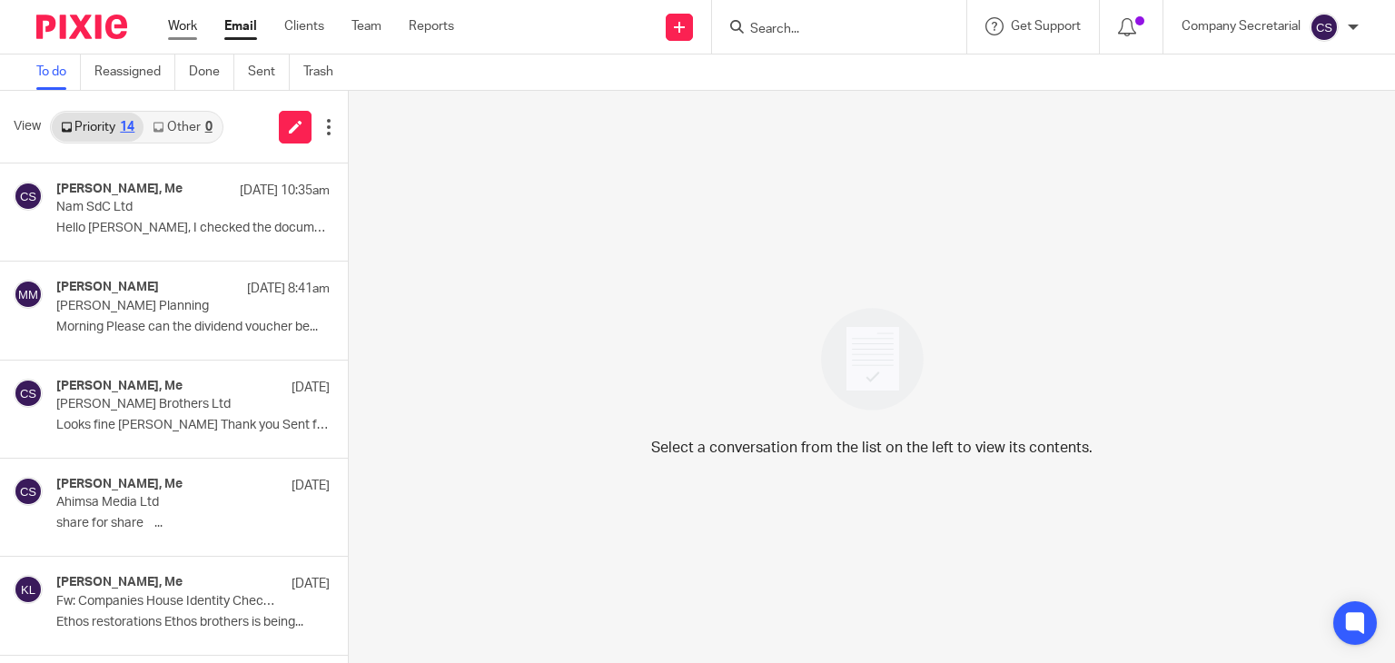
click at [177, 27] on link "Work" at bounding box center [182, 26] width 29 height 18
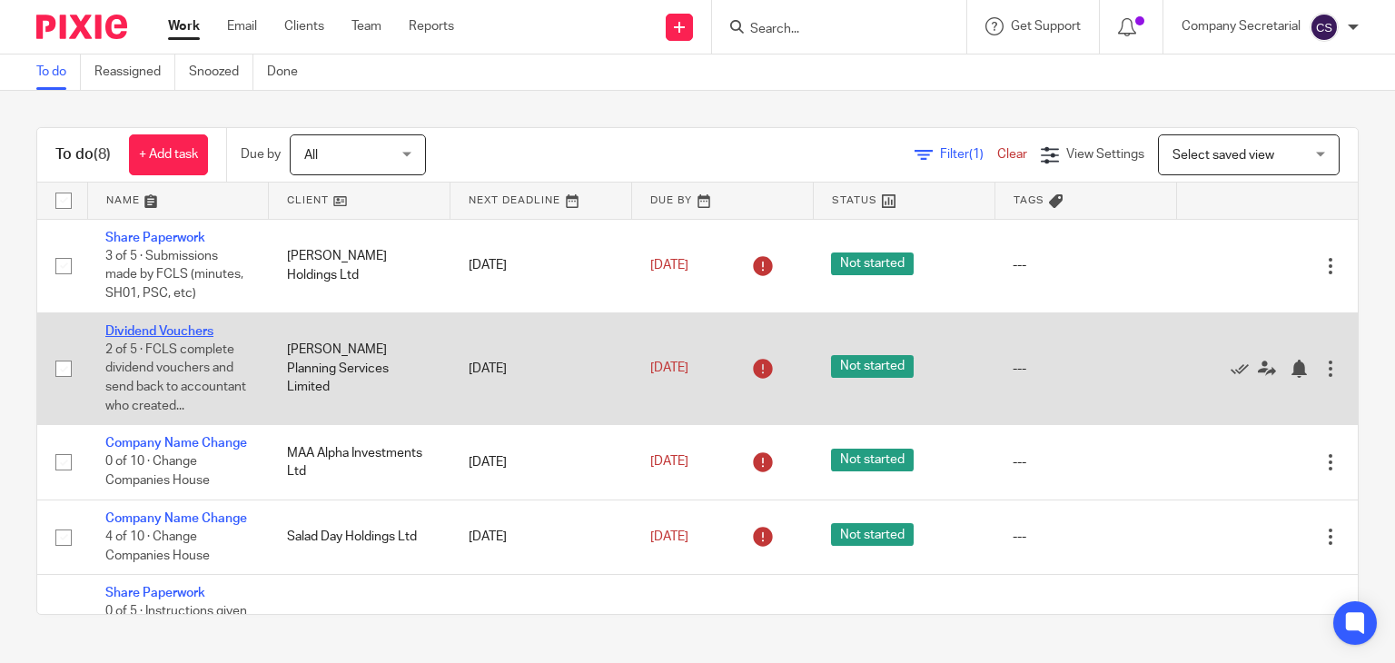
click at [167, 332] on link "Dividend Vouchers" at bounding box center [159, 331] width 108 height 13
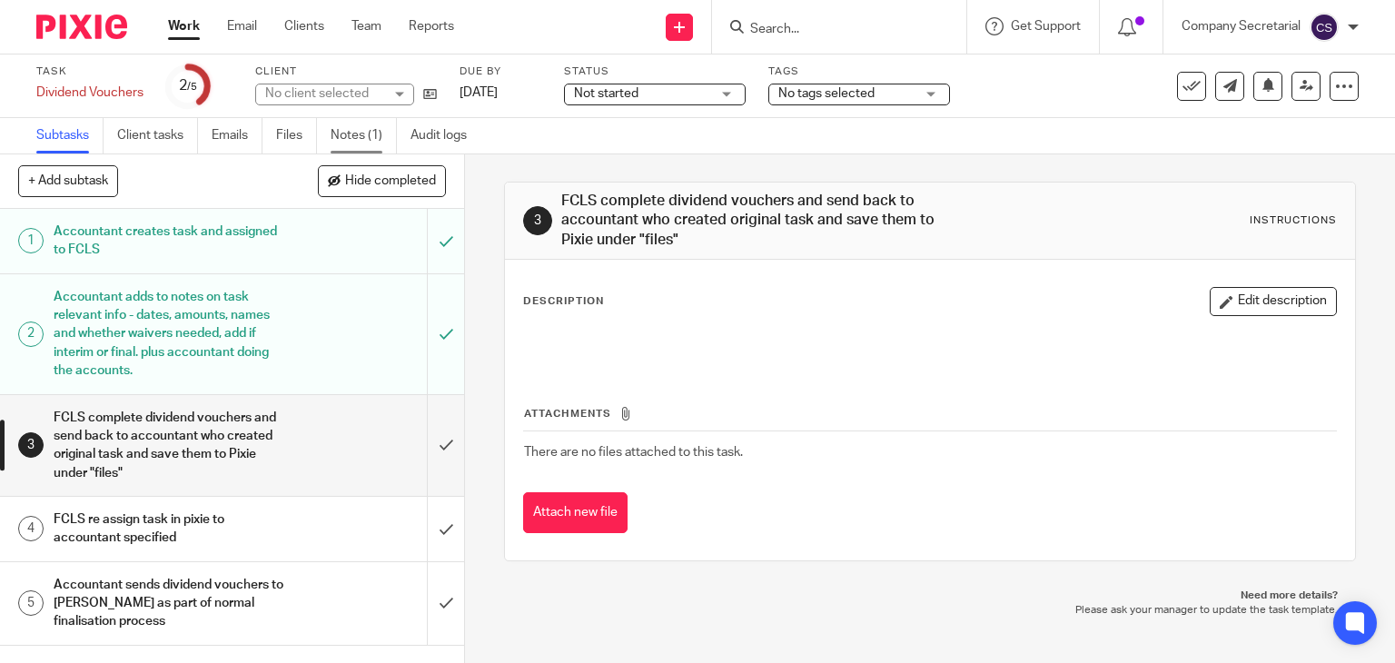
click at [368, 128] on link "Notes (1)" at bounding box center [364, 135] width 66 height 35
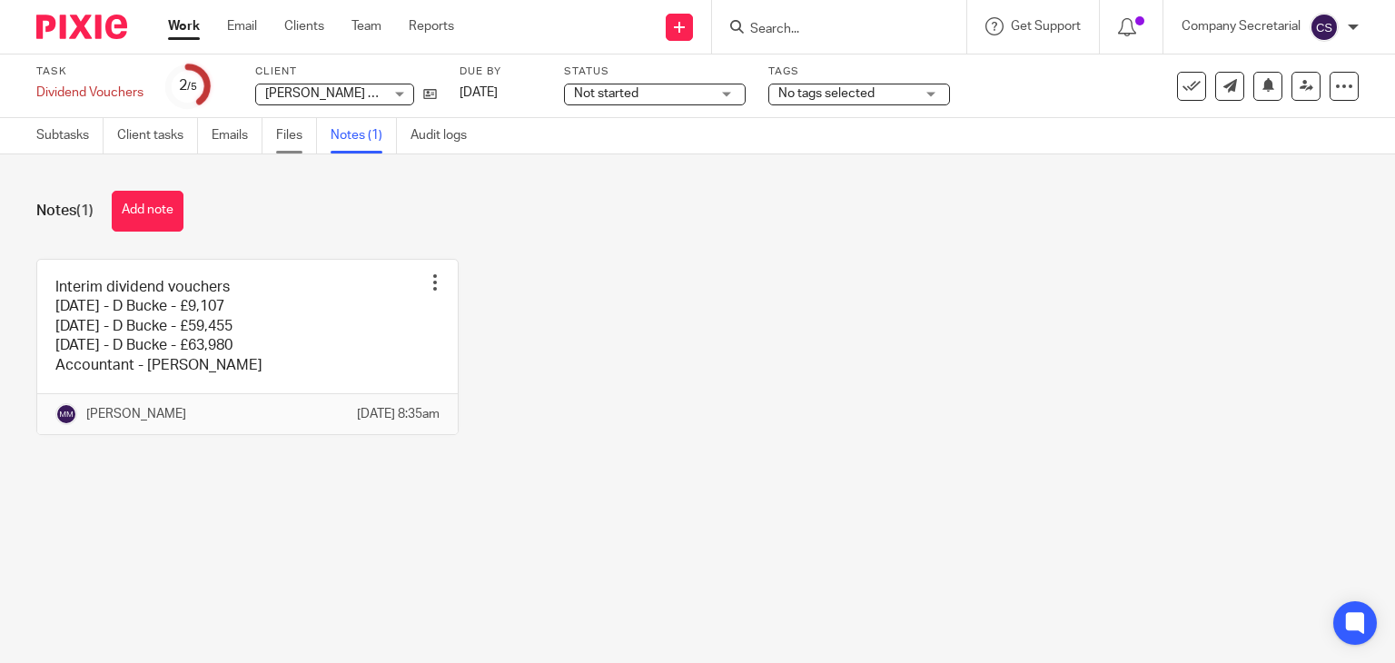
click at [294, 131] on link "Files" at bounding box center [296, 135] width 41 height 35
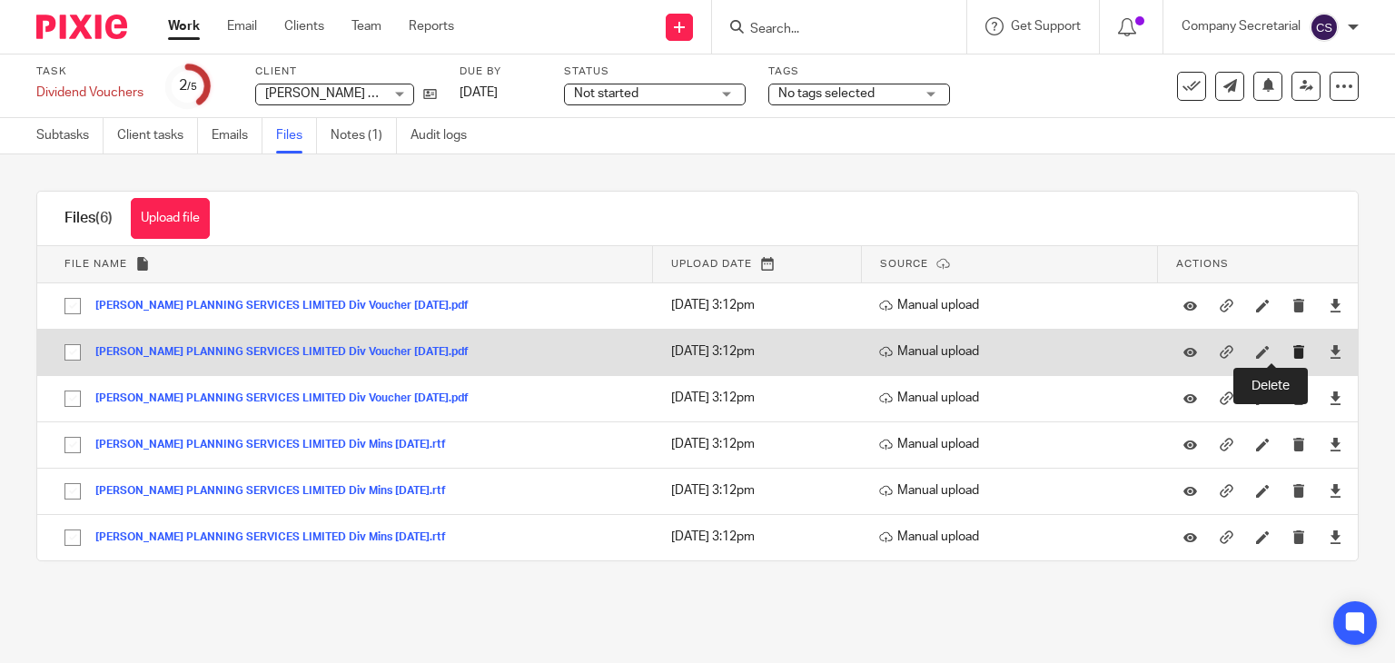
click at [1293, 350] on icon "submit" at bounding box center [1300, 352] width 14 height 14
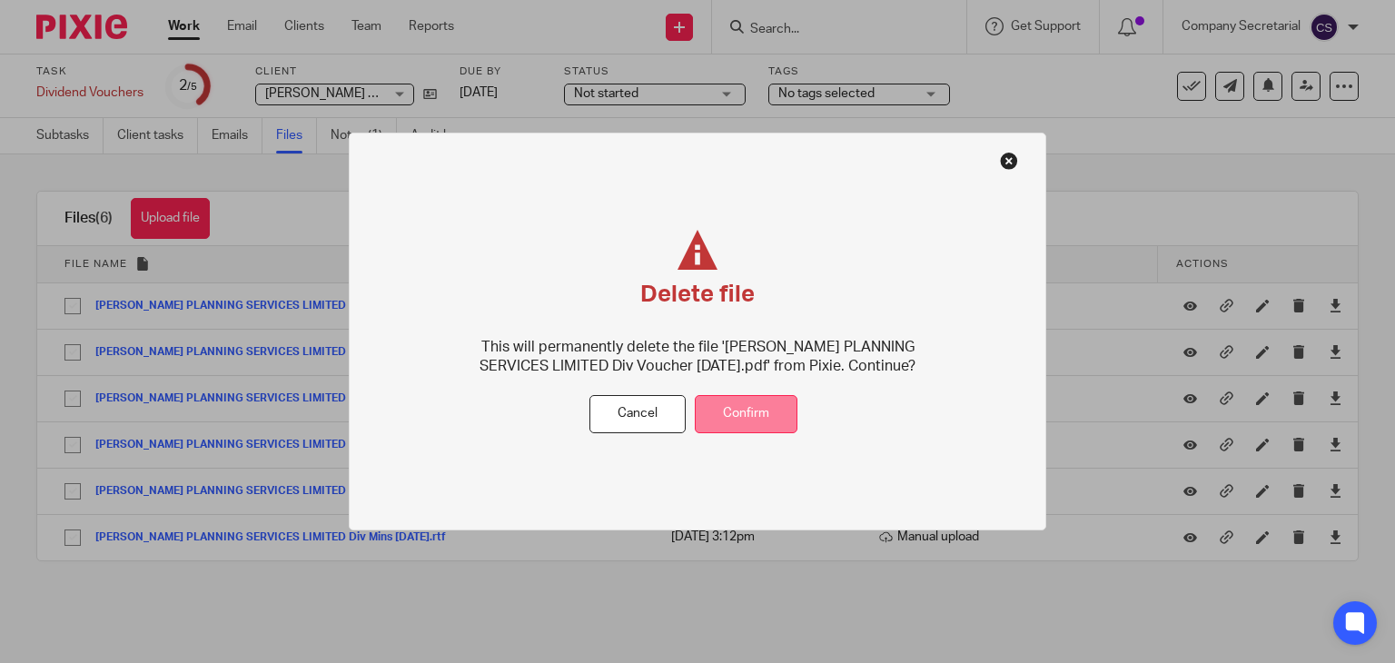
click at [748, 413] on button "Confirm" at bounding box center [746, 414] width 103 height 39
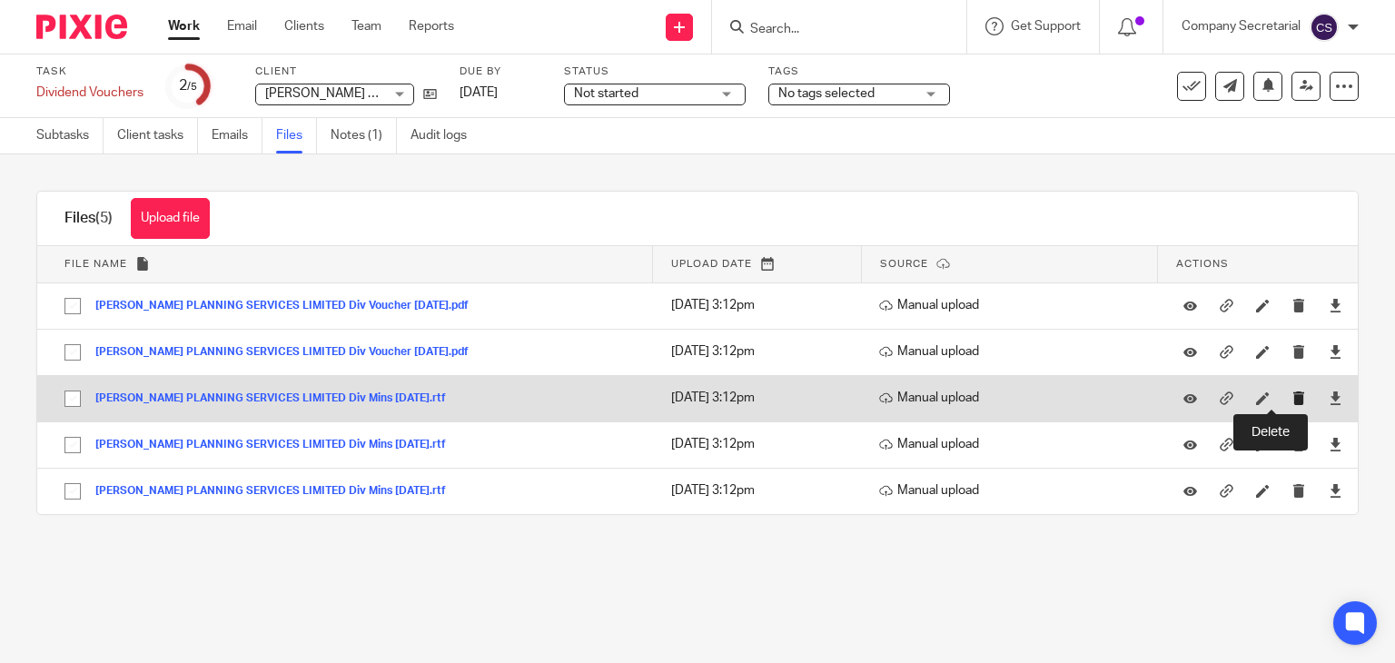
click at [1293, 397] on icon "submit" at bounding box center [1300, 398] width 14 height 14
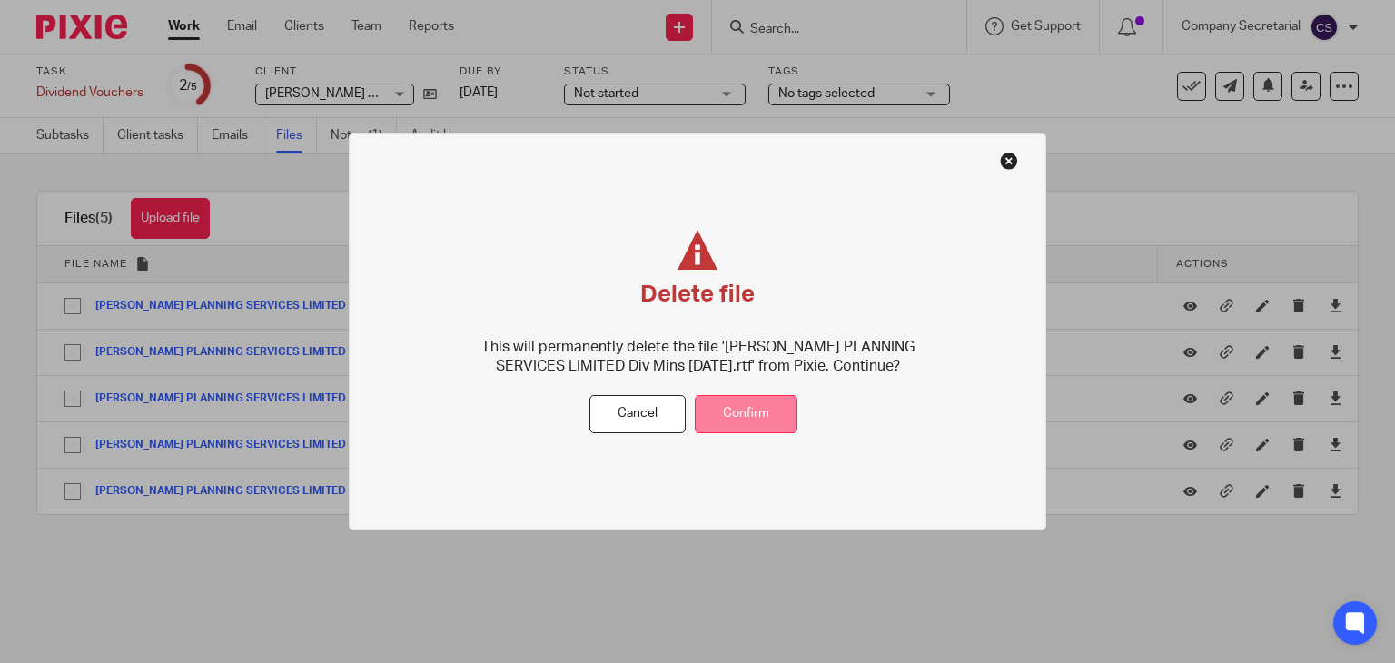
click at [761, 419] on button "Confirm" at bounding box center [746, 414] width 103 height 39
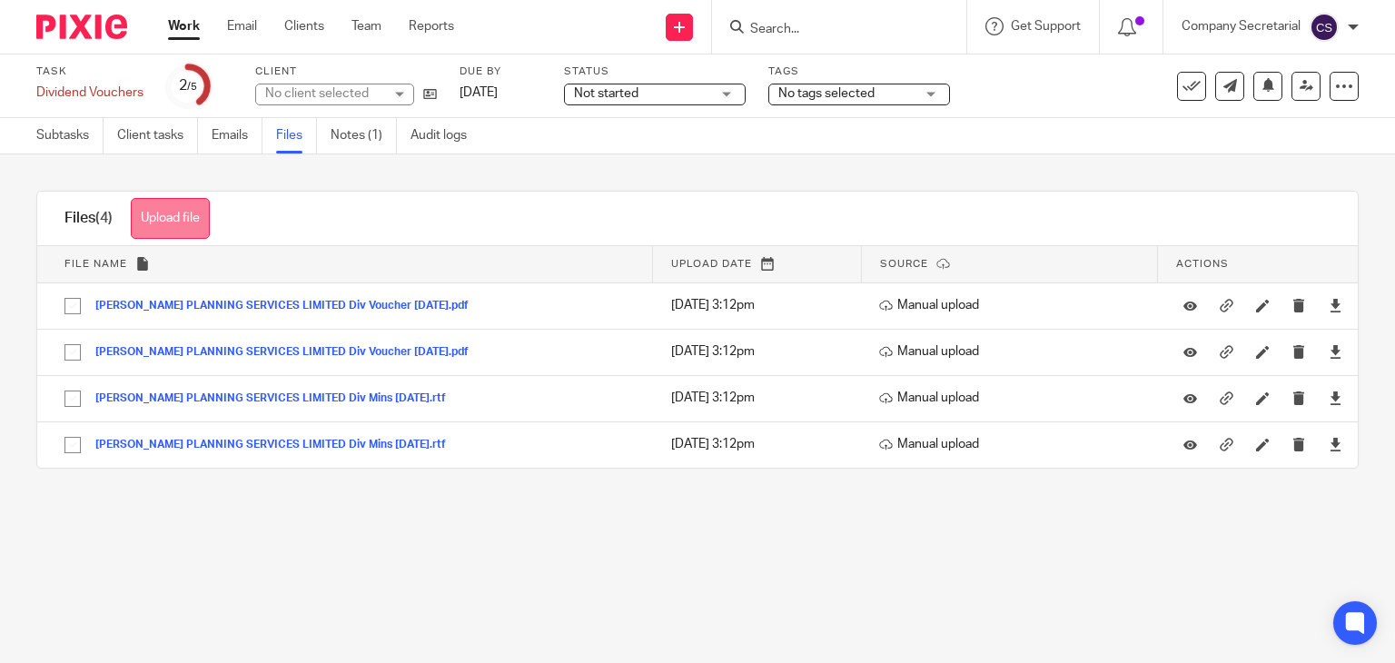
click at [206, 214] on button "Upload file" at bounding box center [170, 218] width 79 height 41
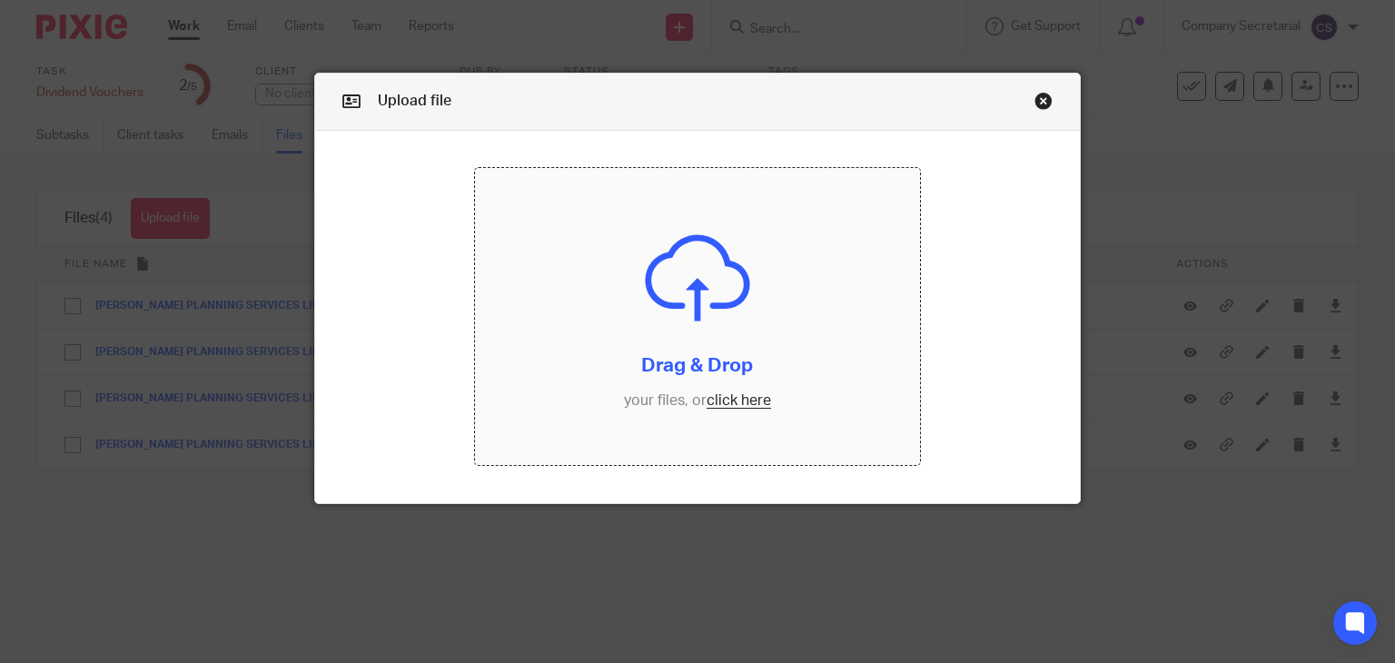
click at [629, 324] on input "file" at bounding box center [697, 316] width 445 height 297
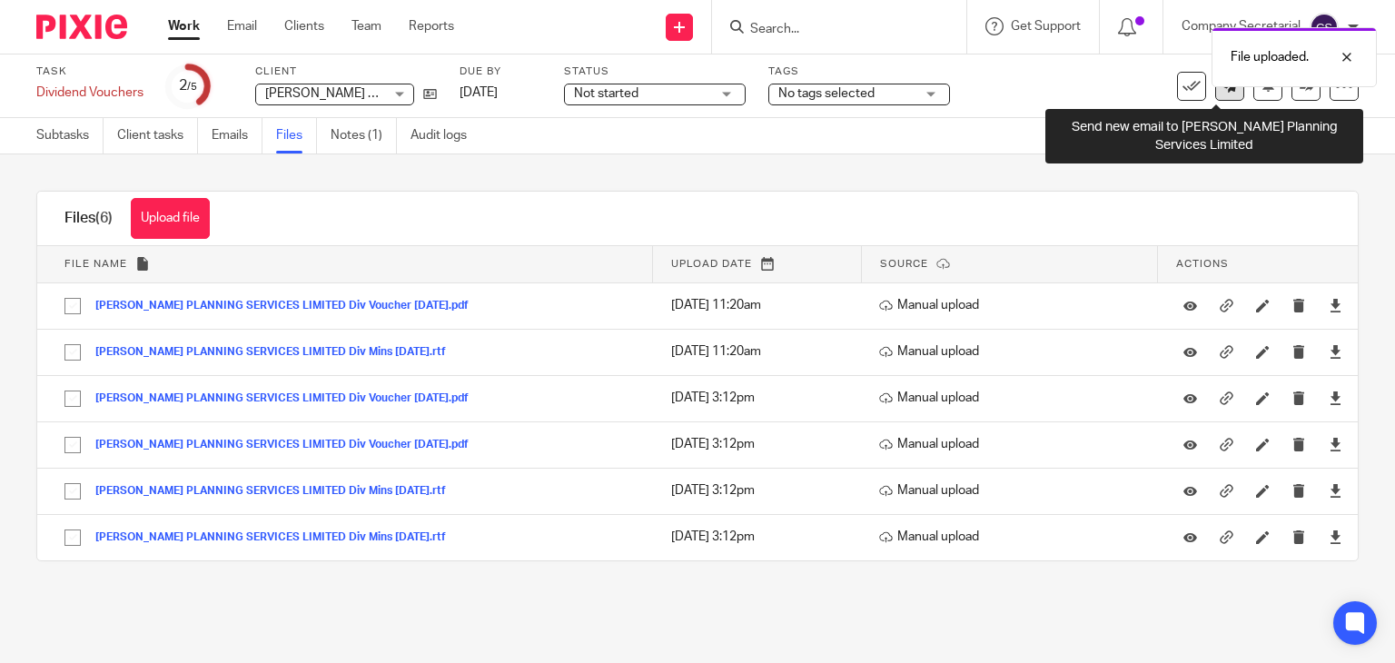
click at [1215, 95] on link at bounding box center [1229, 86] width 29 height 29
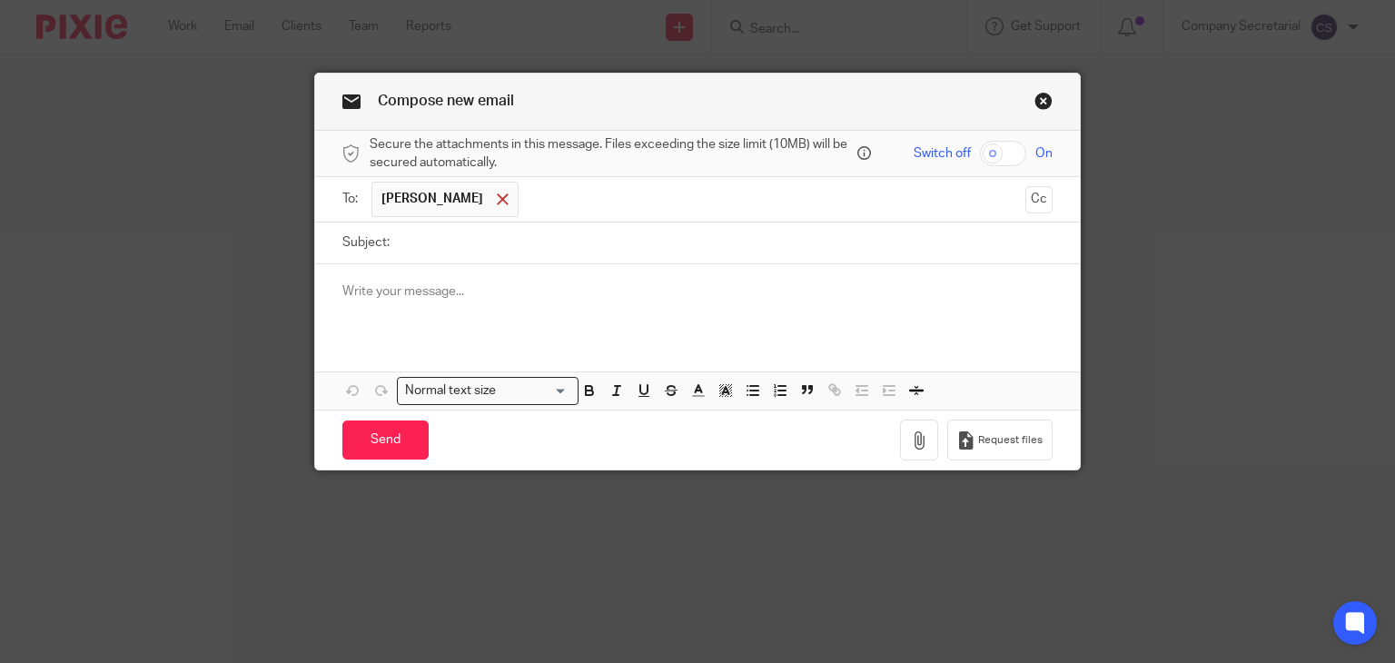
click at [497, 197] on span at bounding box center [503, 199] width 12 height 12
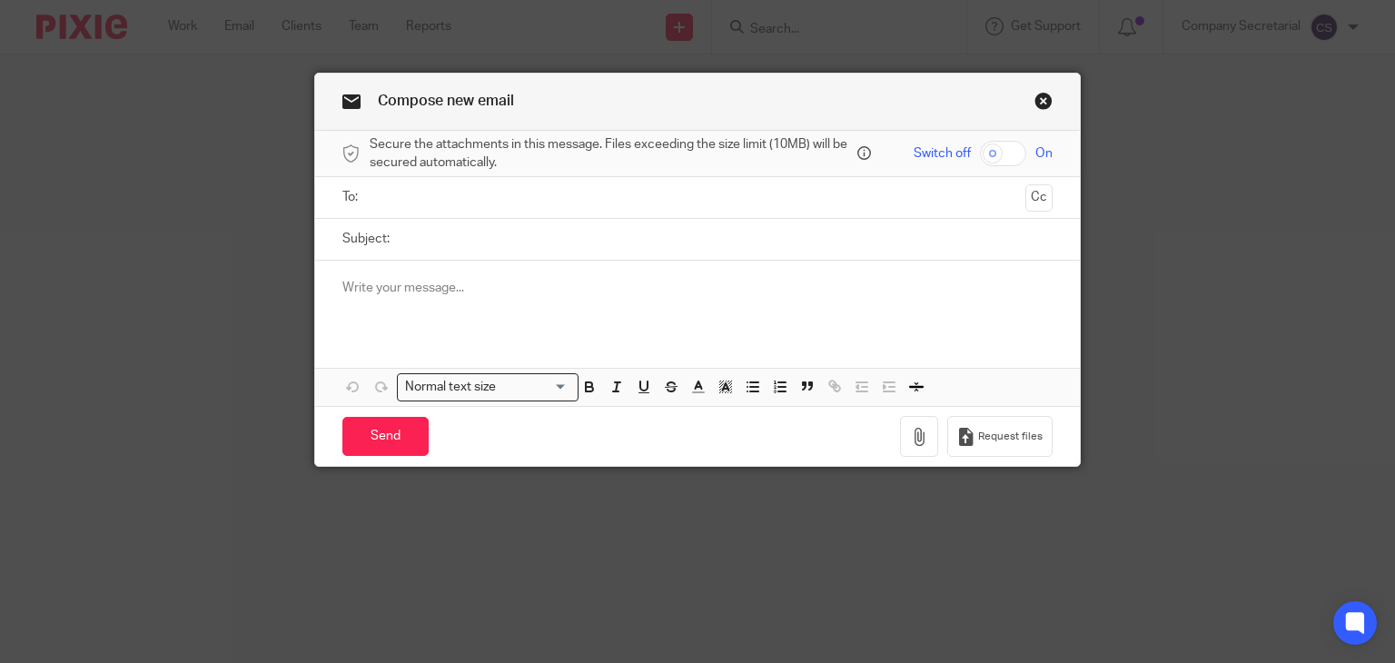
click at [1036, 100] on link "Close this dialog window" at bounding box center [1044, 104] width 18 height 25
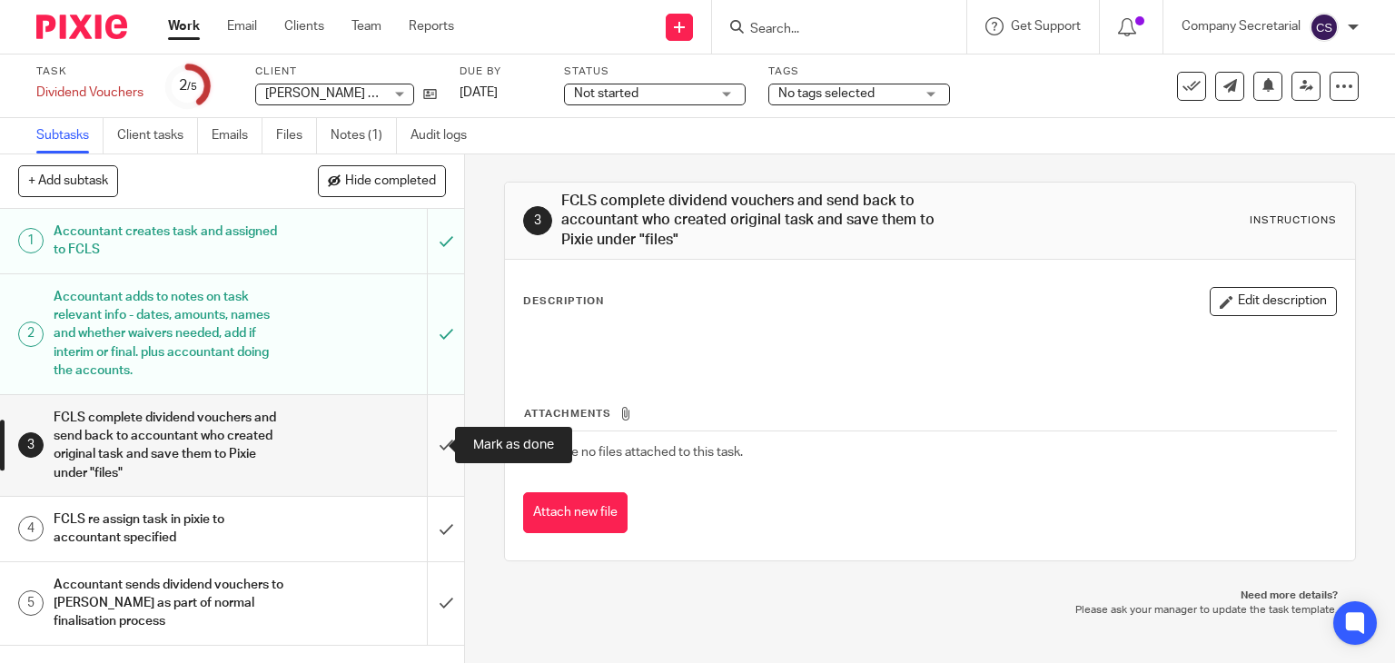
click at [427, 442] on input "submit" at bounding box center [232, 445] width 464 height 101
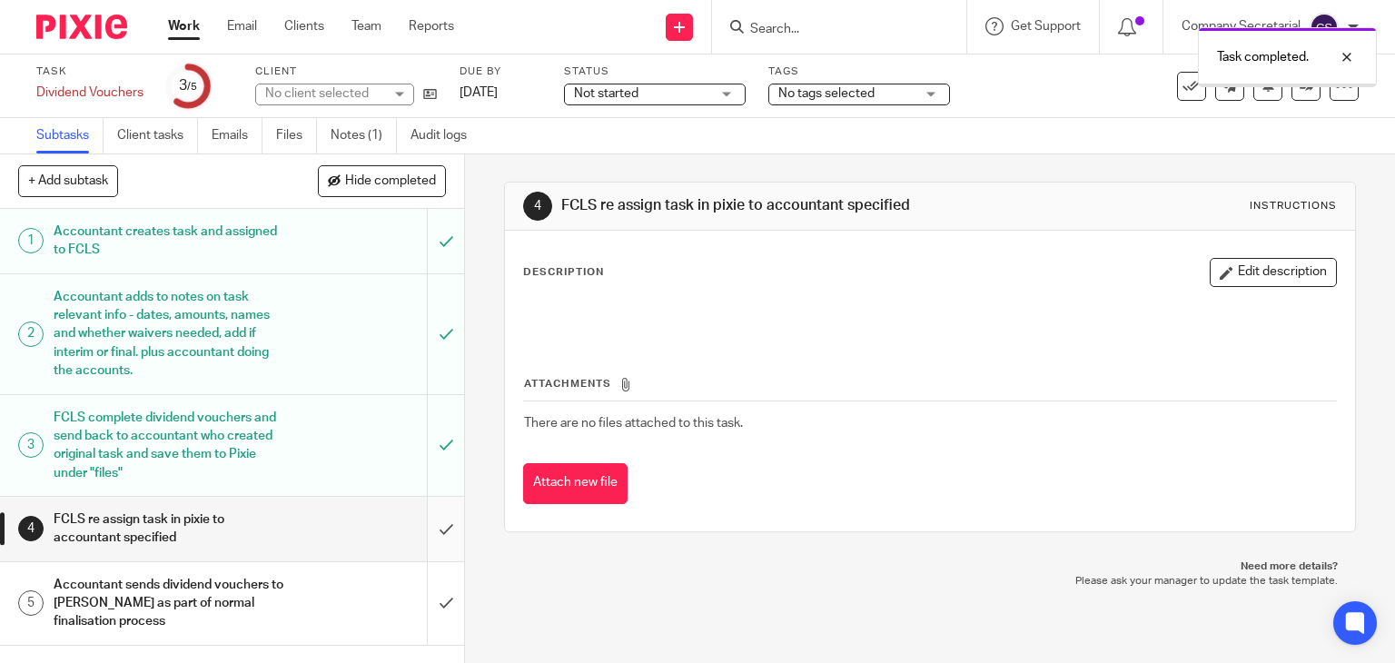
click at [421, 522] on input "submit" at bounding box center [232, 529] width 464 height 64
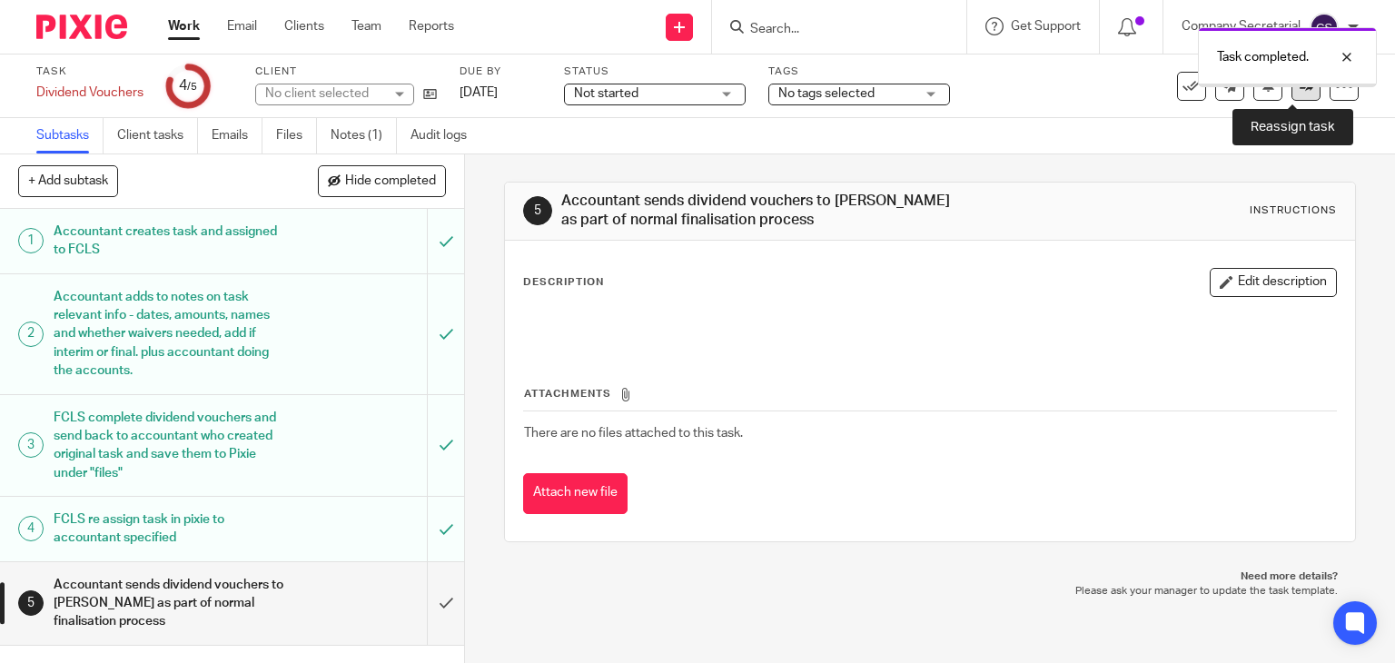
click at [1292, 93] on link at bounding box center [1306, 86] width 29 height 29
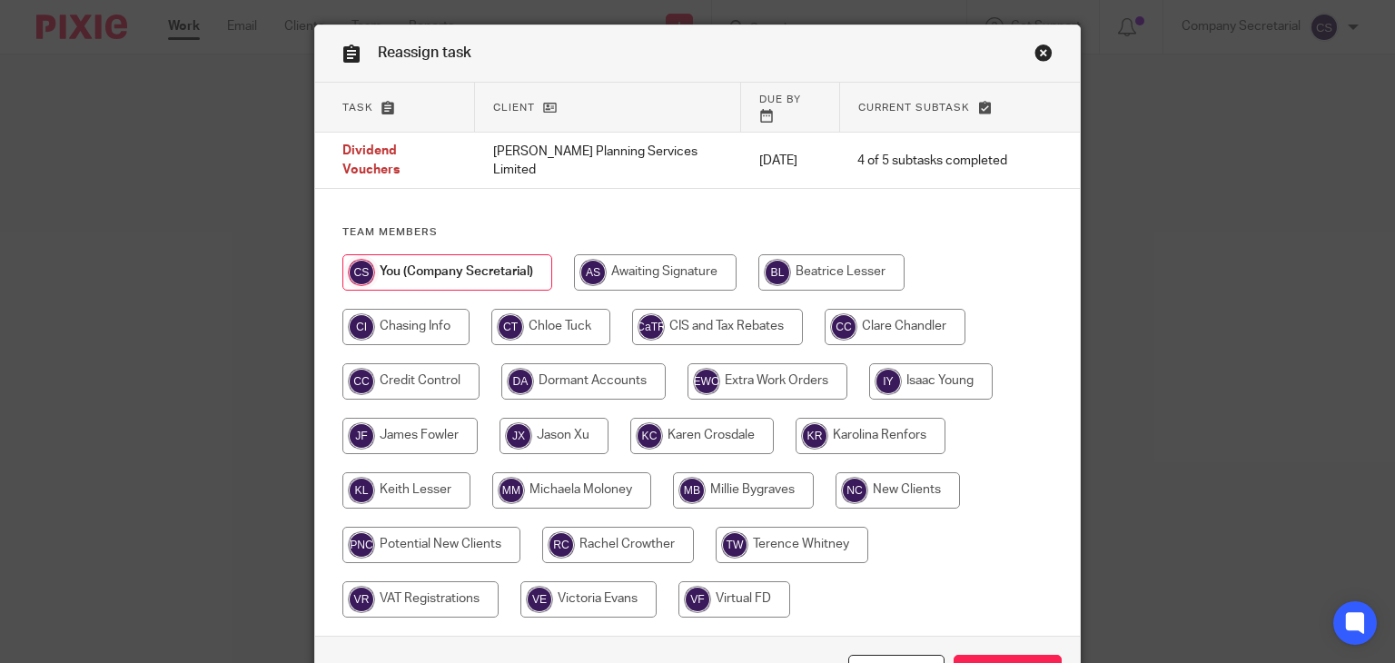
scroll to position [91, 0]
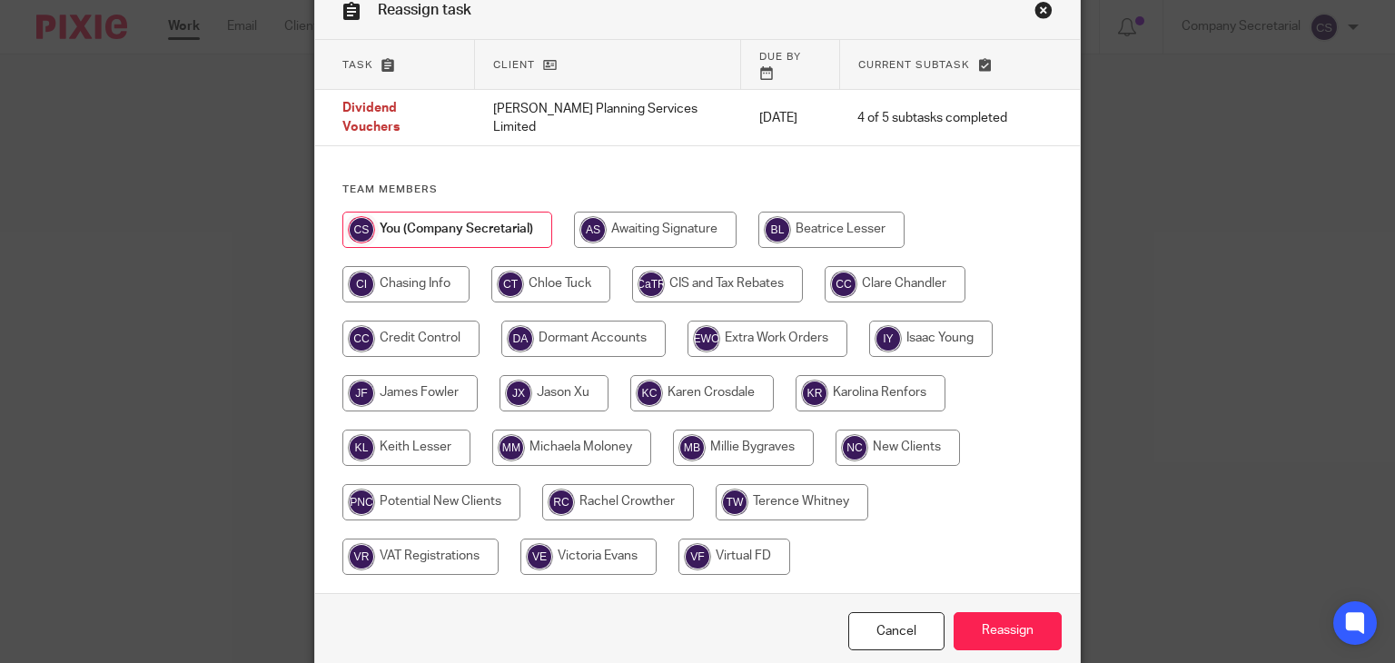
click at [590, 430] on input "radio" at bounding box center [571, 448] width 159 height 36
radio input "true"
click at [1035, 8] on link "Close this dialog window" at bounding box center [1044, 13] width 18 height 25
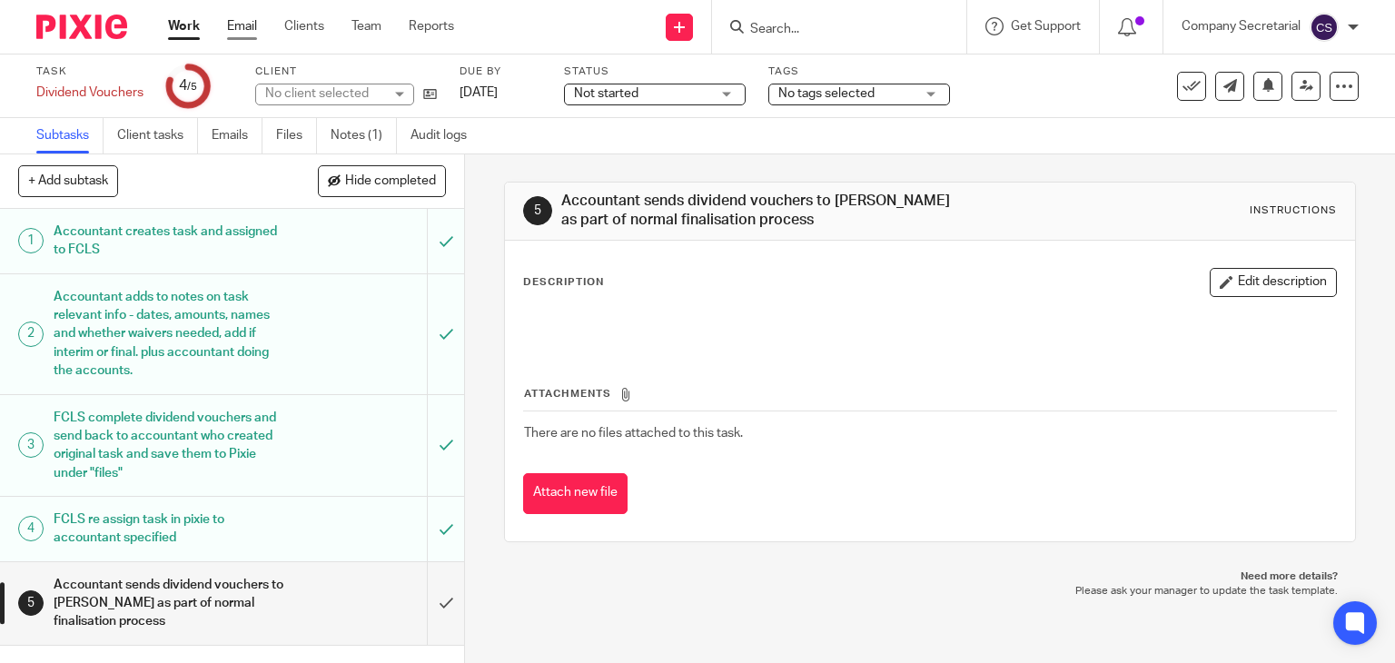
click at [240, 27] on link "Email" at bounding box center [242, 26] width 30 height 18
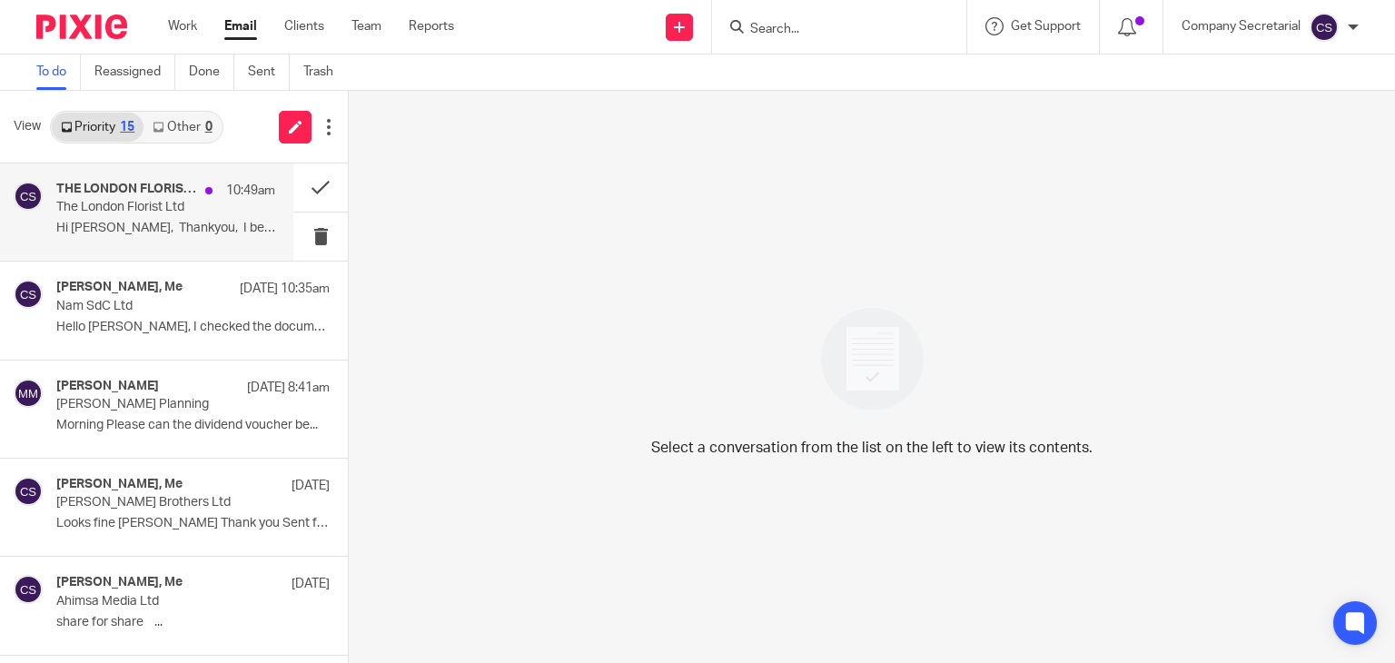
click at [201, 233] on p "Hi Sam, Thankyou, I believe..." at bounding box center [165, 228] width 219 height 15
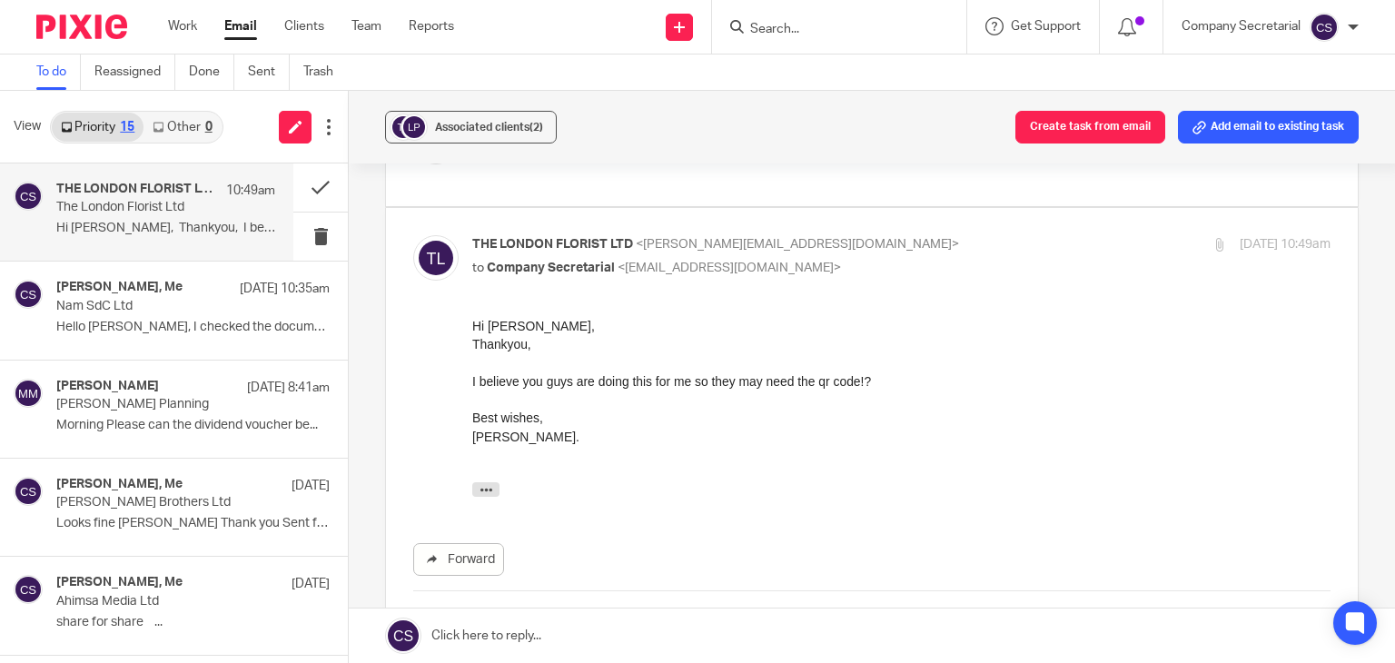
scroll to position [545, 0]
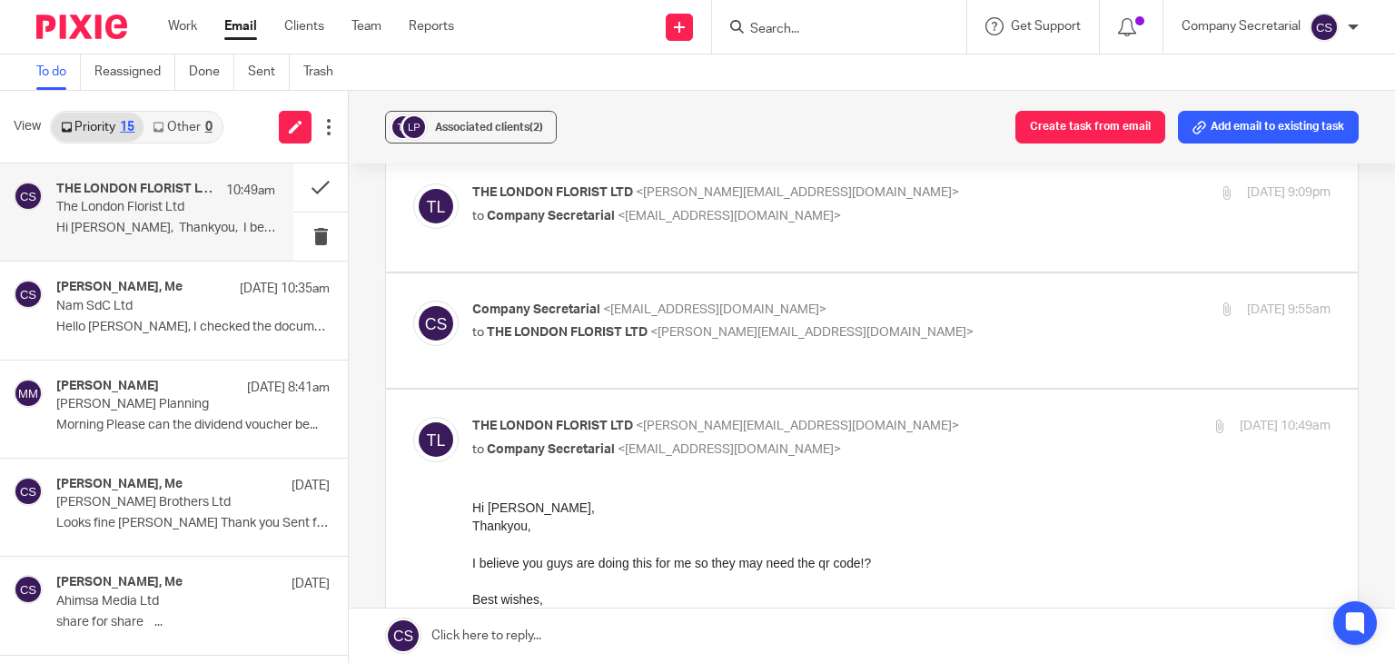
click at [765, 319] on div "Company Secretarial <company.secretarial@lesserandco.com> to THE LONDON FLORIST…" at bounding box center [758, 322] width 572 height 42
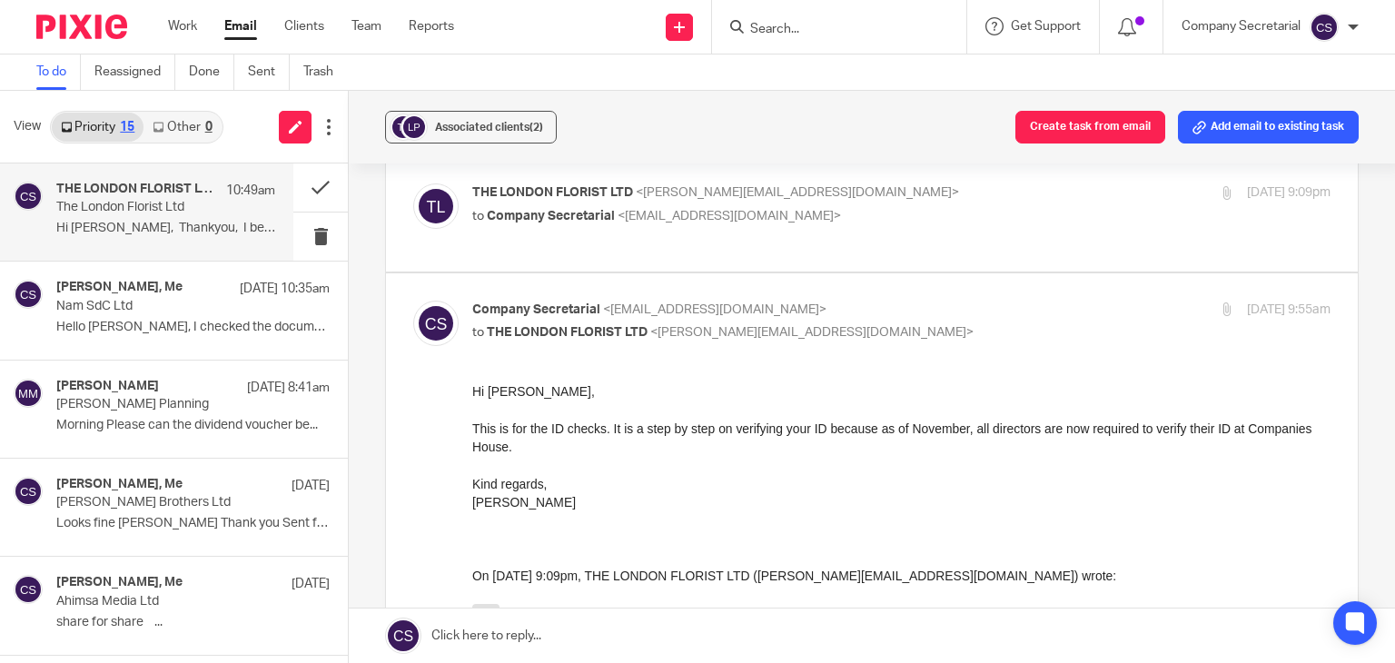
scroll to position [0, 0]
click at [858, 317] on div "Company Secretarial <company.secretarial@lesserandco.com> to THE LONDON FLORIST…" at bounding box center [758, 322] width 572 height 42
checkbox input "false"
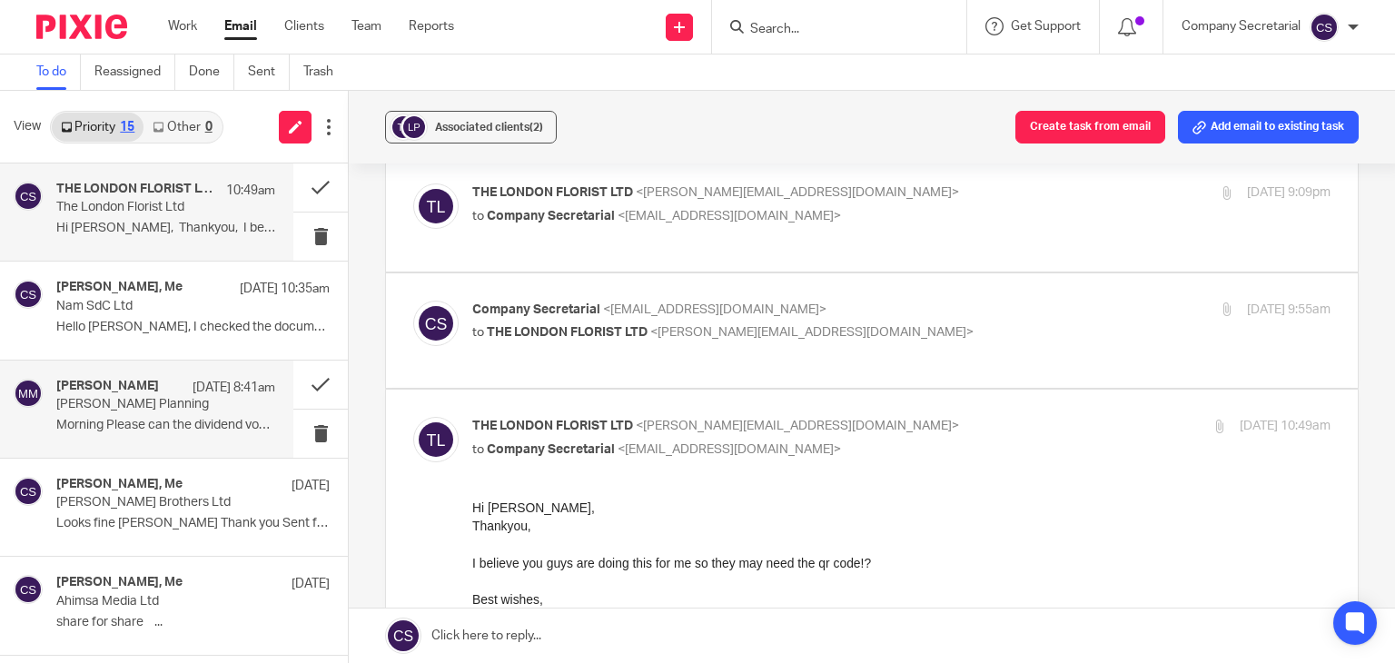
click at [158, 425] on p "Morning Please can the dividend voucher be..." at bounding box center [165, 425] width 219 height 15
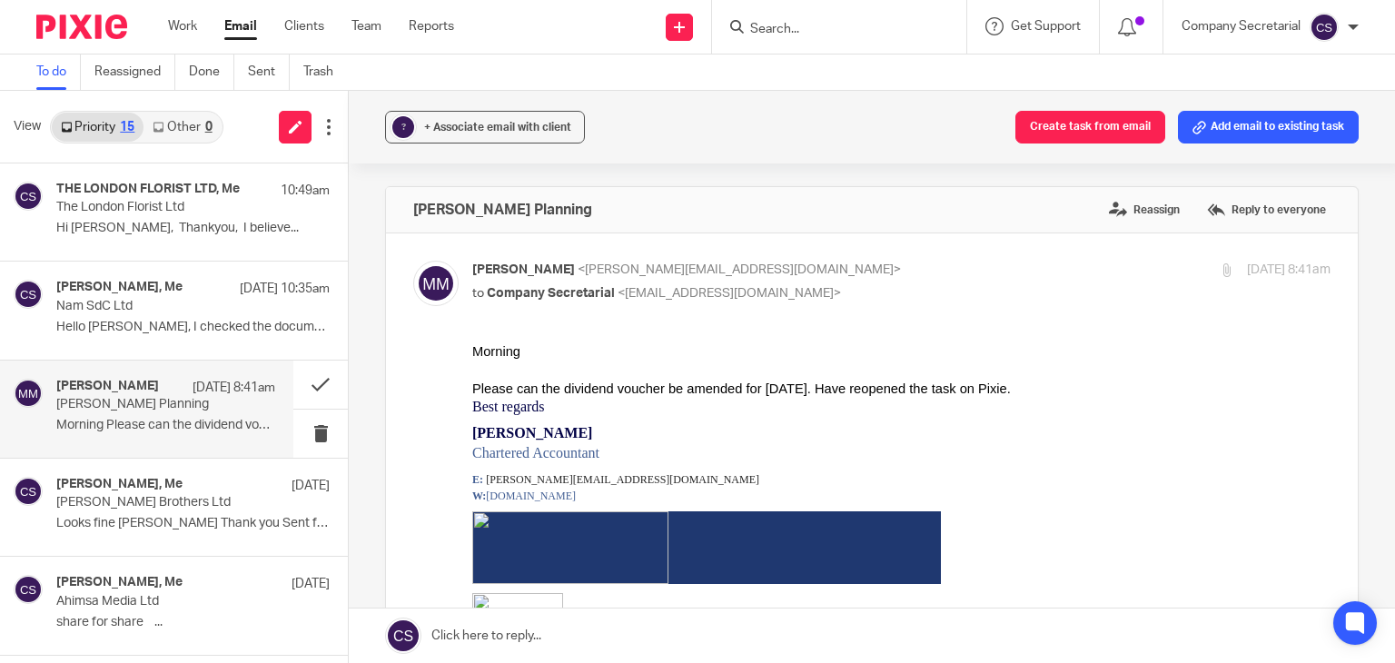
click at [610, 634] on link at bounding box center [872, 636] width 1046 height 54
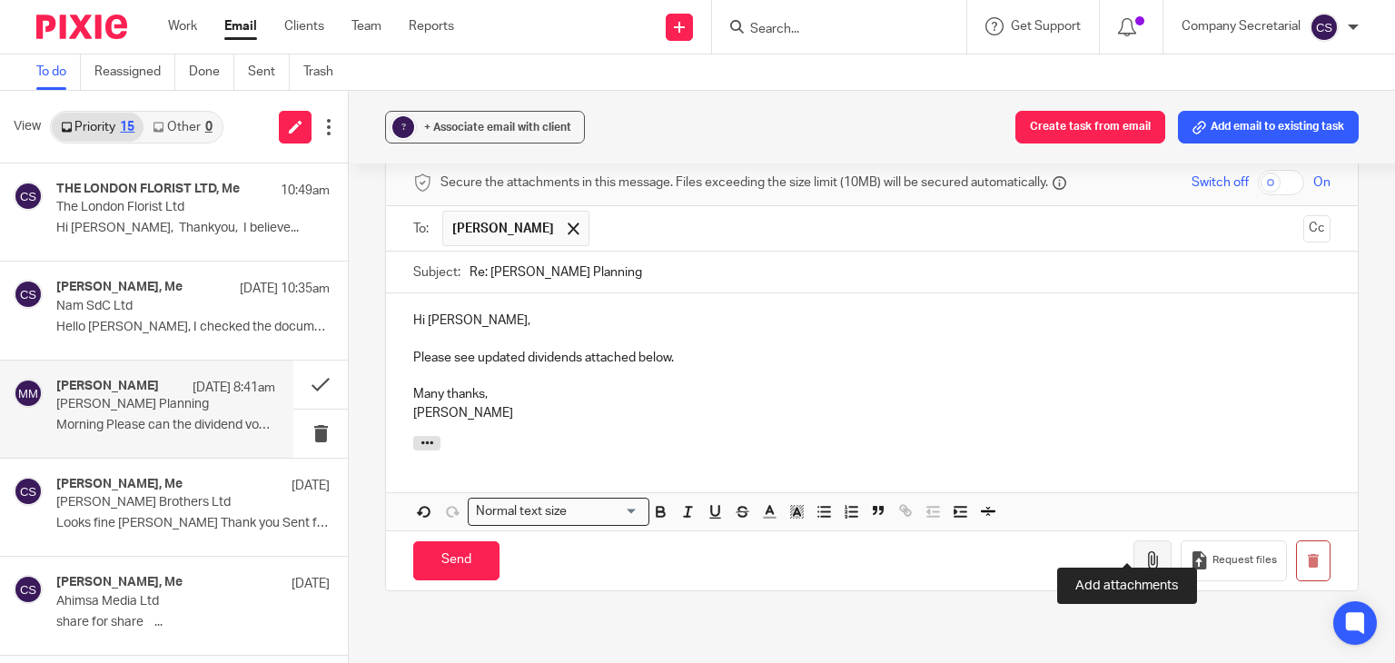
click at [1144, 551] on icon "button" at bounding box center [1153, 560] width 18 height 18
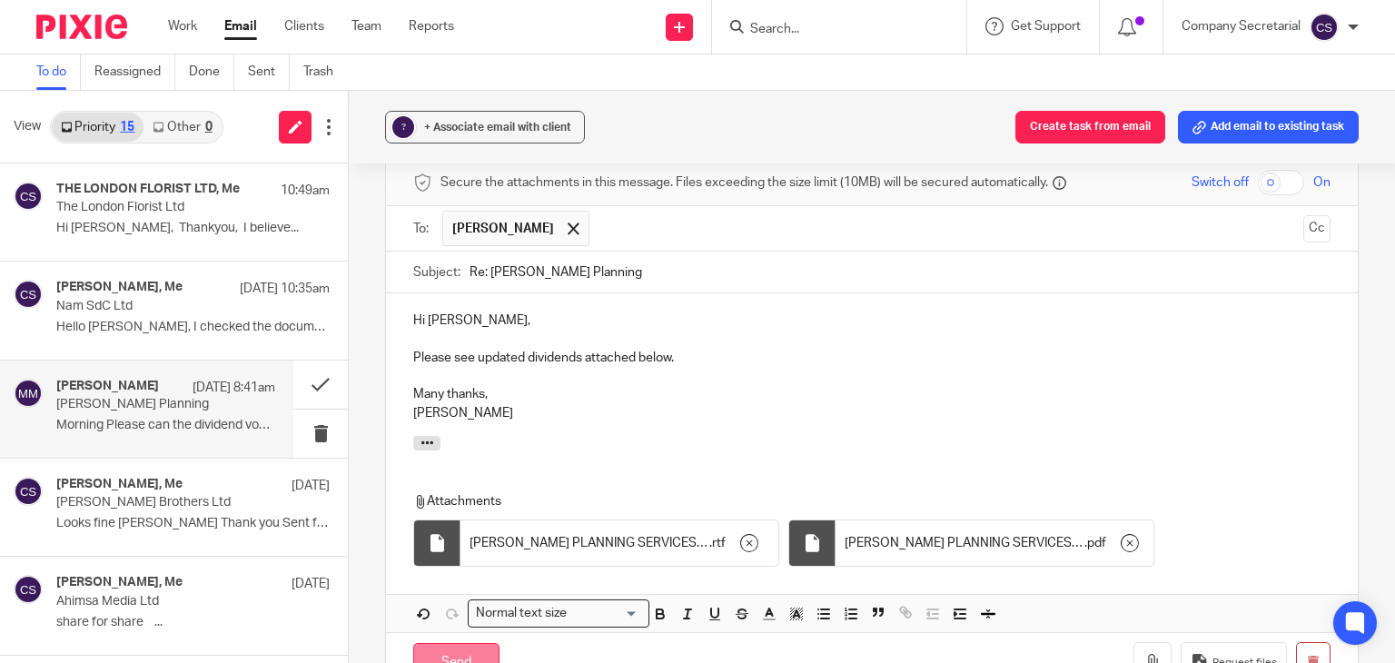
click at [486, 643] on input "Send" at bounding box center [456, 662] width 86 height 39
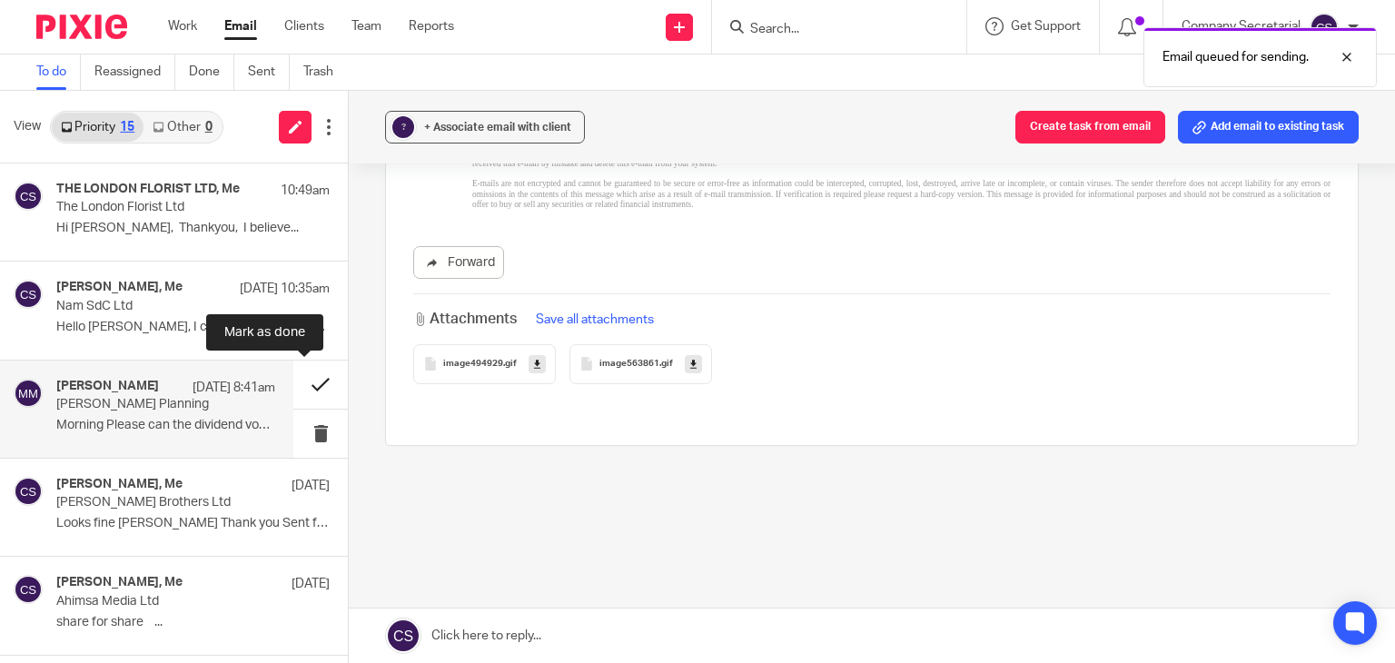
click at [298, 376] on button at bounding box center [320, 385] width 54 height 48
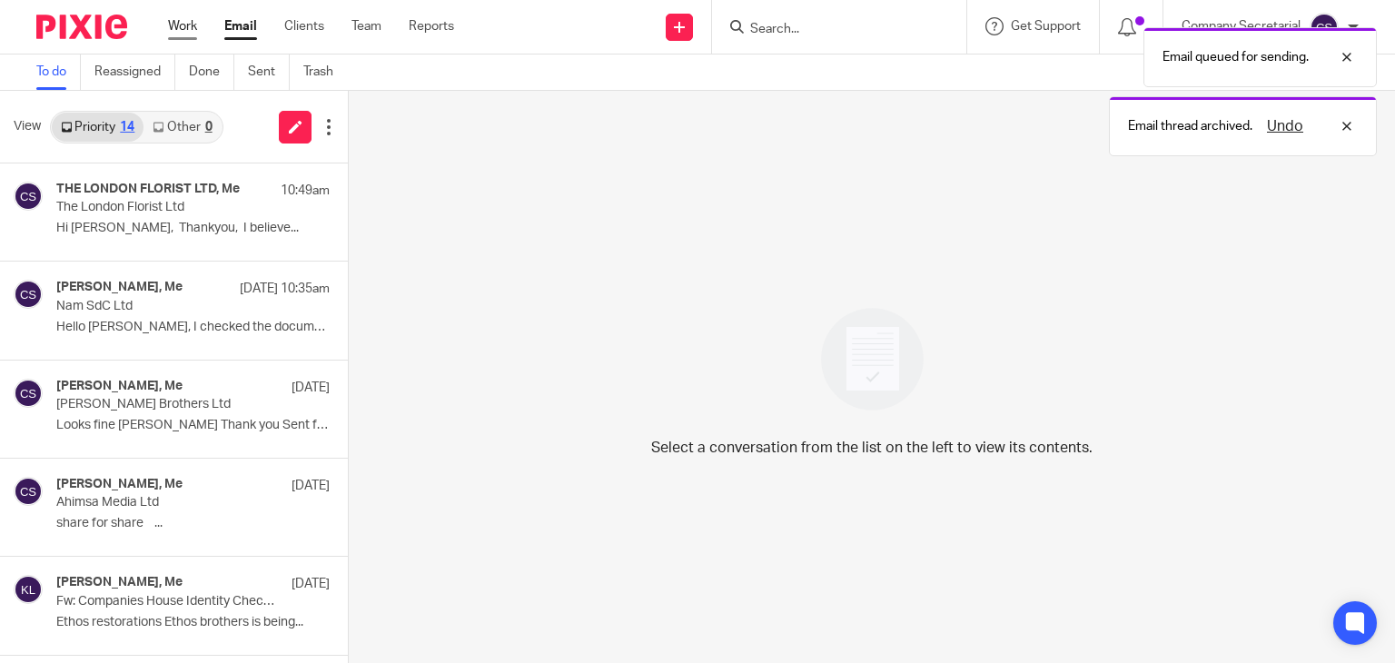
click at [184, 26] on link "Work" at bounding box center [182, 26] width 29 height 18
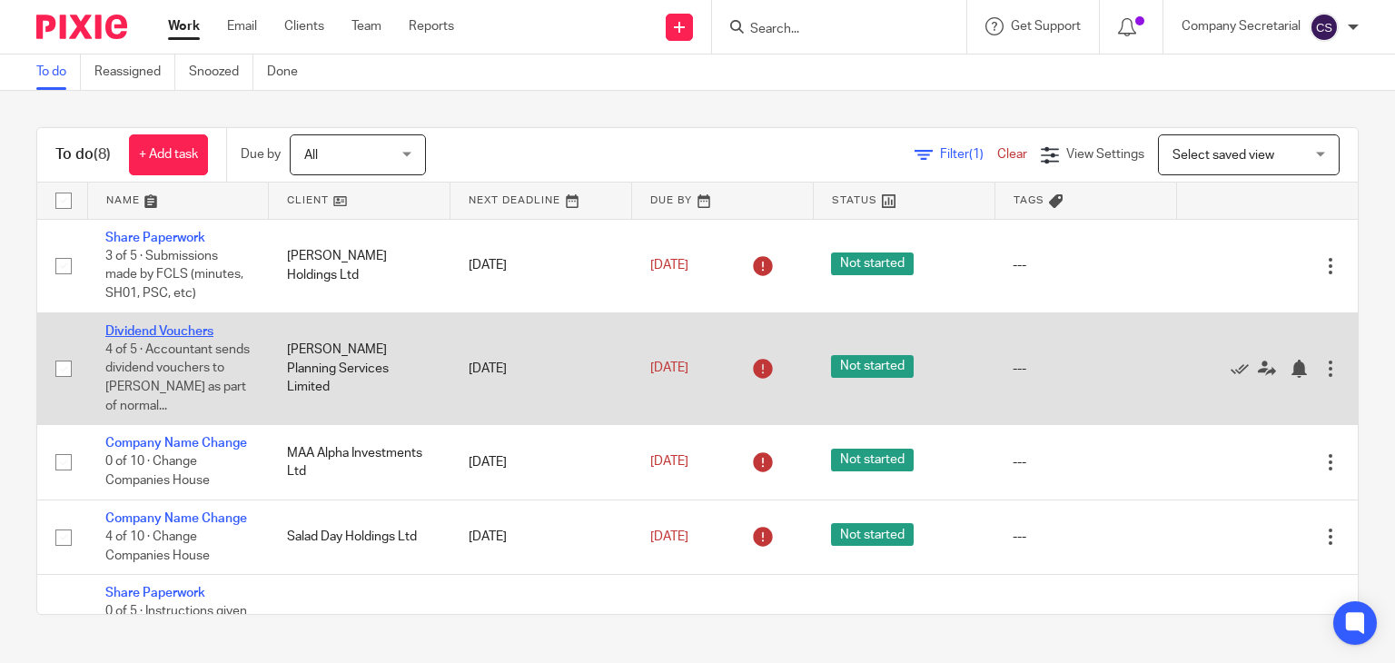
click at [180, 333] on link "Dividend Vouchers" at bounding box center [159, 331] width 108 height 13
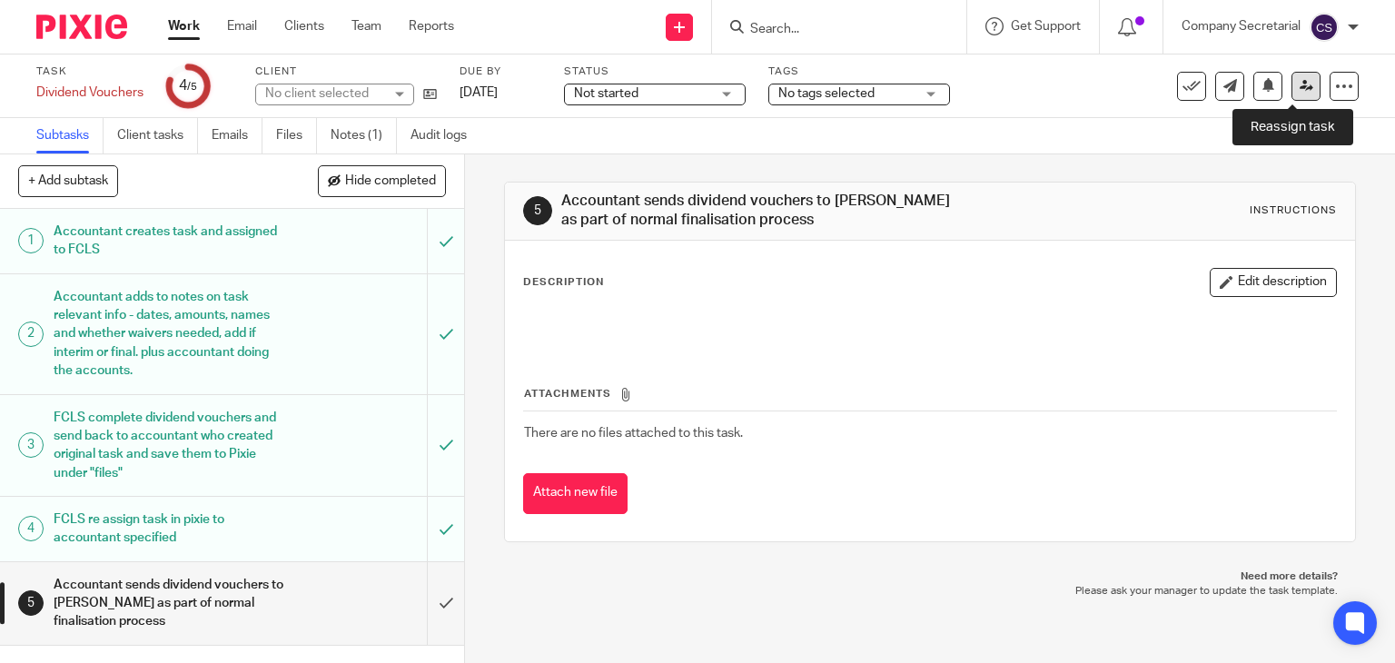
click at [1296, 94] on link at bounding box center [1306, 86] width 29 height 29
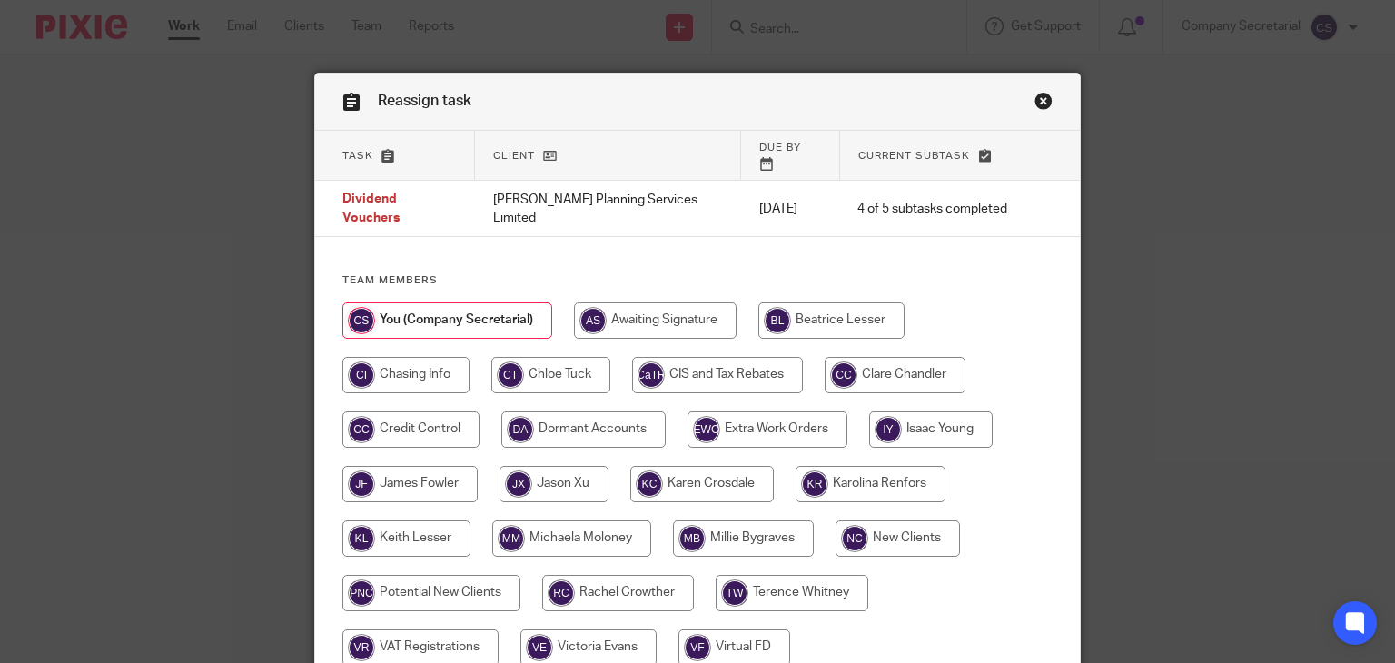
click at [597, 520] on input "radio" at bounding box center [571, 538] width 159 height 36
radio input "true"
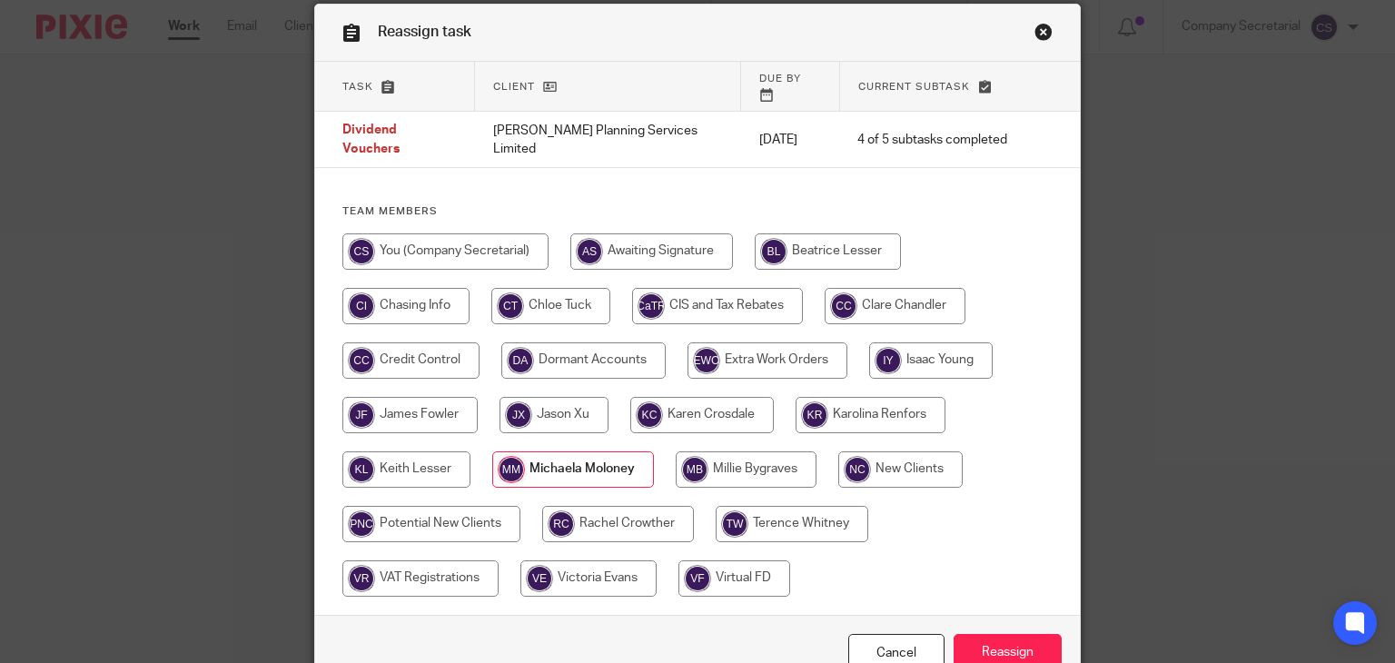
scroll to position [143, 0]
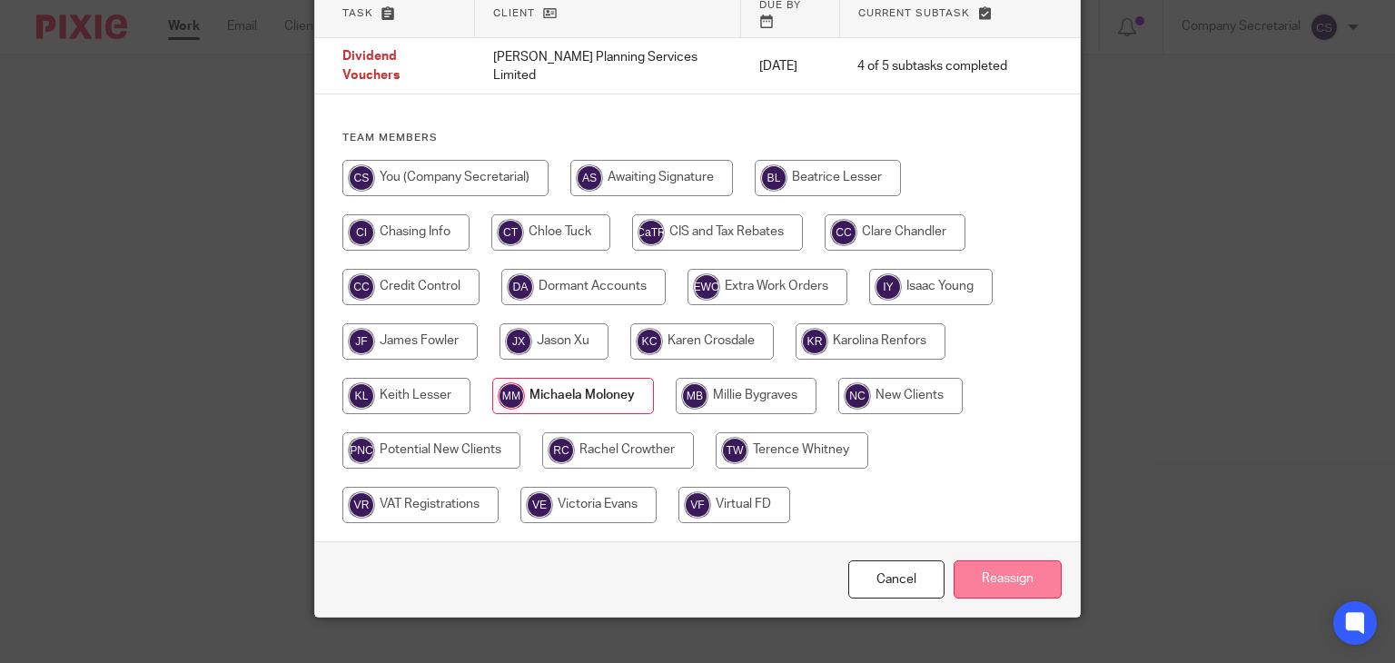
click at [1045, 560] on input "Reassign" at bounding box center [1008, 579] width 108 height 39
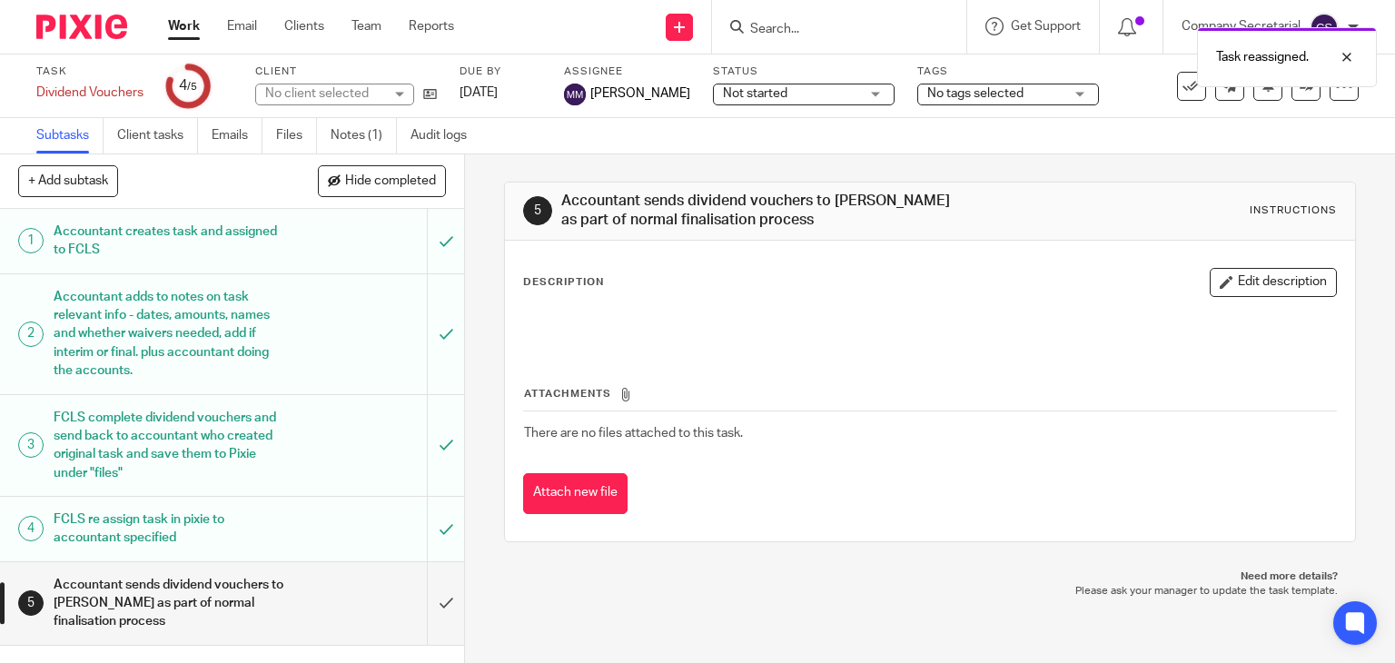
click at [91, 32] on img at bounding box center [81, 27] width 91 height 25
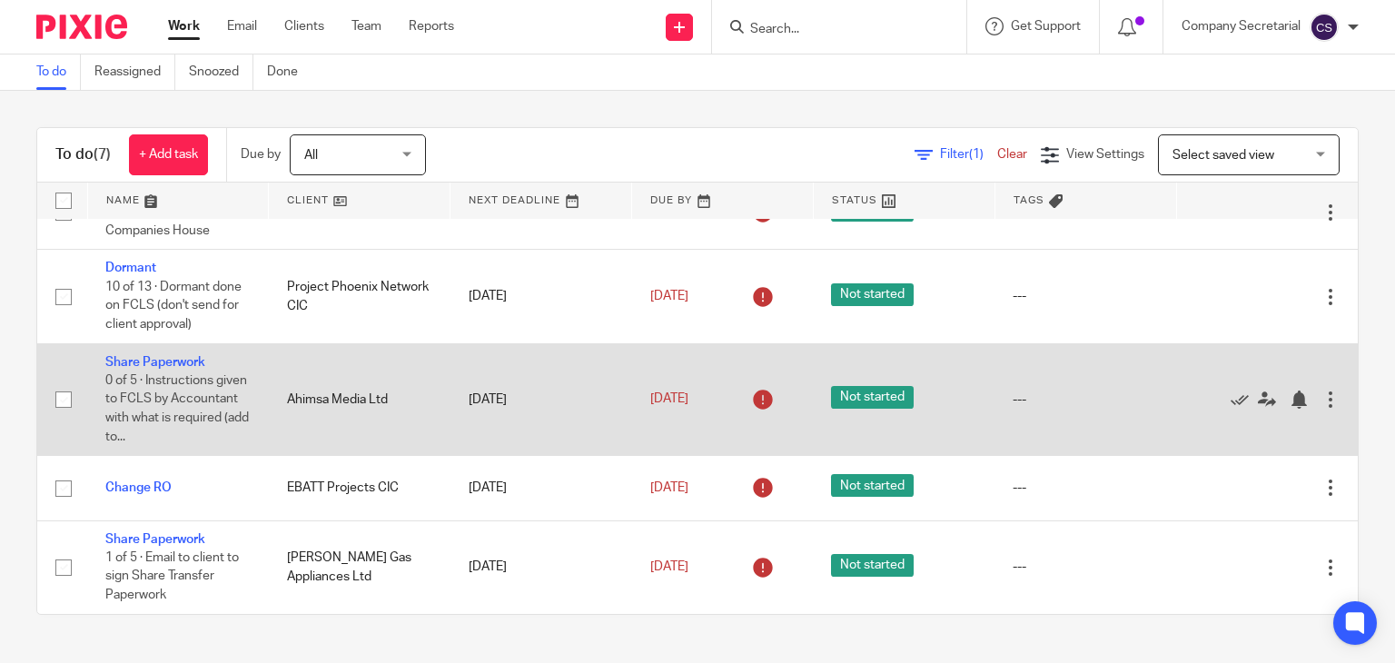
scroll to position [254, 0]
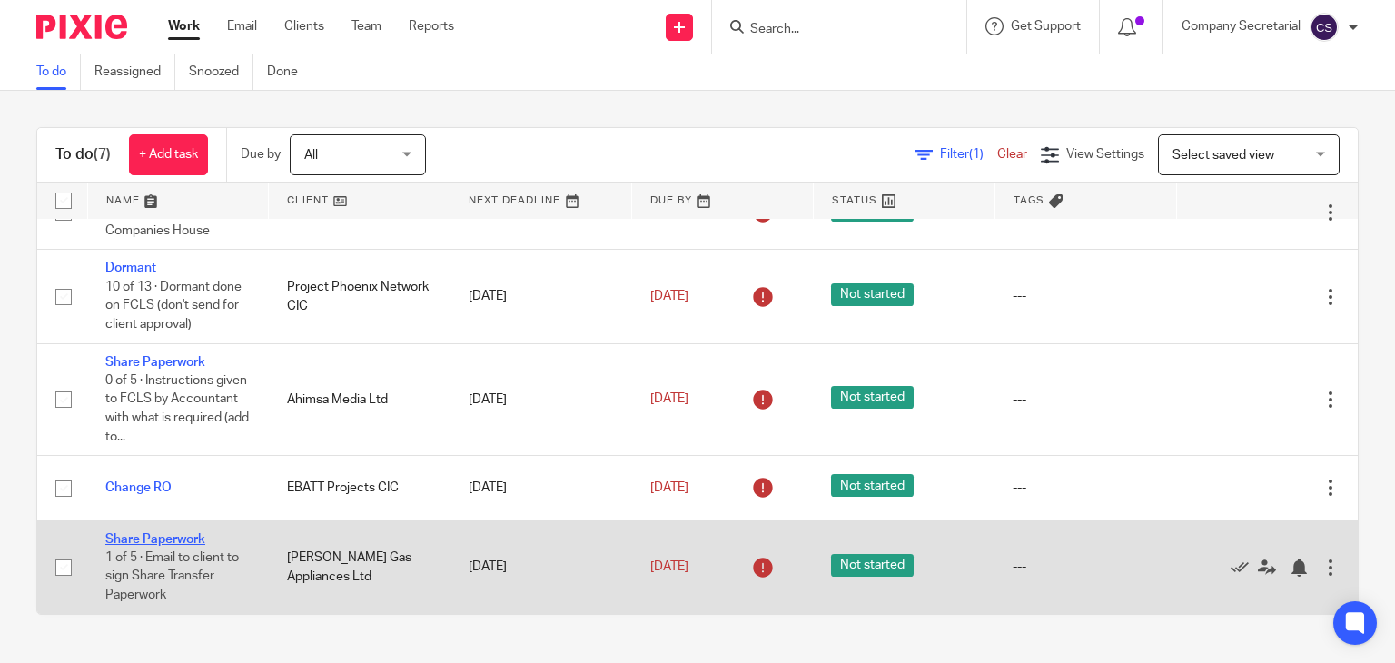
click at [195, 539] on link "Share Paperwork" at bounding box center [155, 539] width 100 height 13
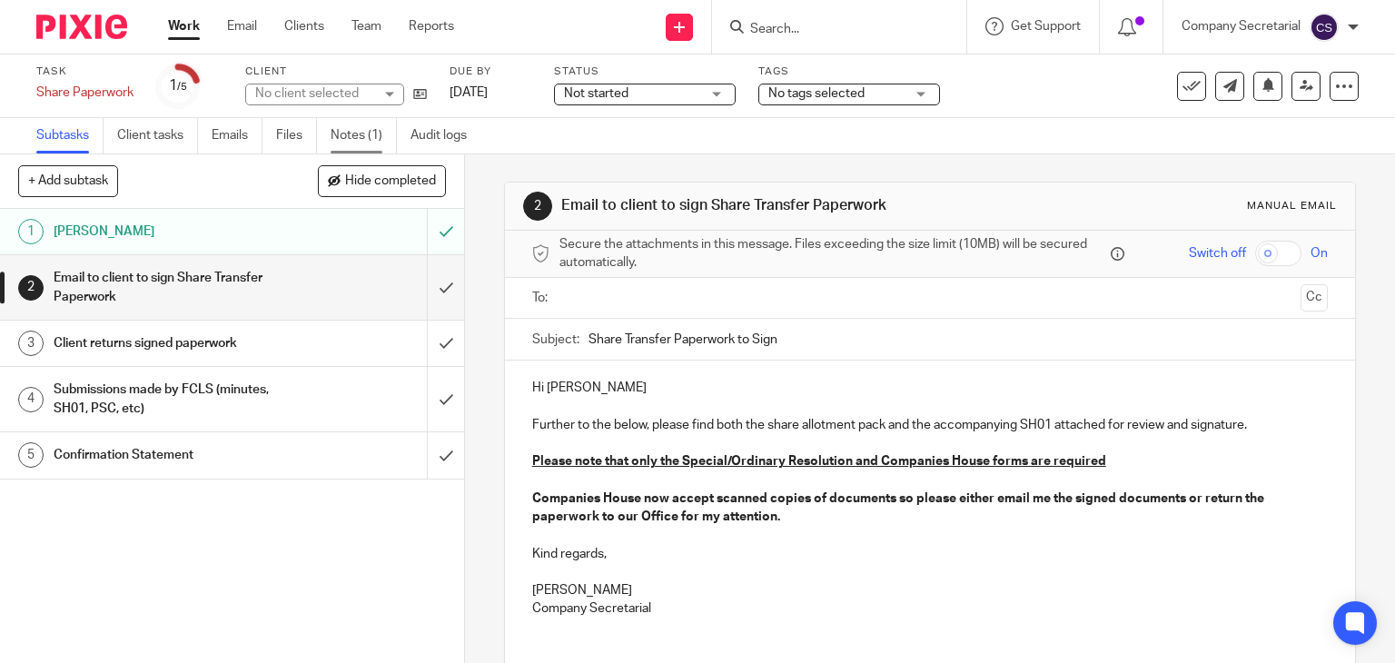
click at [367, 142] on link "Notes (1)" at bounding box center [364, 135] width 66 height 35
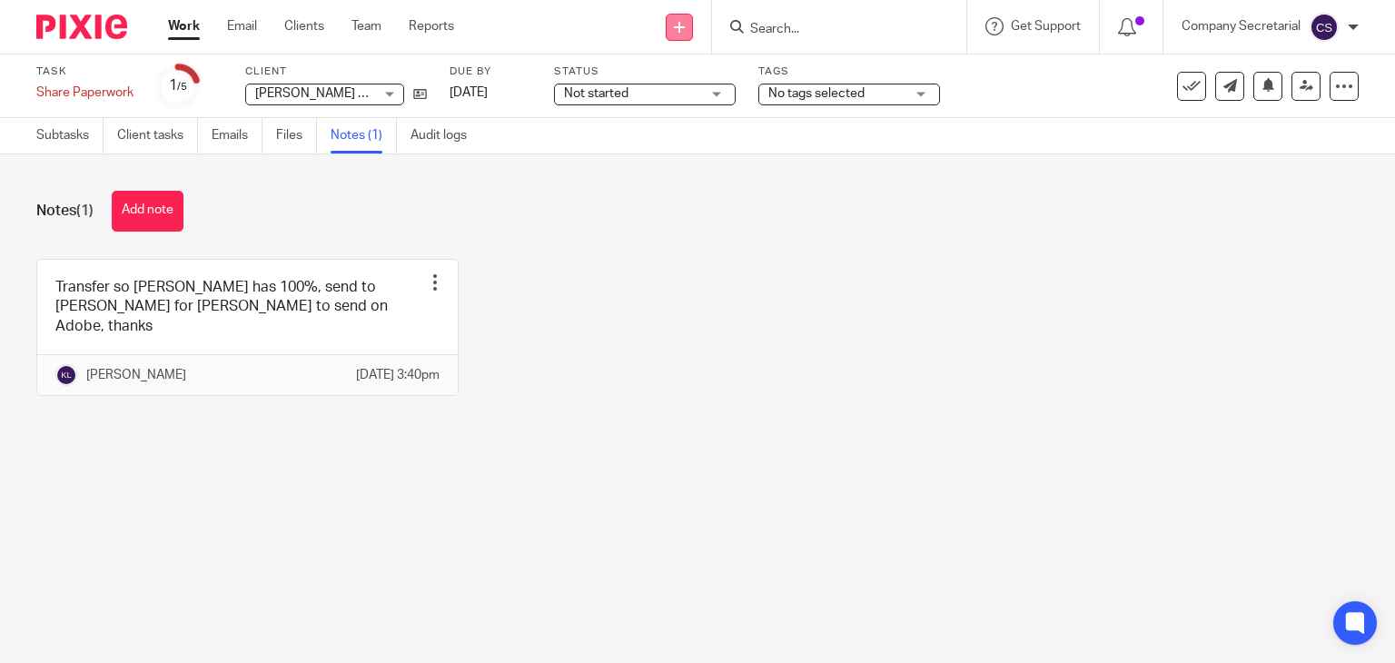
click at [666, 35] on link at bounding box center [679, 27] width 27 height 27
click at [655, 83] on link "Send new email" at bounding box center [678, 85] width 112 height 26
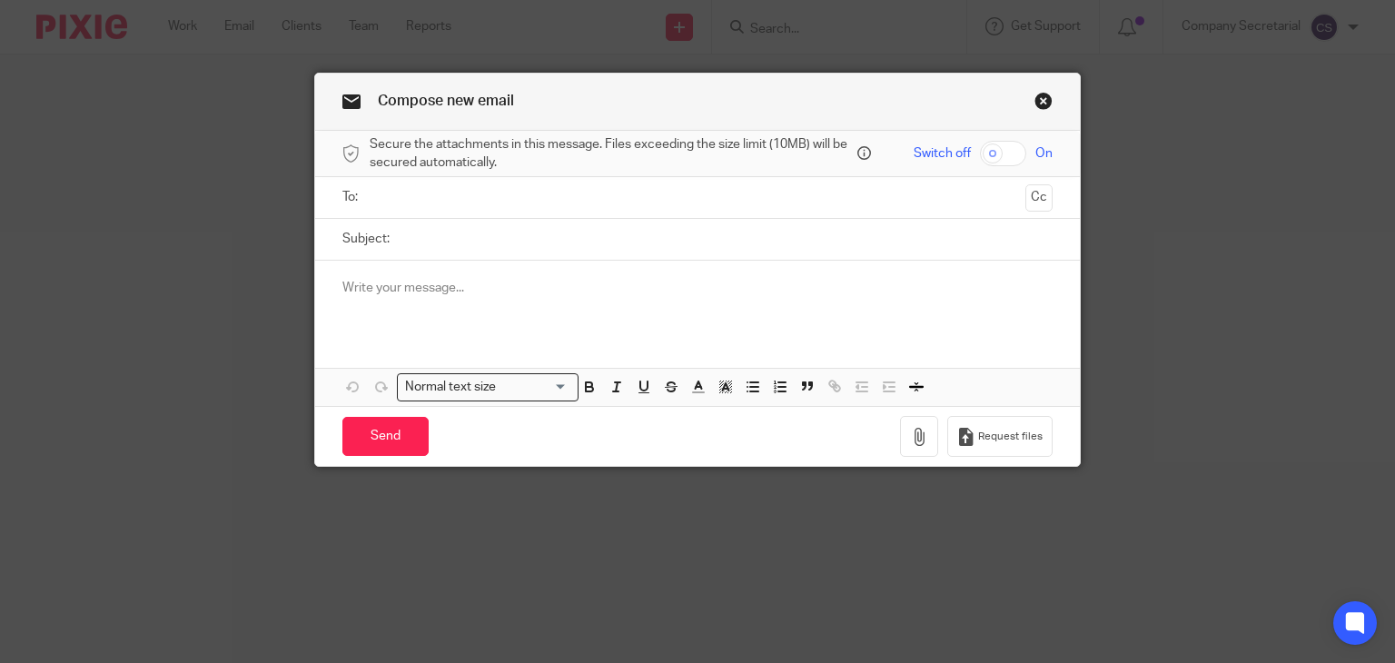
click at [630, 197] on input "text" at bounding box center [697, 197] width 642 height 21
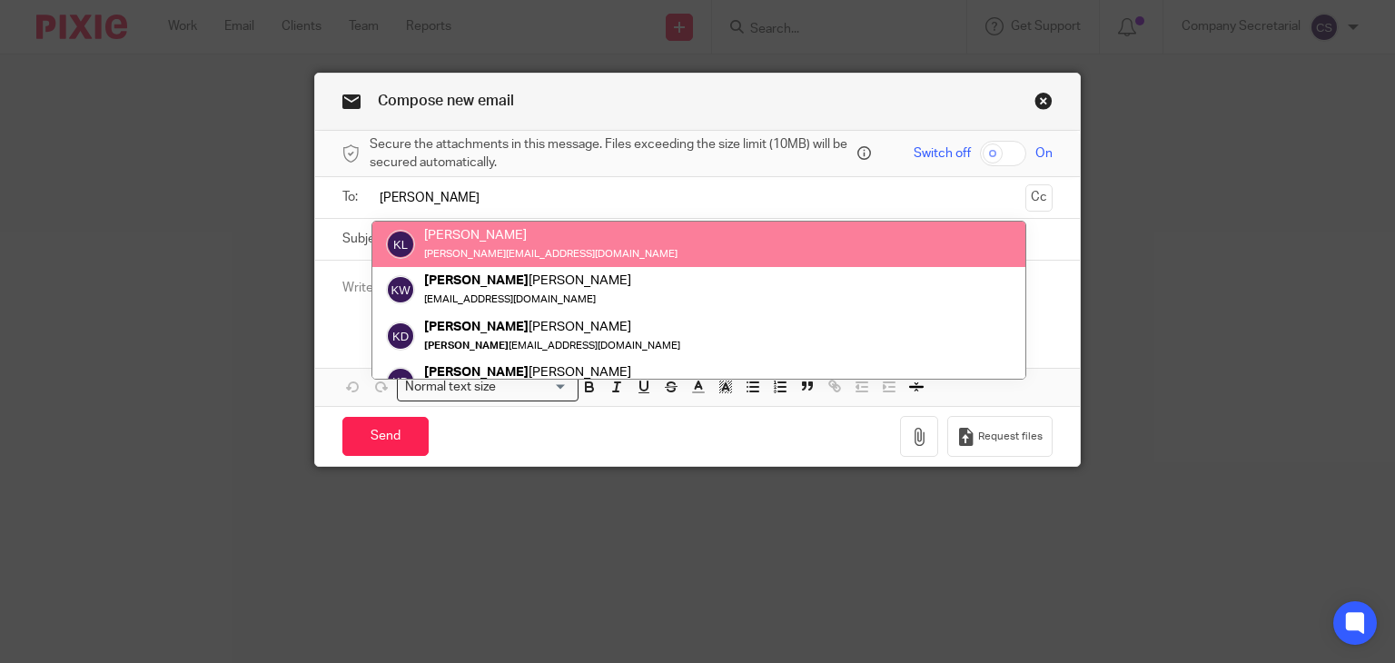
type input "[PERSON_NAME]"
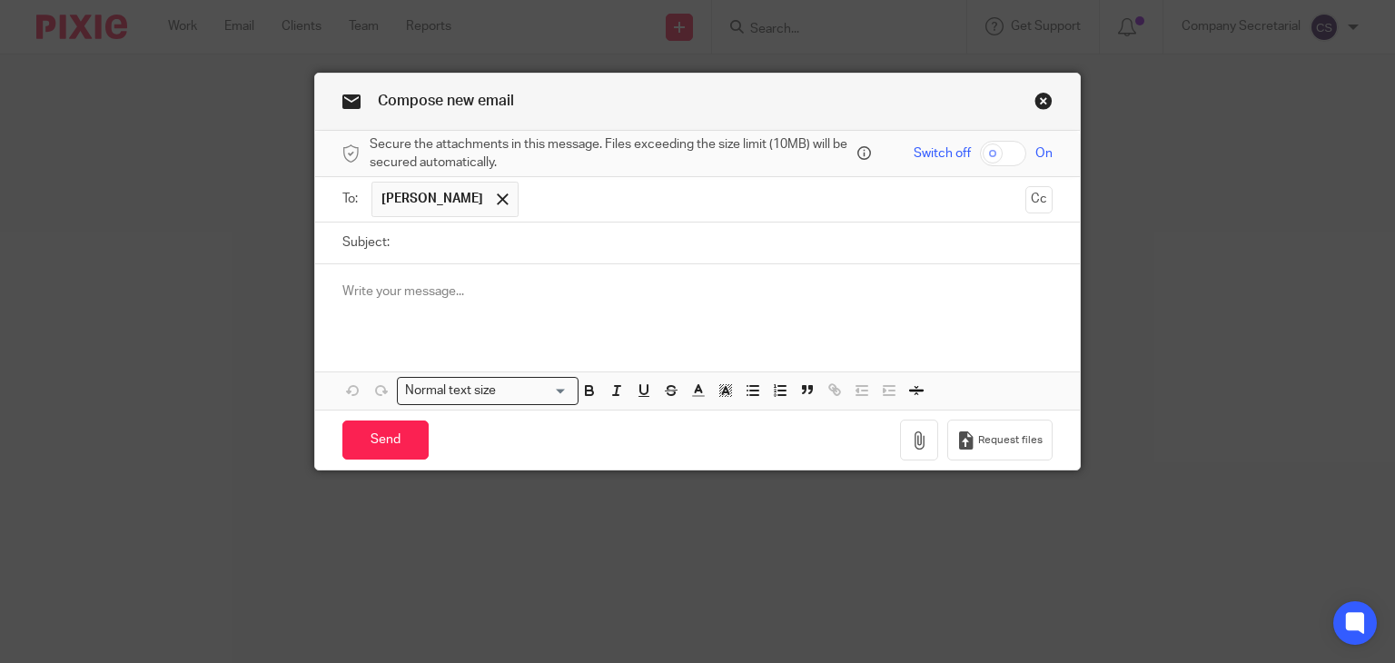
click at [484, 261] on input "Subject:" at bounding box center [726, 243] width 655 height 41
paste input "[PERSON_NAME] GAS APPLIANCES LIMITED"
type input "[PERSON_NAME] GAS APPLIANCES LIMITED Share Transfer"
click at [636, 273] on div at bounding box center [698, 299] width 766 height 71
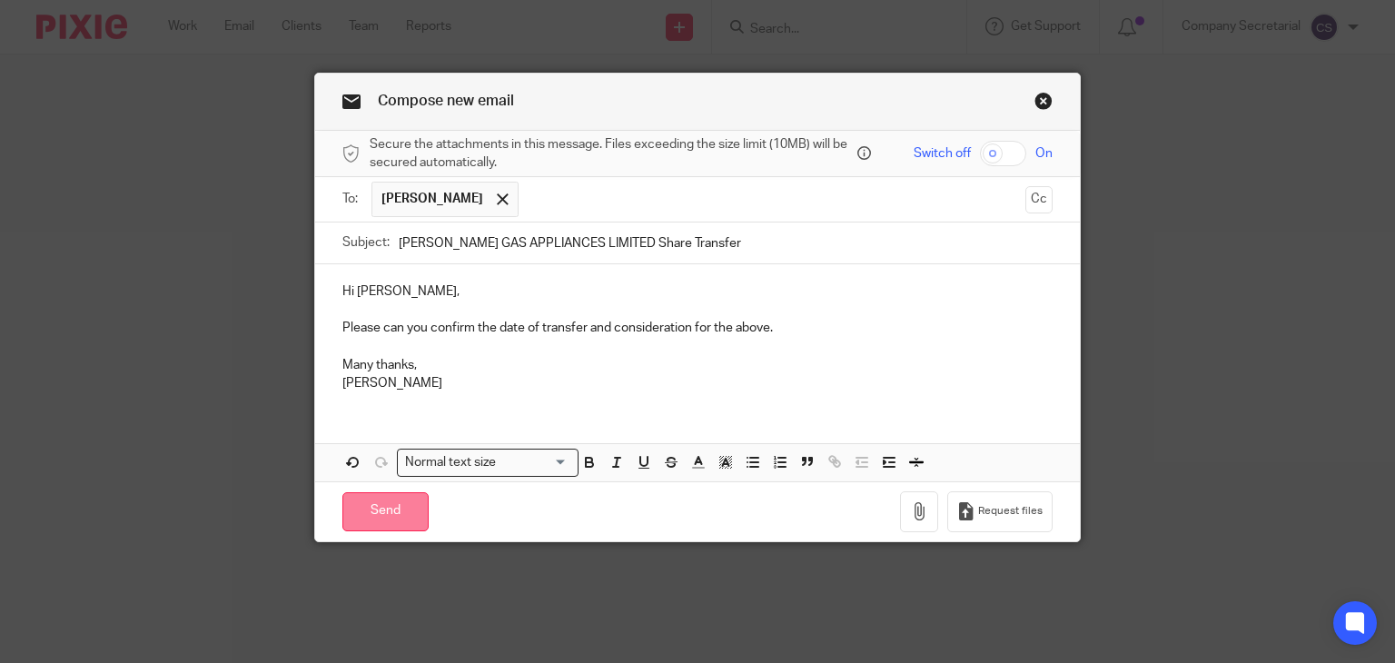
click at [401, 508] on input "Send" at bounding box center [385, 511] width 86 height 39
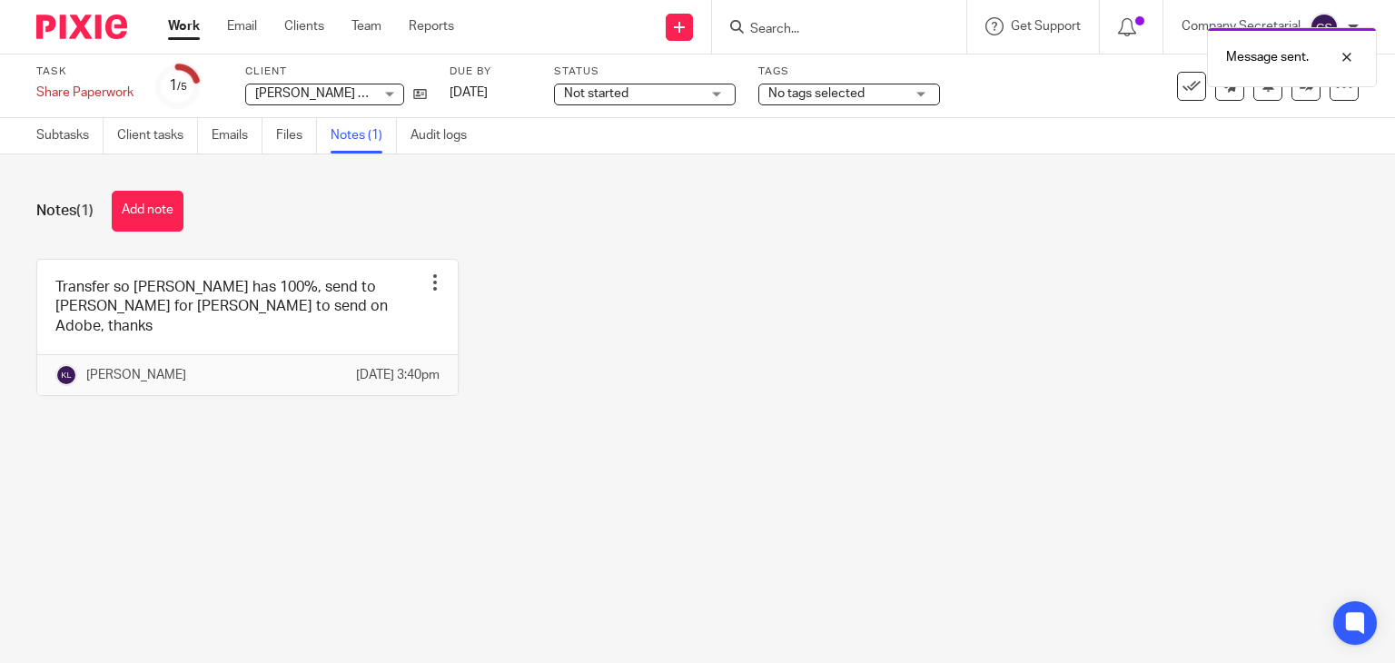
click at [699, 98] on span "Not started" at bounding box center [632, 93] width 136 height 19
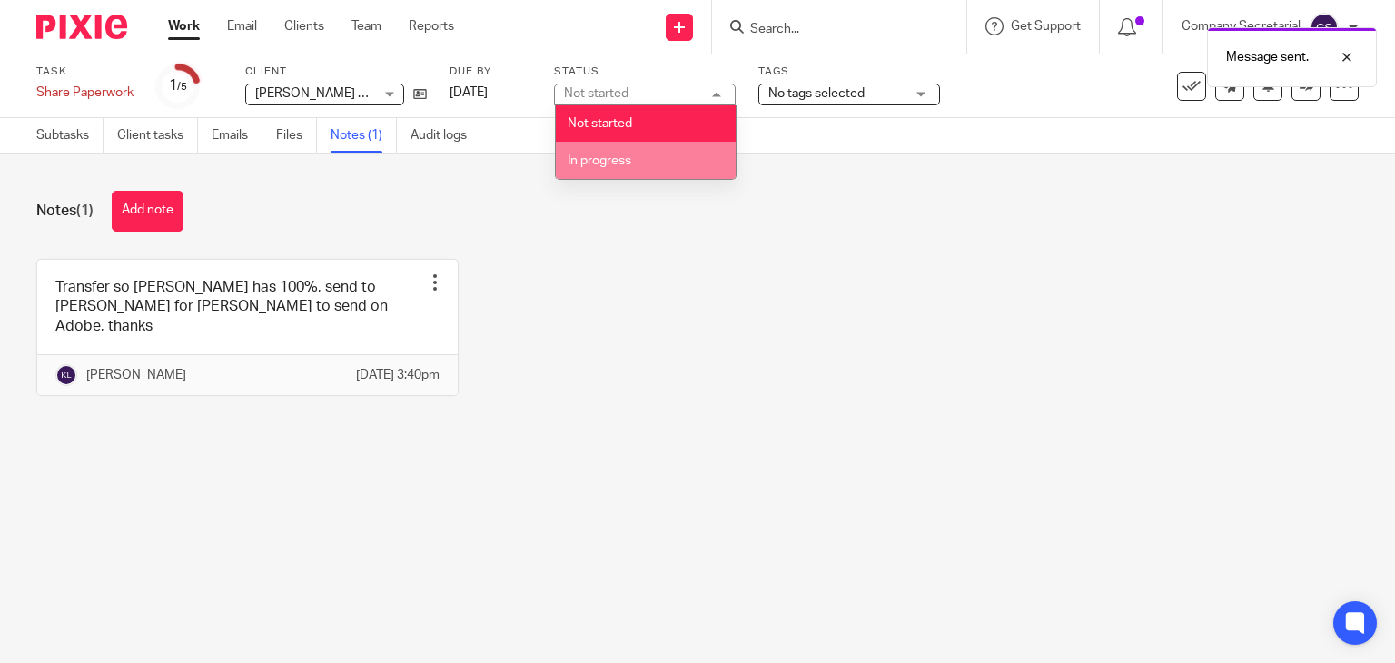
click at [654, 165] on li "In progress" at bounding box center [646, 160] width 180 height 37
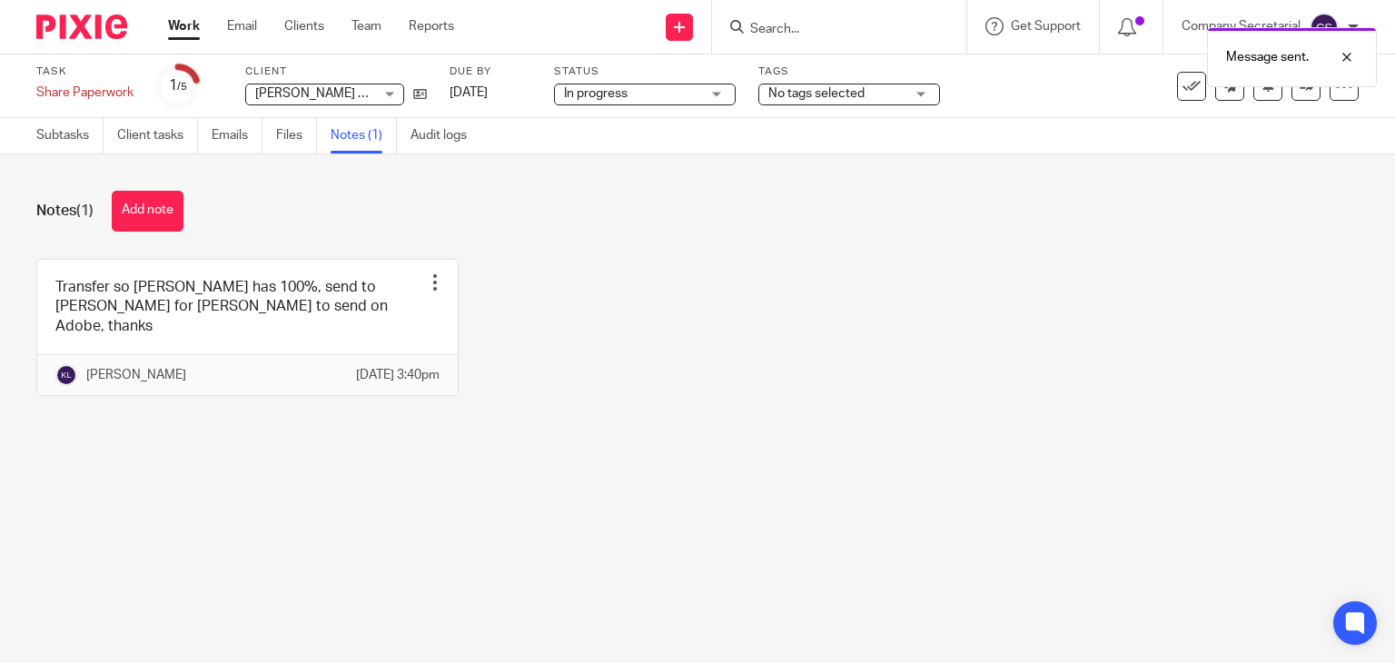
click at [92, 23] on img at bounding box center [81, 27] width 91 height 25
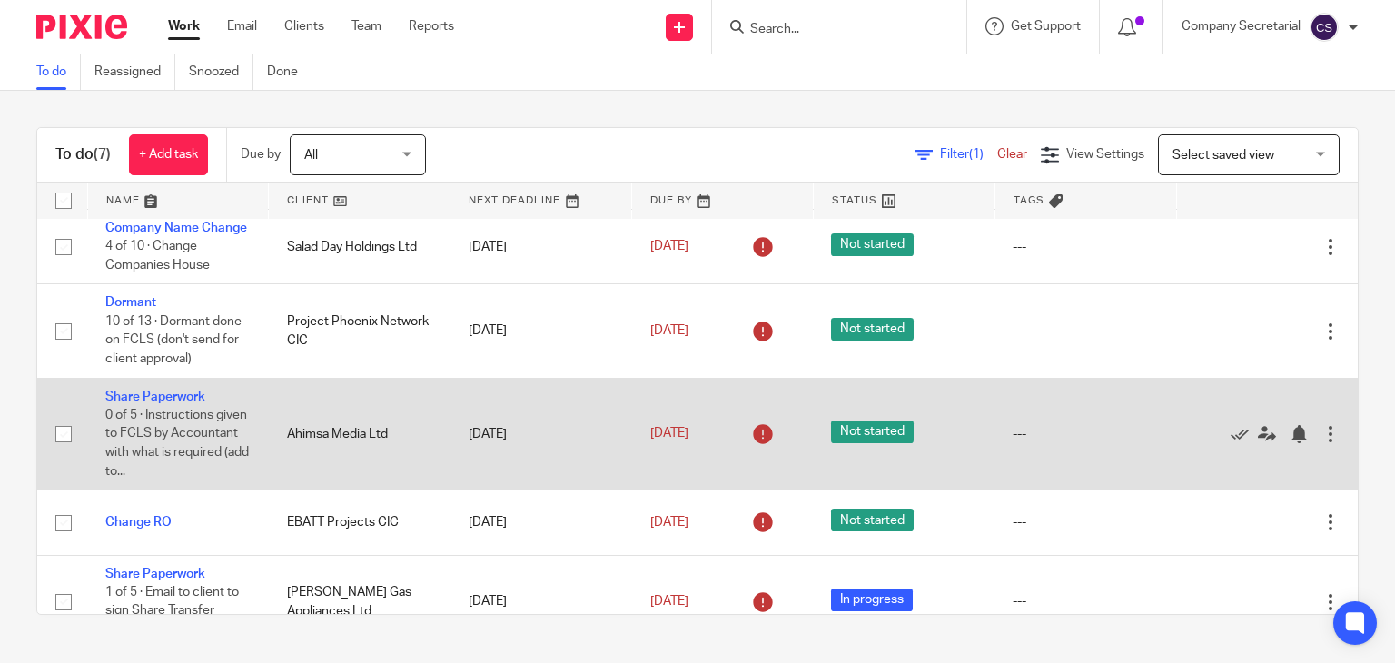
scroll to position [254, 0]
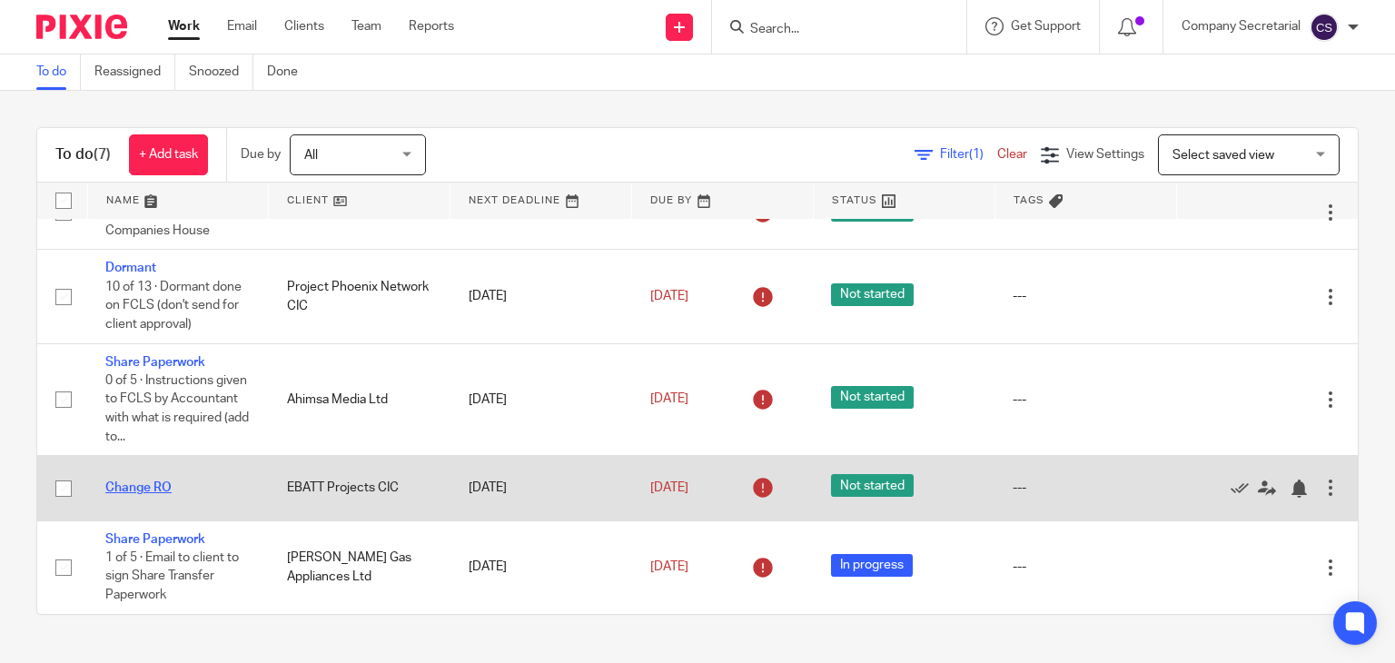
click at [162, 484] on link "Change RO" at bounding box center [138, 487] width 66 height 13
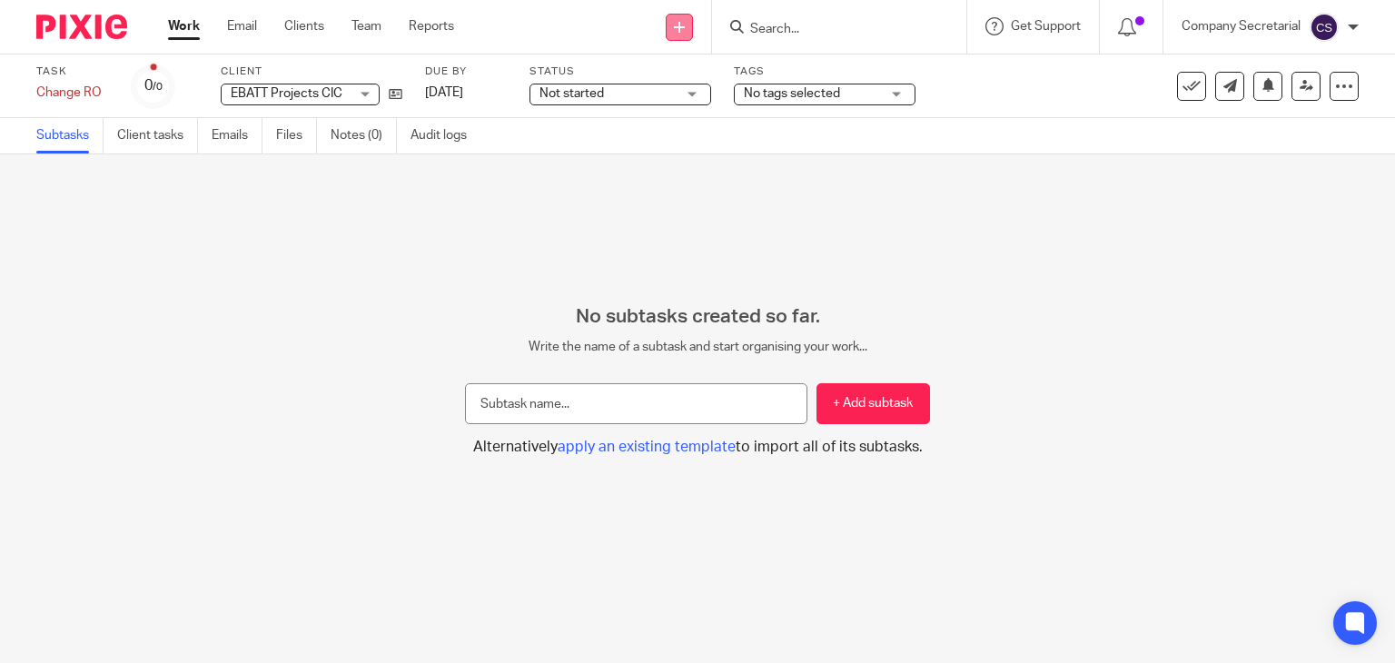
click at [672, 30] on link at bounding box center [679, 27] width 27 height 27
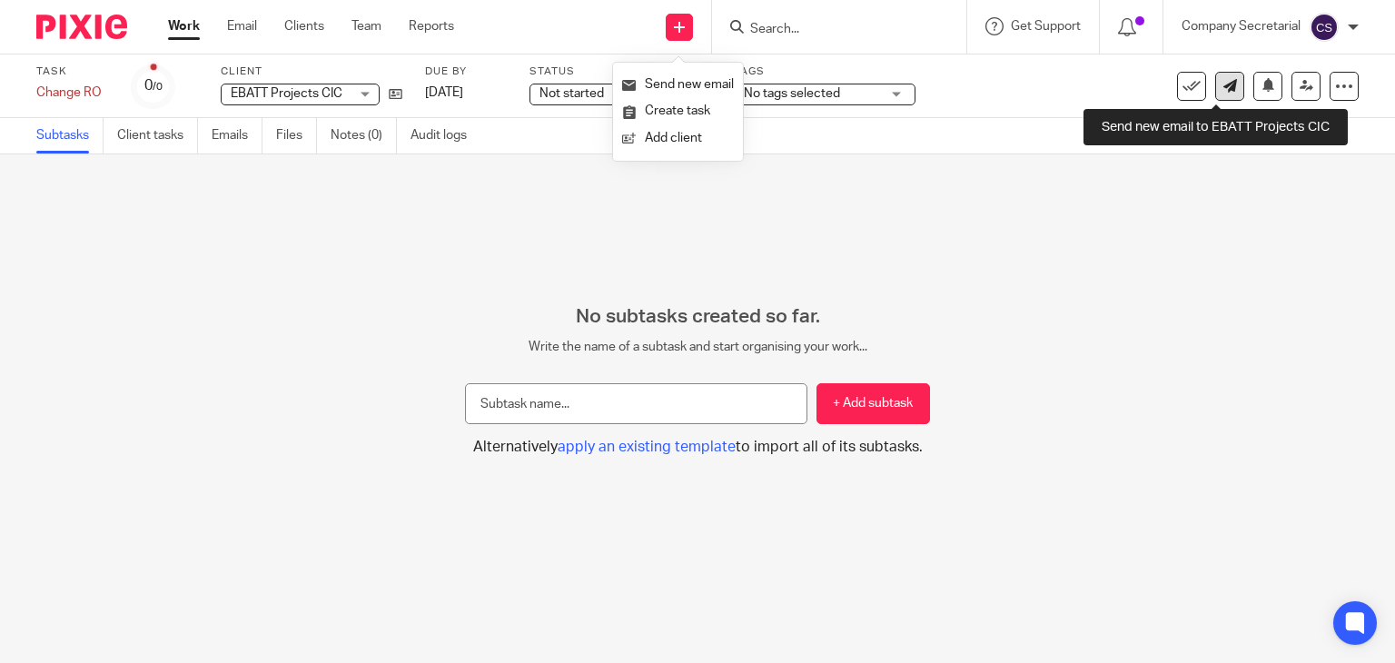
click at [1223, 86] on link at bounding box center [1229, 86] width 29 height 29
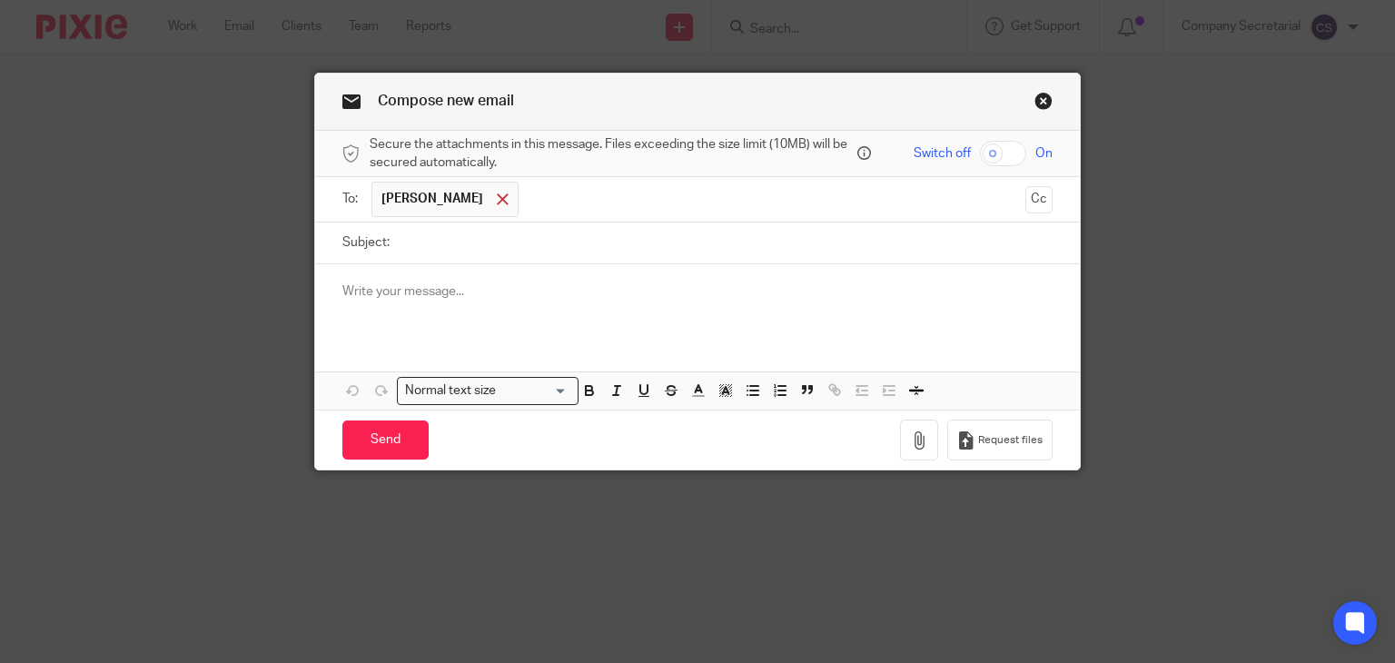
click at [497, 201] on span at bounding box center [503, 199] width 12 height 12
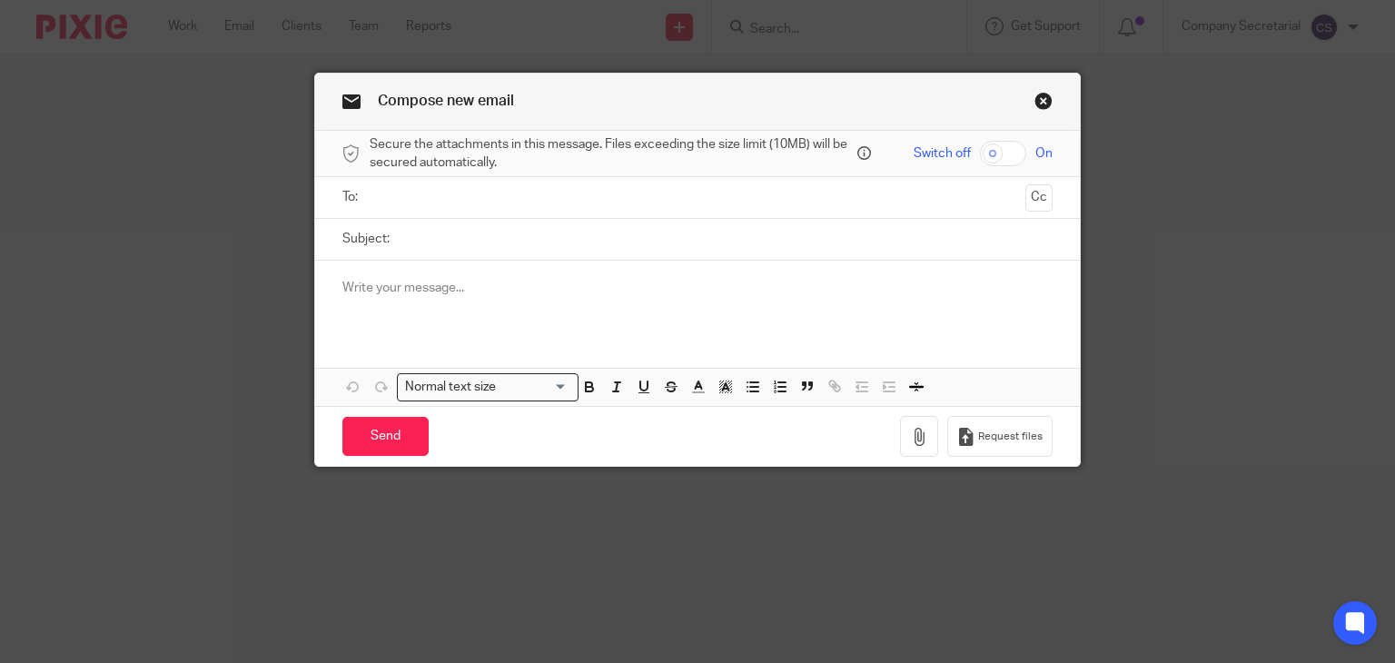
click at [498, 200] on input "text" at bounding box center [697, 197] width 642 height 21
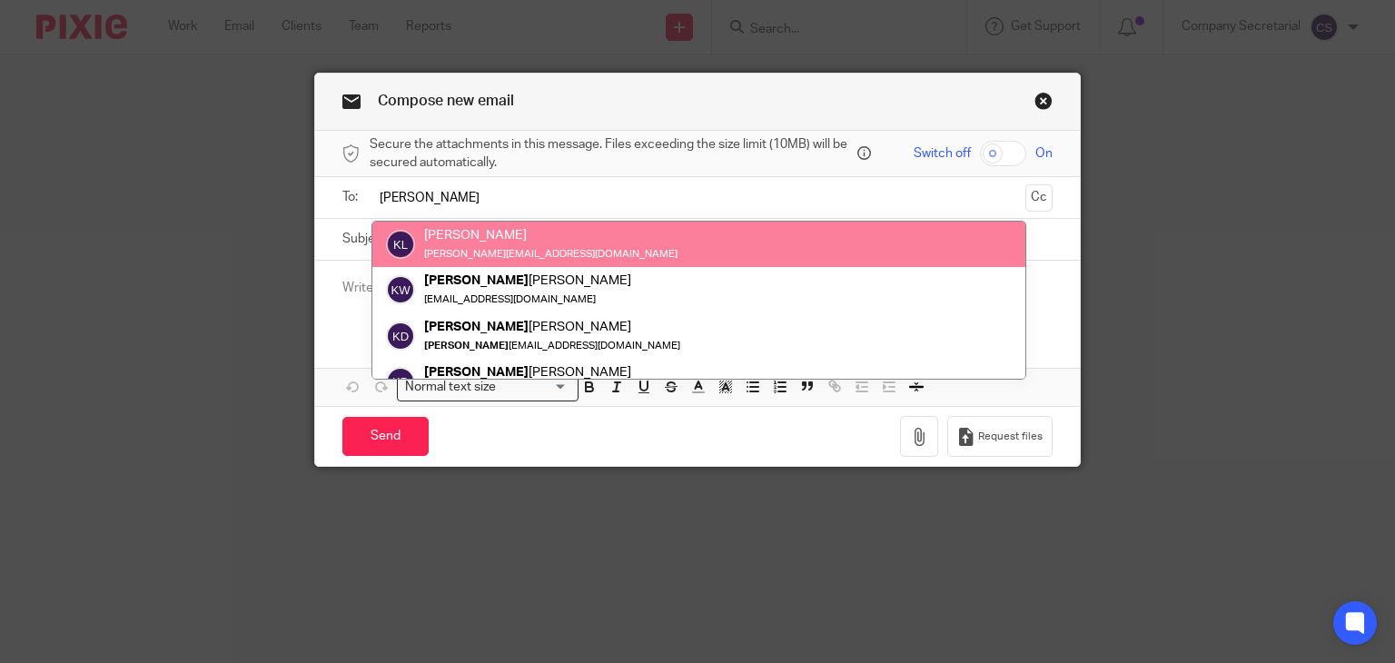
type input "keith"
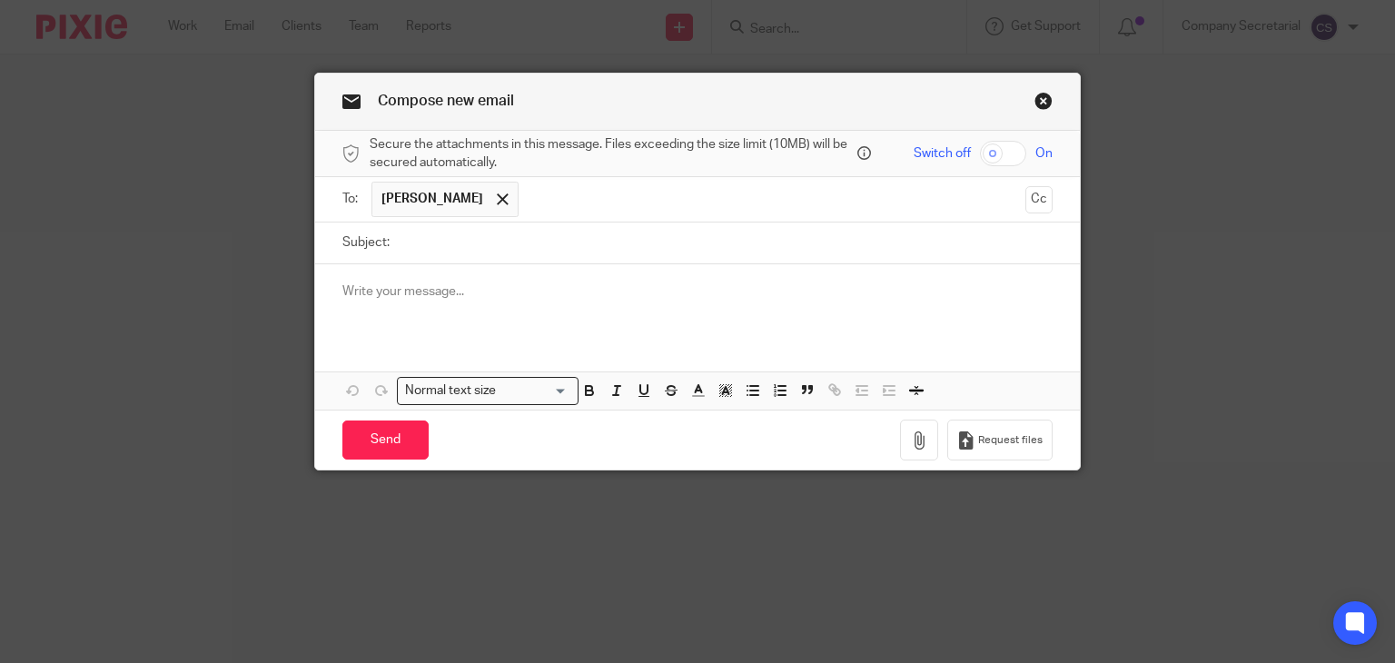
click at [497, 248] on input "Subject:" at bounding box center [726, 243] width 655 height 41
paste input "EBATT PROJECTS CIC"
type input "EBATT PROJECTS CIC RO change"
click at [501, 298] on p at bounding box center [697, 291] width 711 height 18
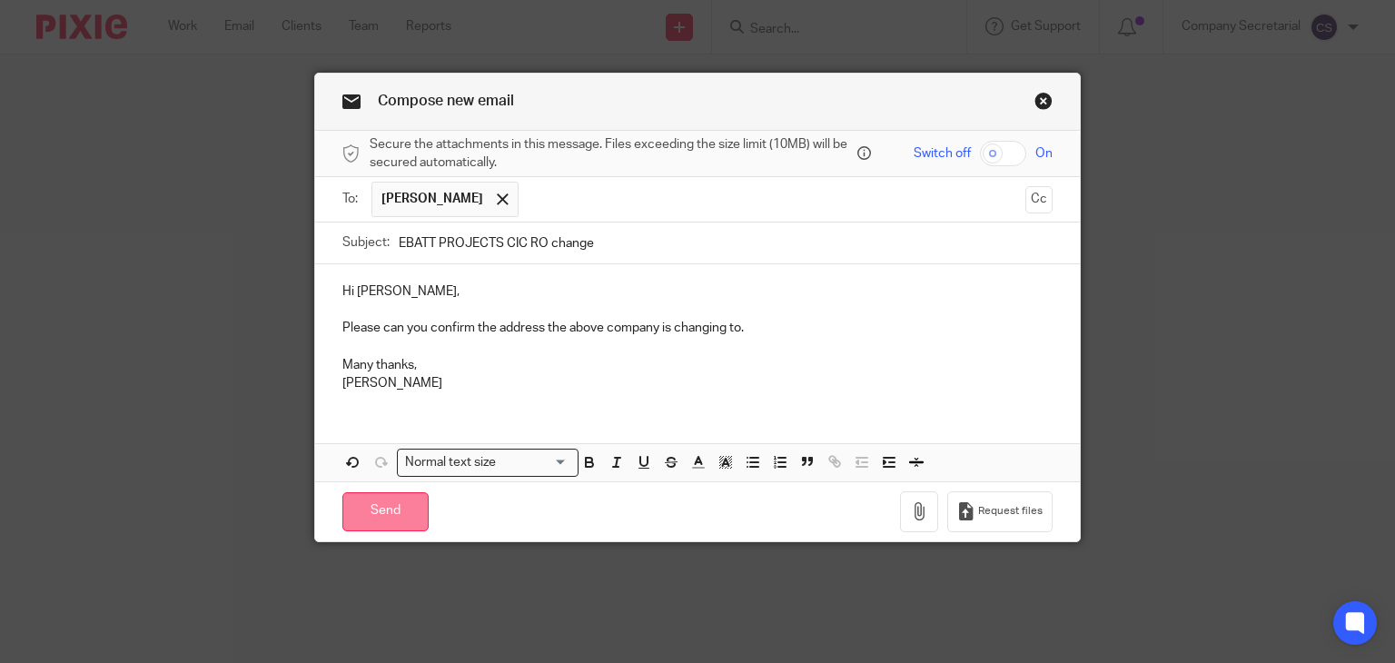
click at [401, 508] on input "Send" at bounding box center [385, 511] width 86 height 39
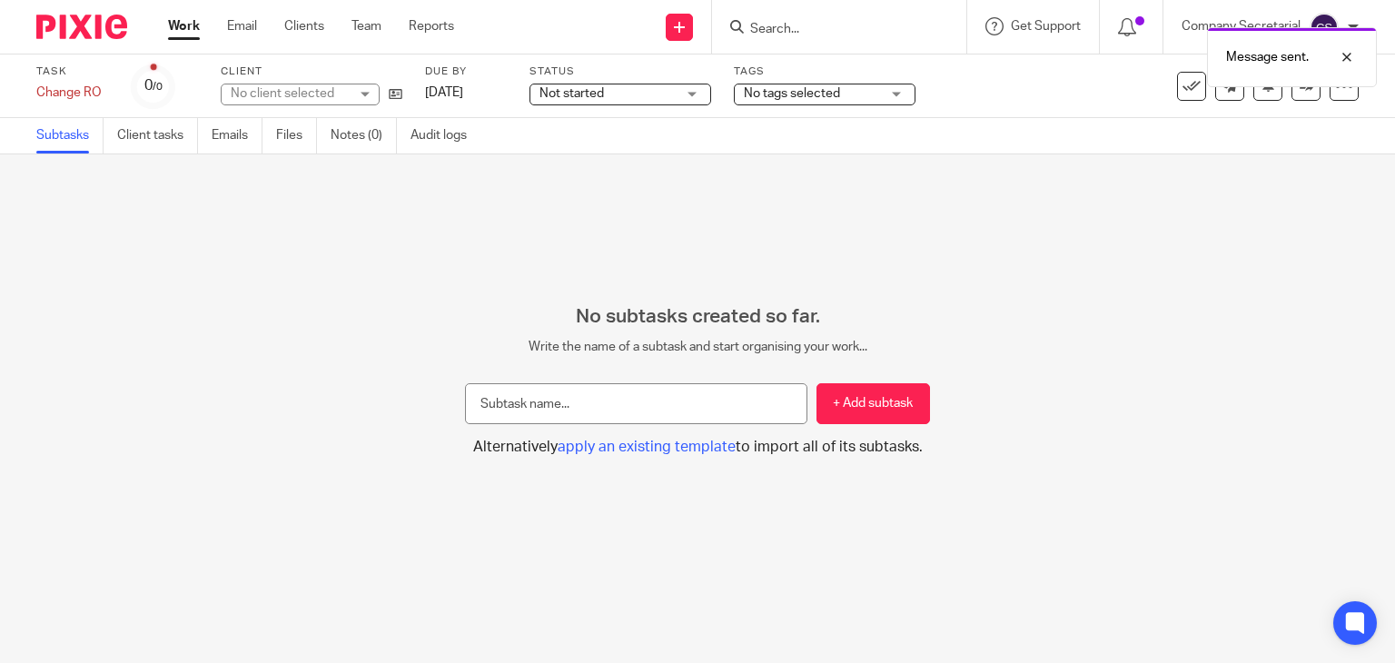
click at [620, 94] on span "Not started" at bounding box center [608, 93] width 136 height 19
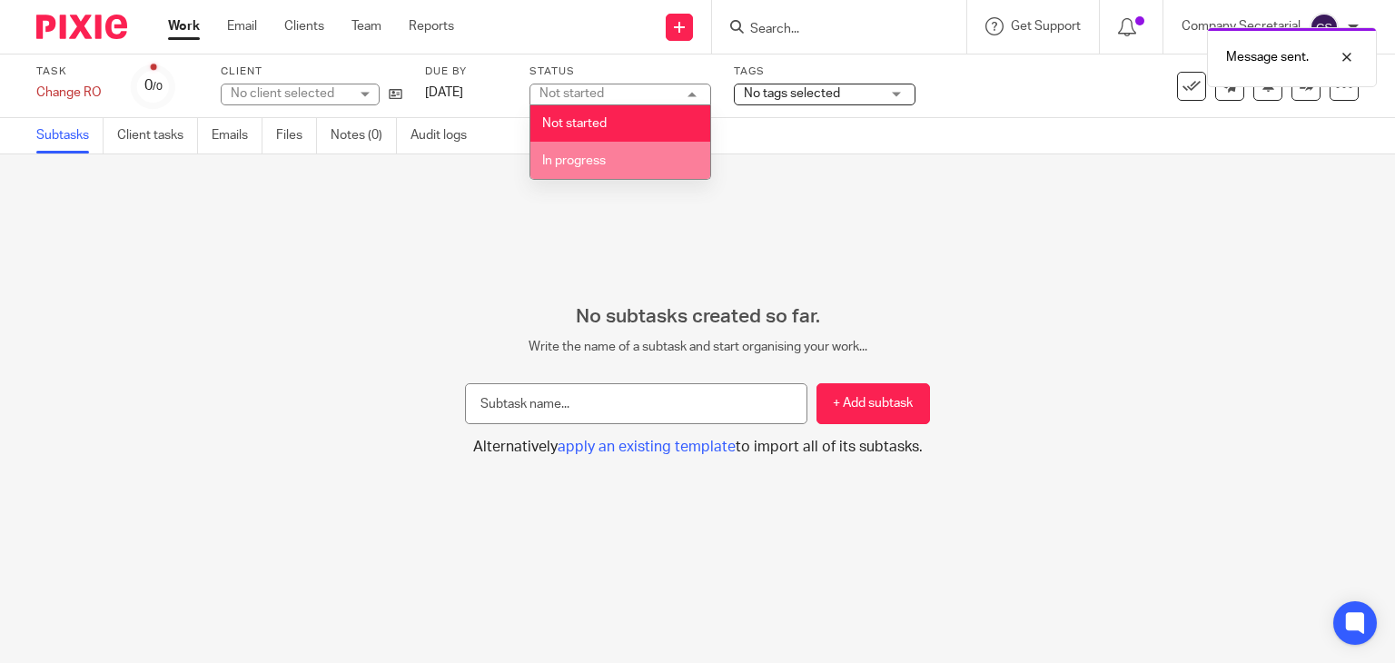
click at [624, 155] on li "In progress" at bounding box center [620, 160] width 180 height 37
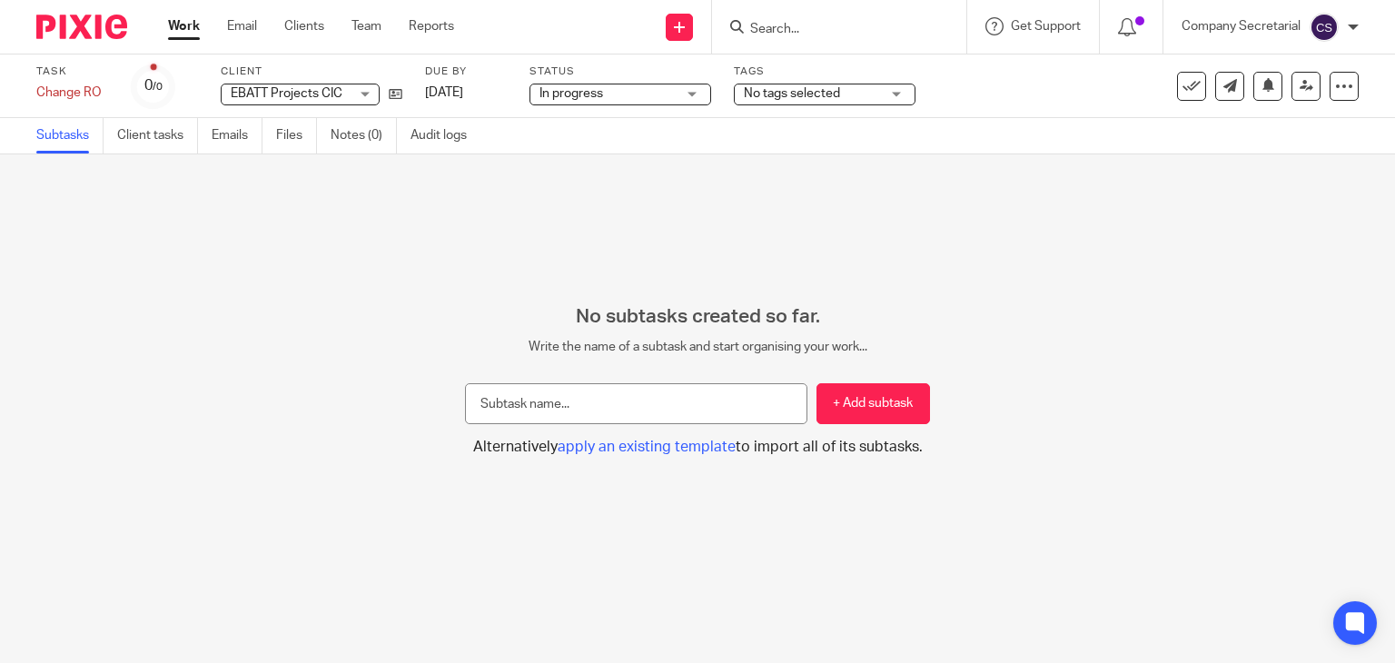
click at [62, 25] on img at bounding box center [81, 27] width 91 height 25
